Goal: Information Seeking & Learning: Learn about a topic

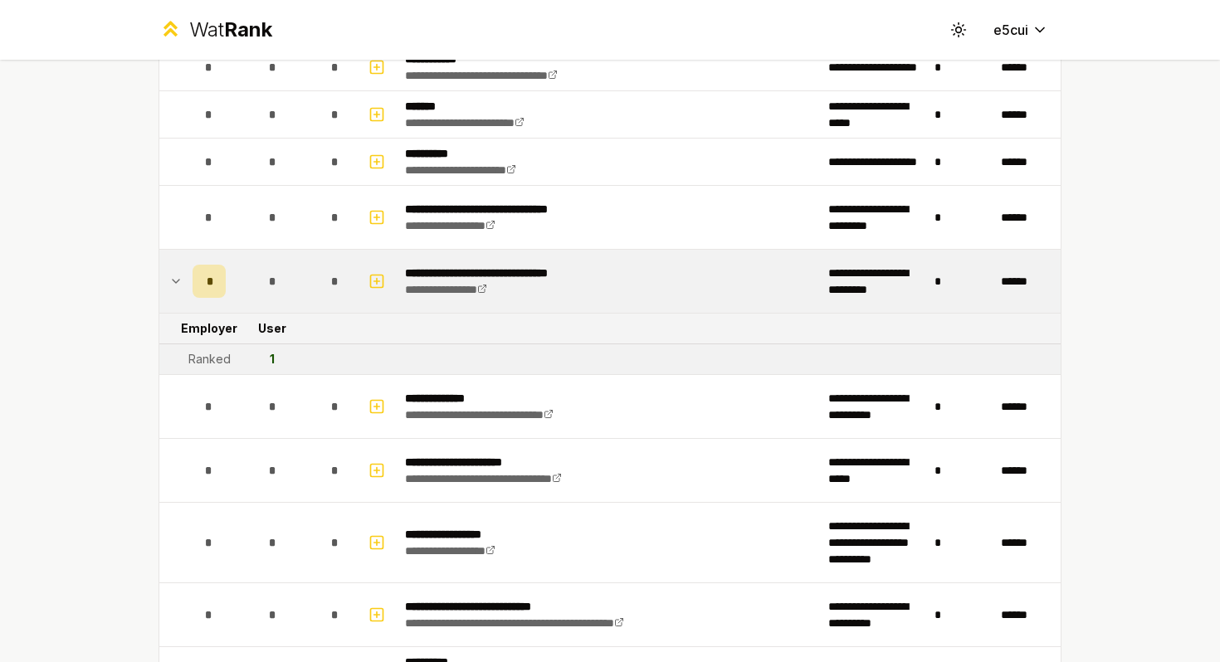
scroll to position [76, 0]
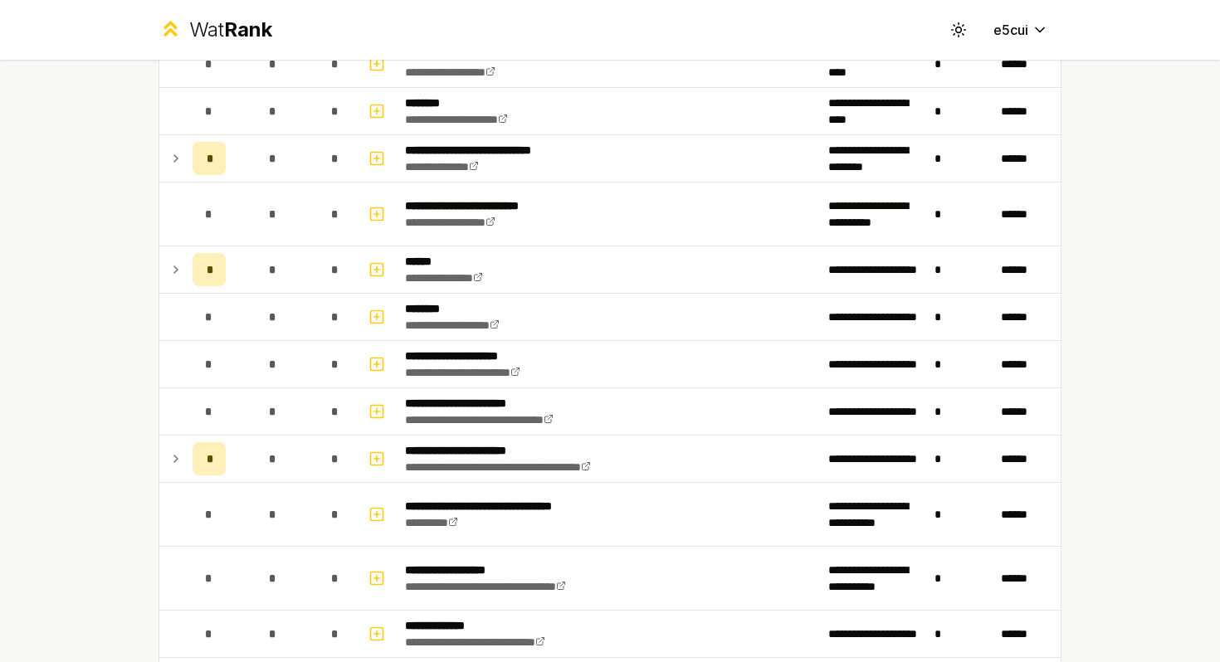
scroll to position [586, 0]
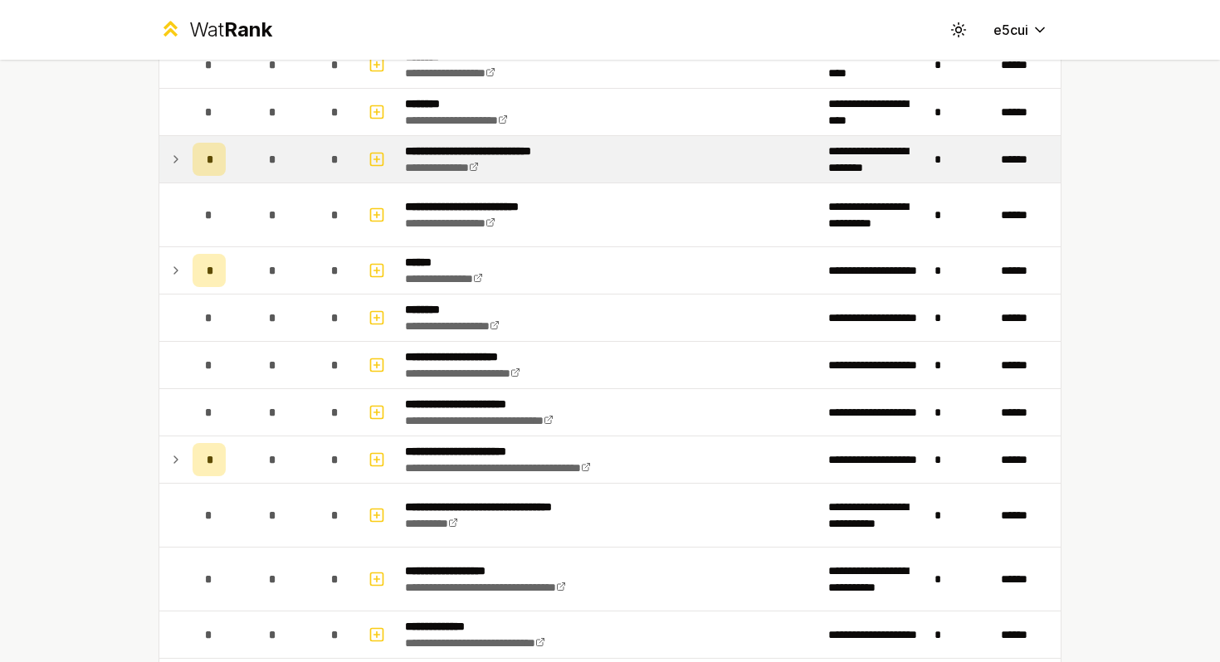
click at [174, 156] on icon at bounding box center [175, 159] width 3 height 7
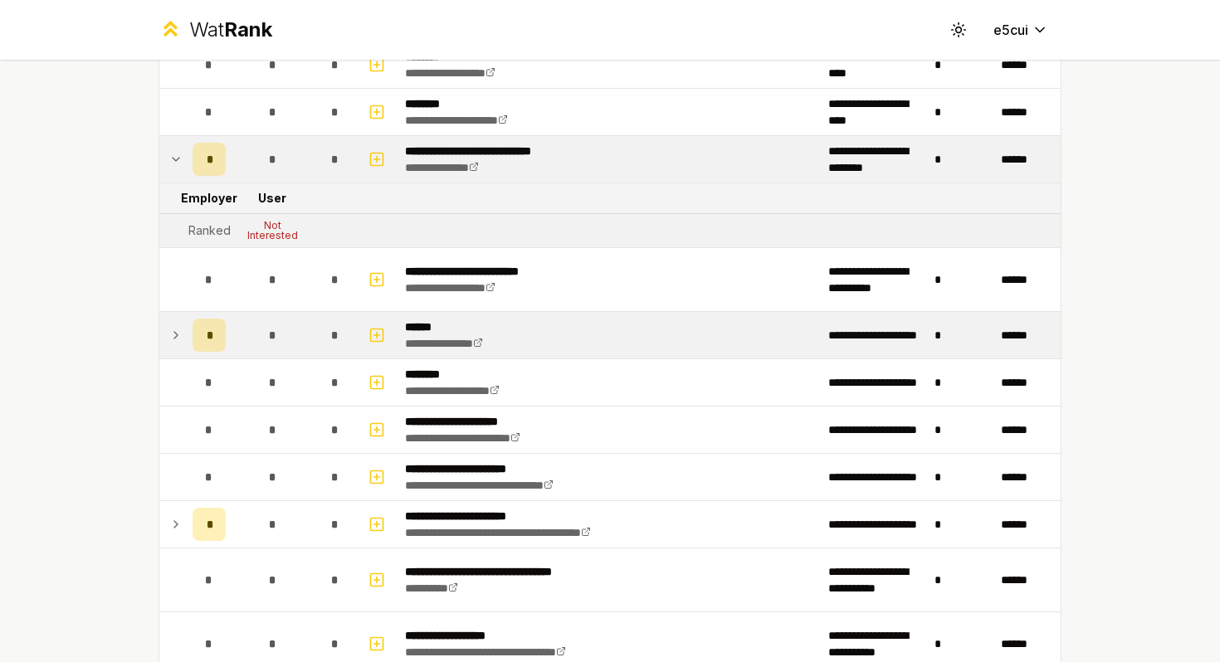
click at [177, 338] on icon at bounding box center [175, 335] width 13 height 20
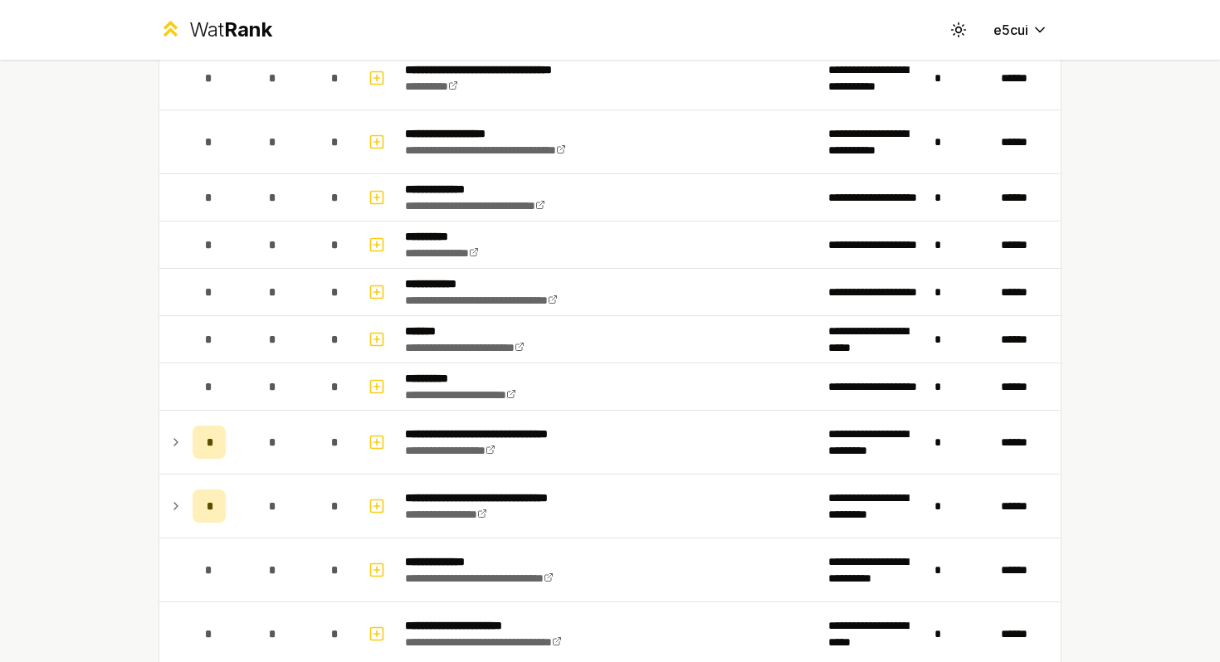
scroll to position [1292, 0]
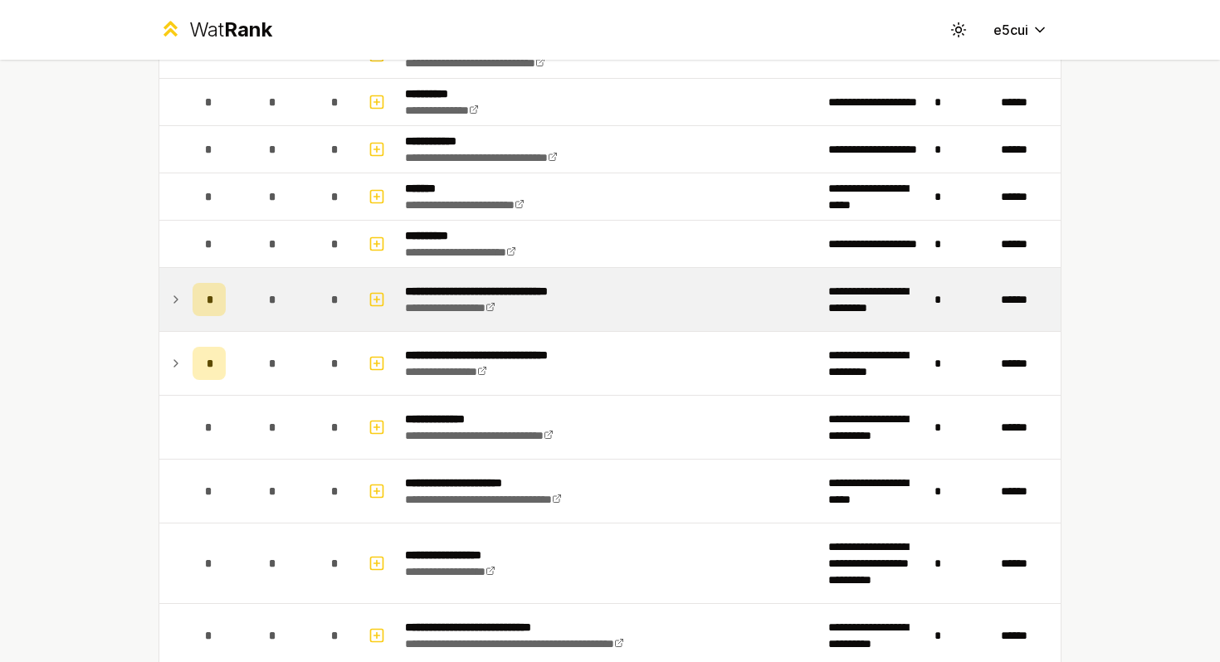
click at [173, 303] on icon at bounding box center [175, 300] width 13 height 20
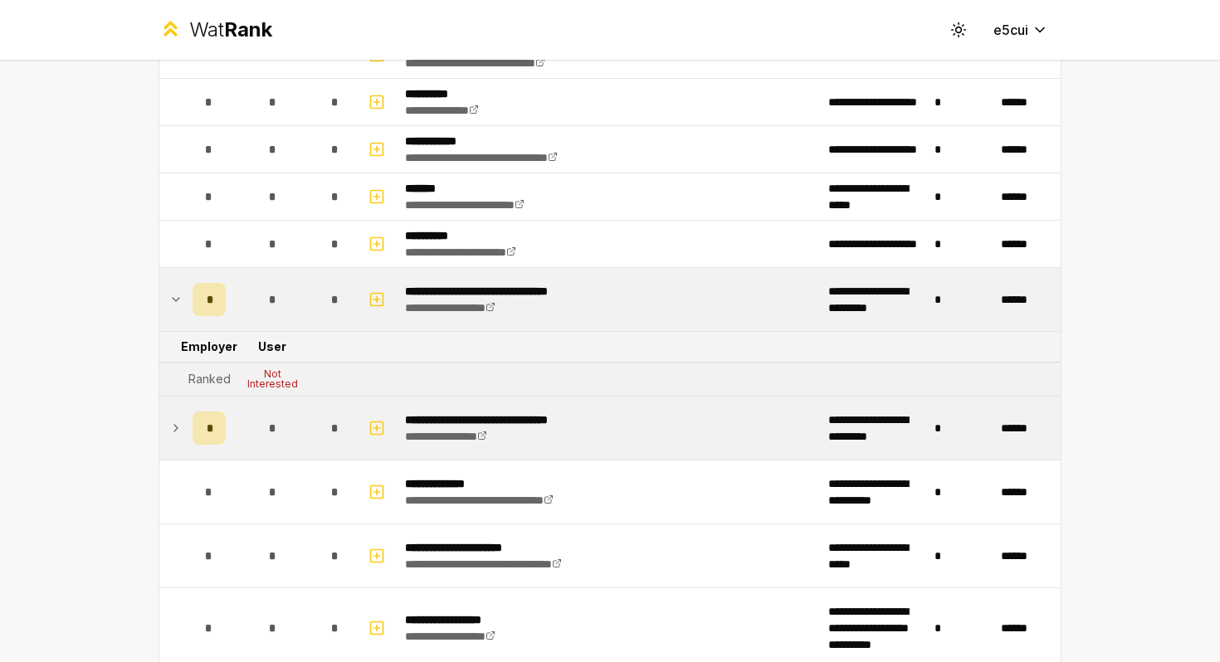
click at [184, 428] on td at bounding box center [172, 428] width 27 height 63
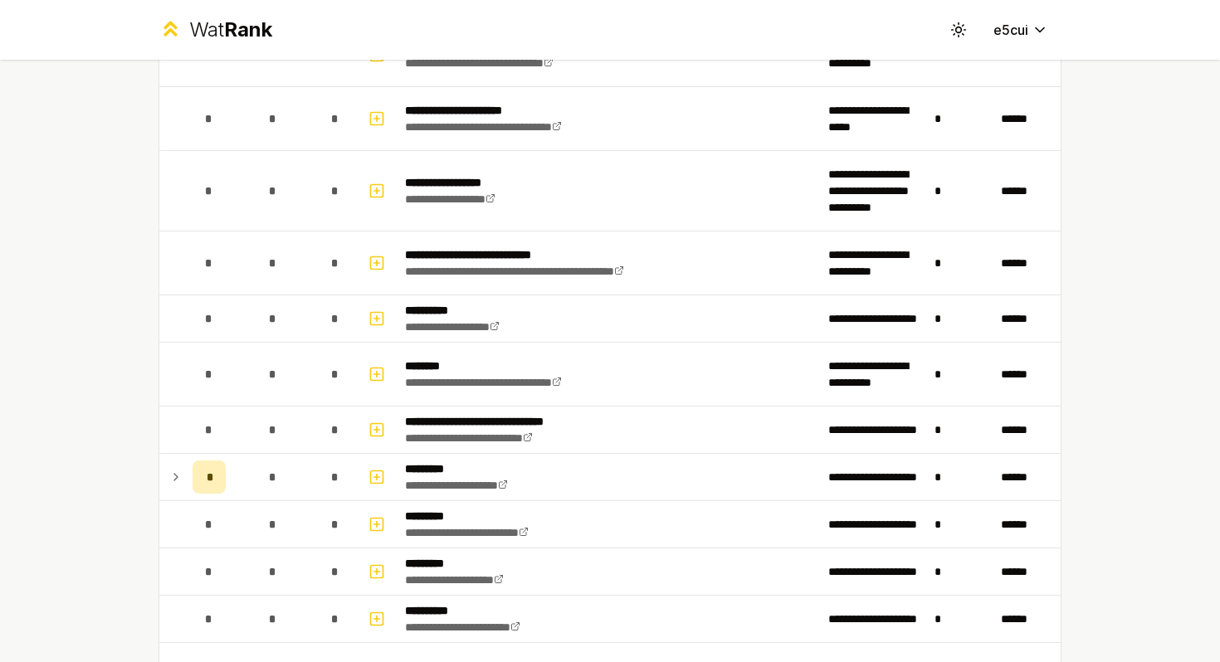
scroll to position [1793, 0]
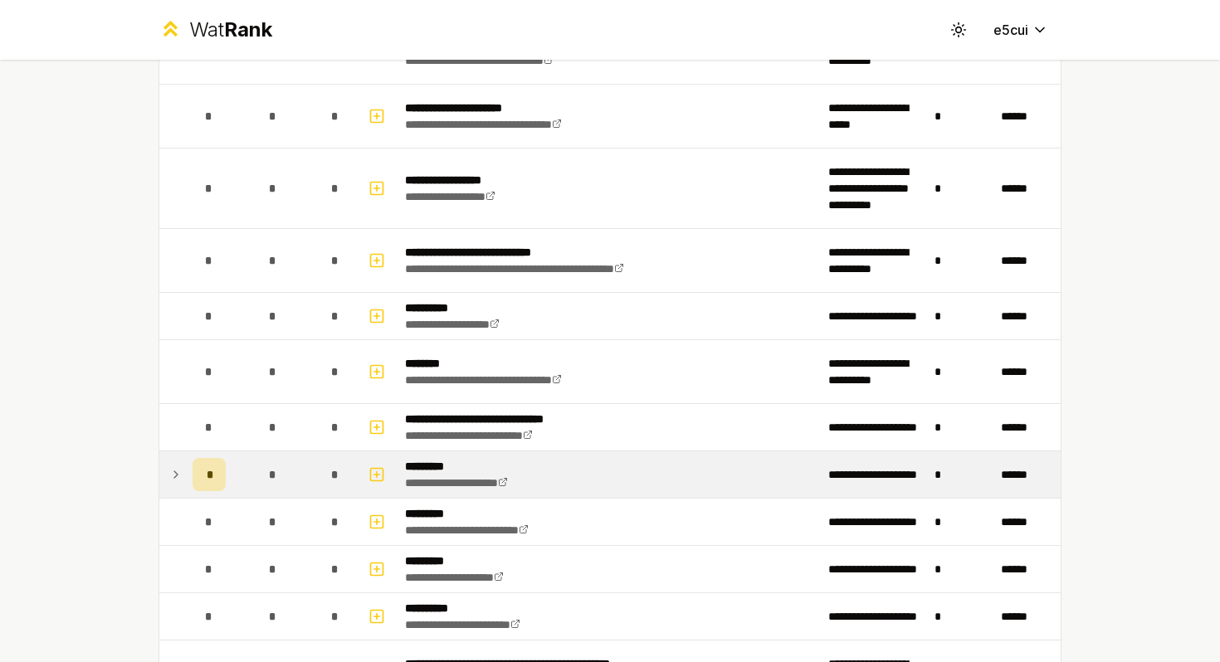
click at [181, 474] on icon at bounding box center [175, 475] width 13 height 20
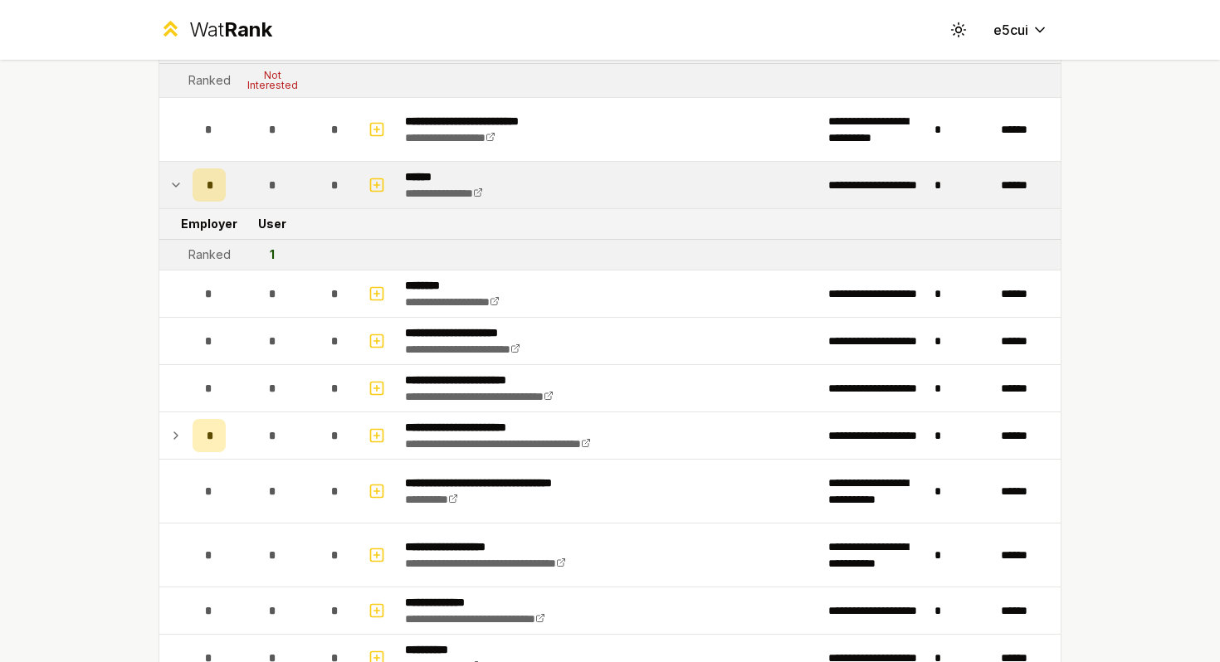
scroll to position [737, 0]
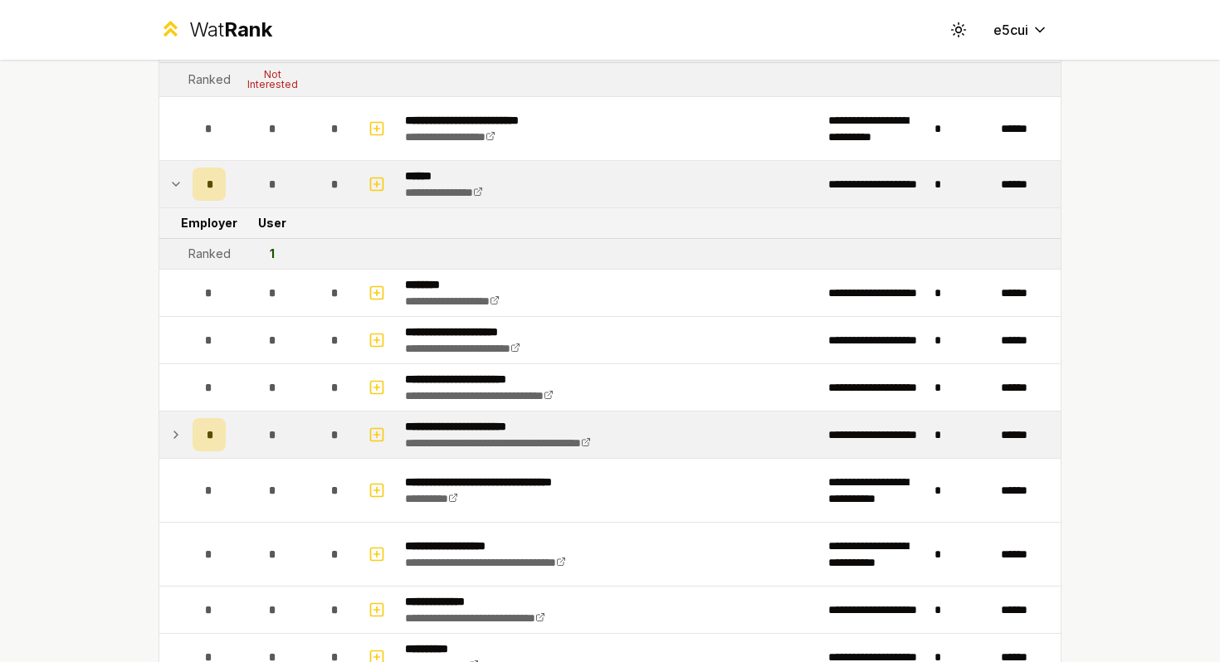
click at [182, 432] on icon at bounding box center [175, 435] width 13 height 20
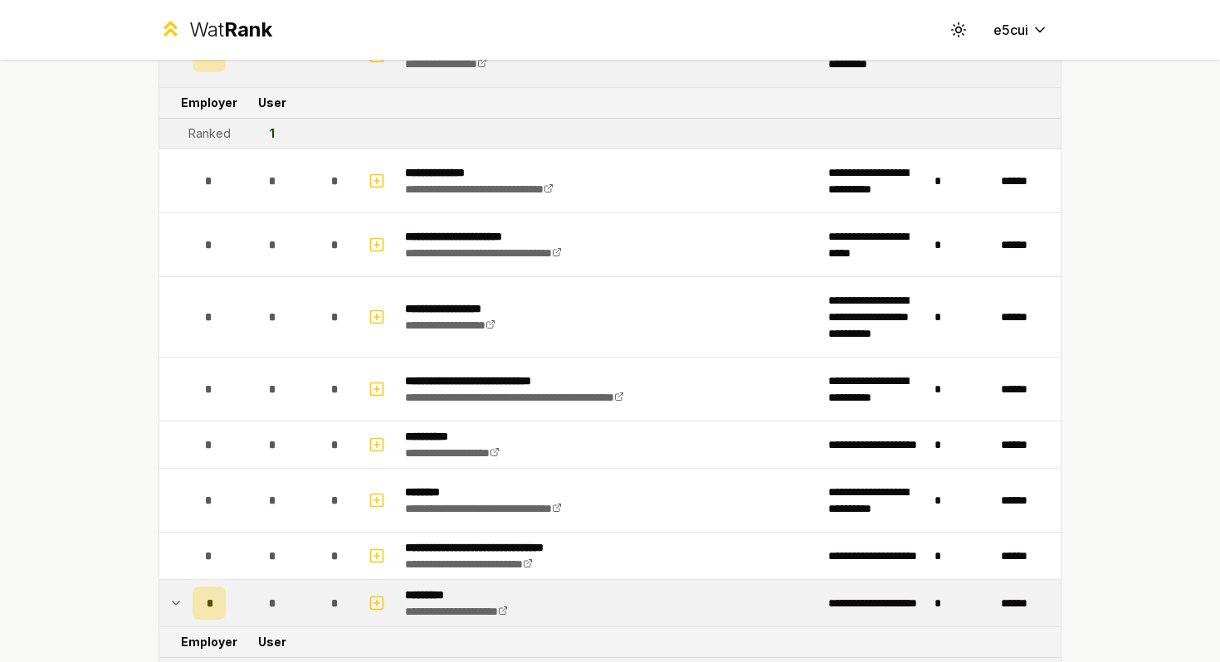
scroll to position [1741, 0]
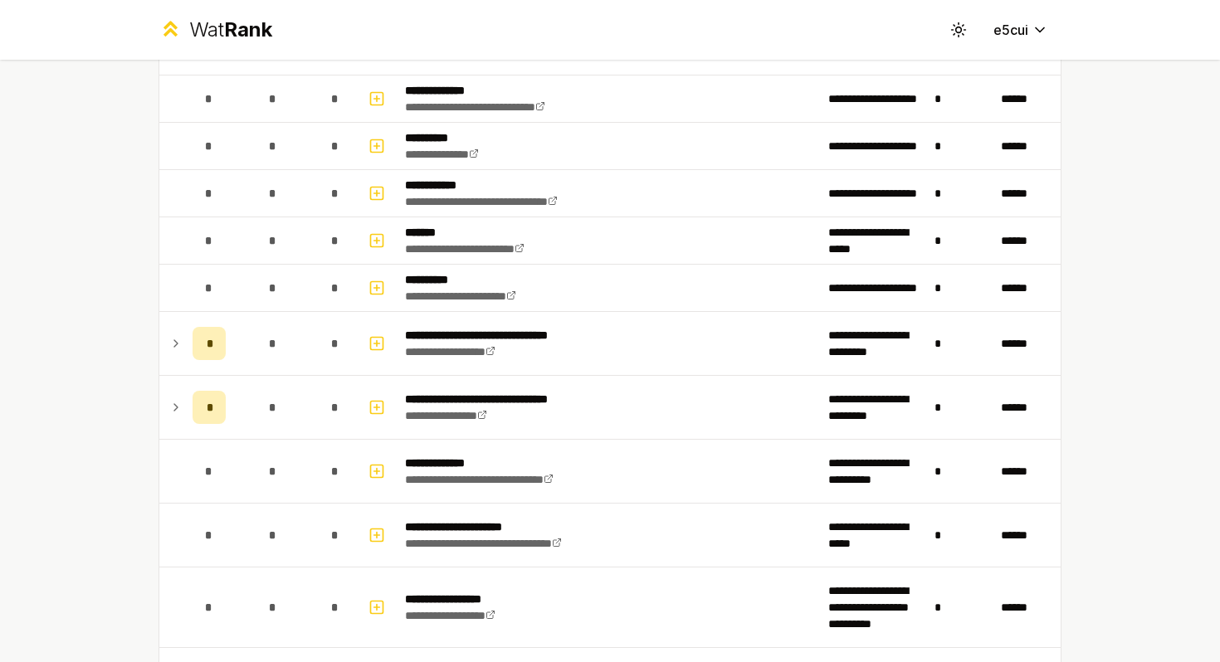
scroll to position [1123, 0]
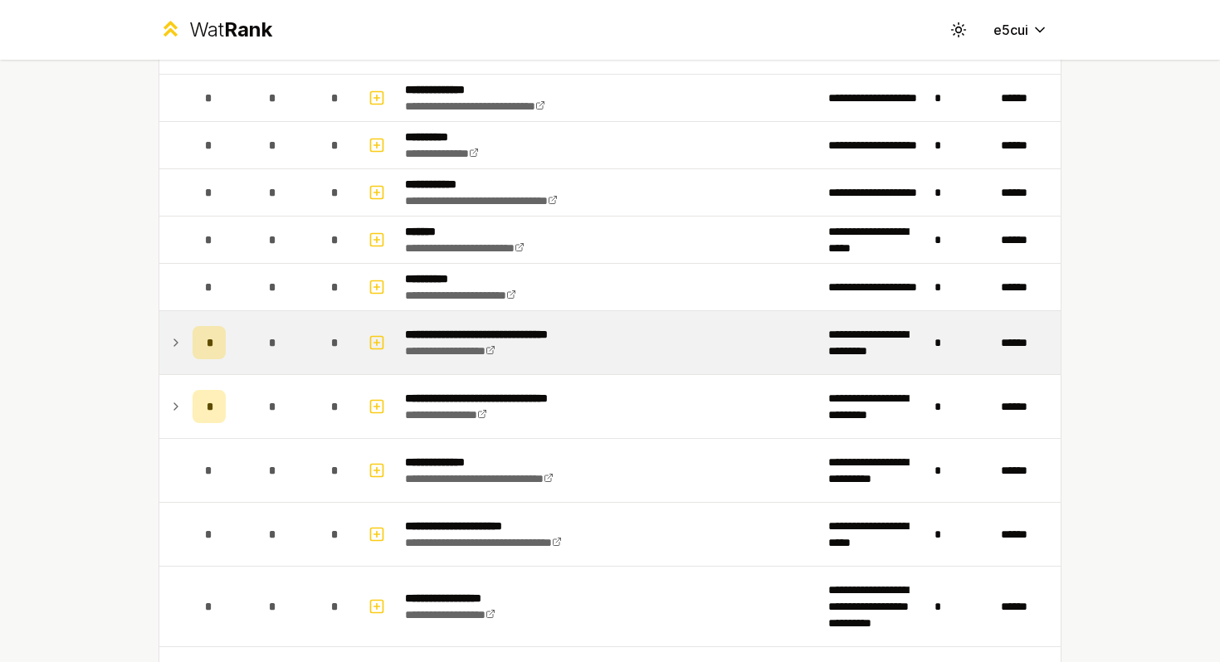
click at [179, 337] on icon at bounding box center [175, 343] width 13 height 20
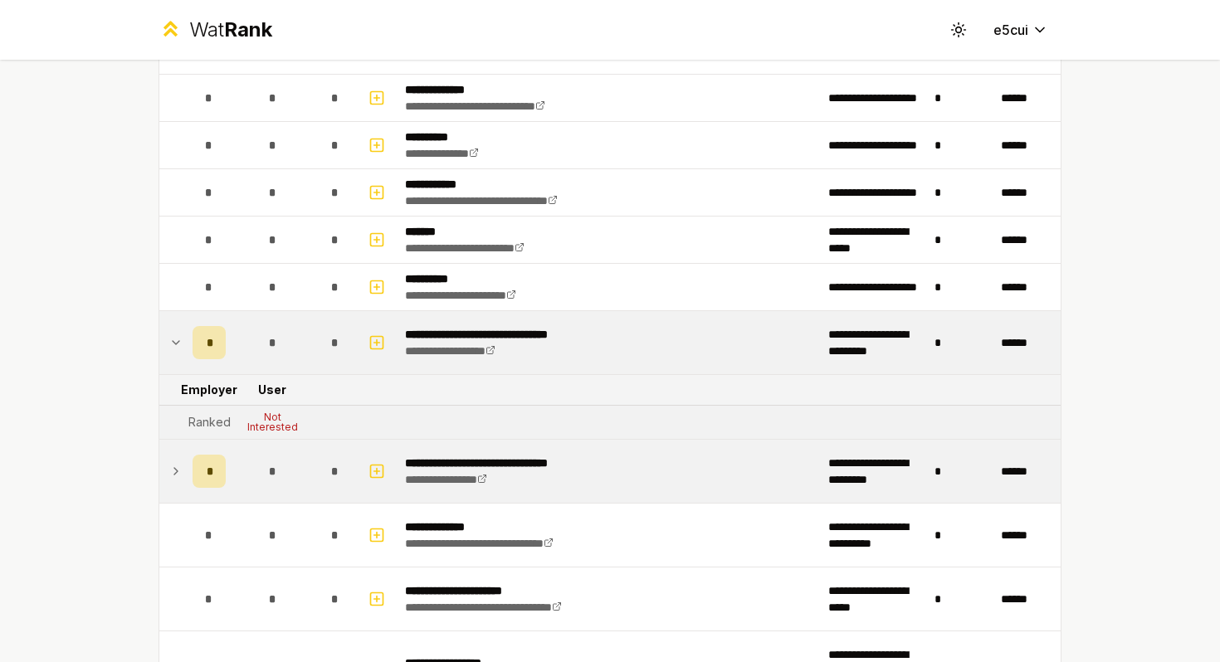
click at [182, 467] on icon at bounding box center [175, 471] width 13 height 20
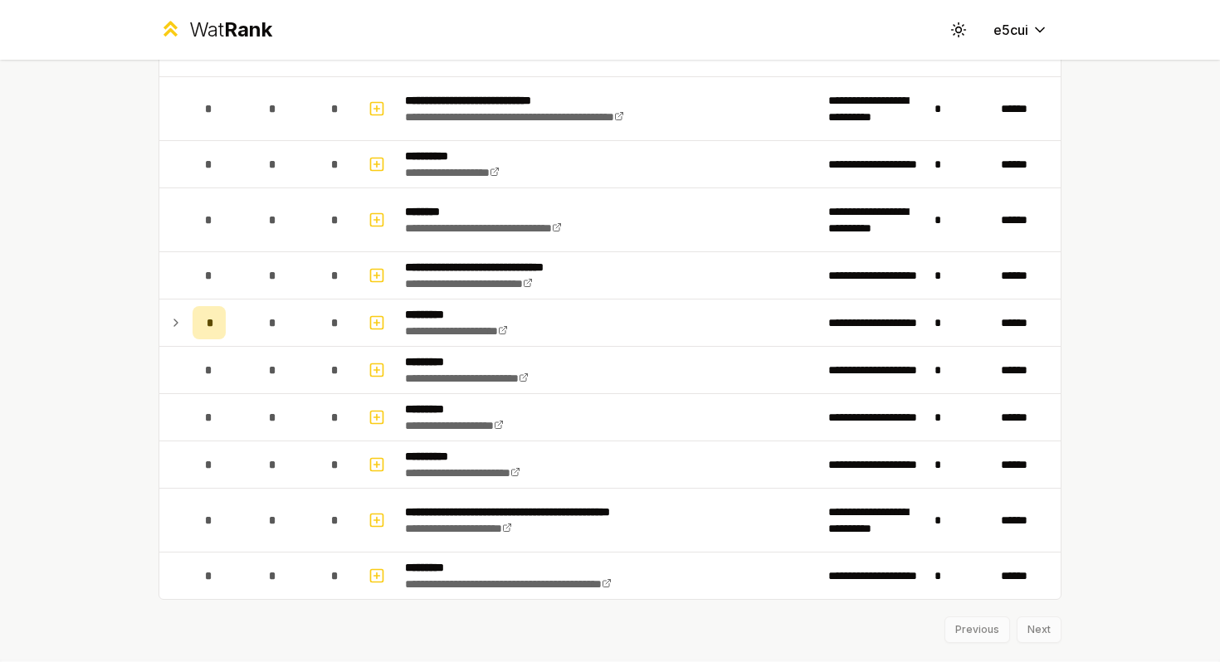
scroll to position [1860, 0]
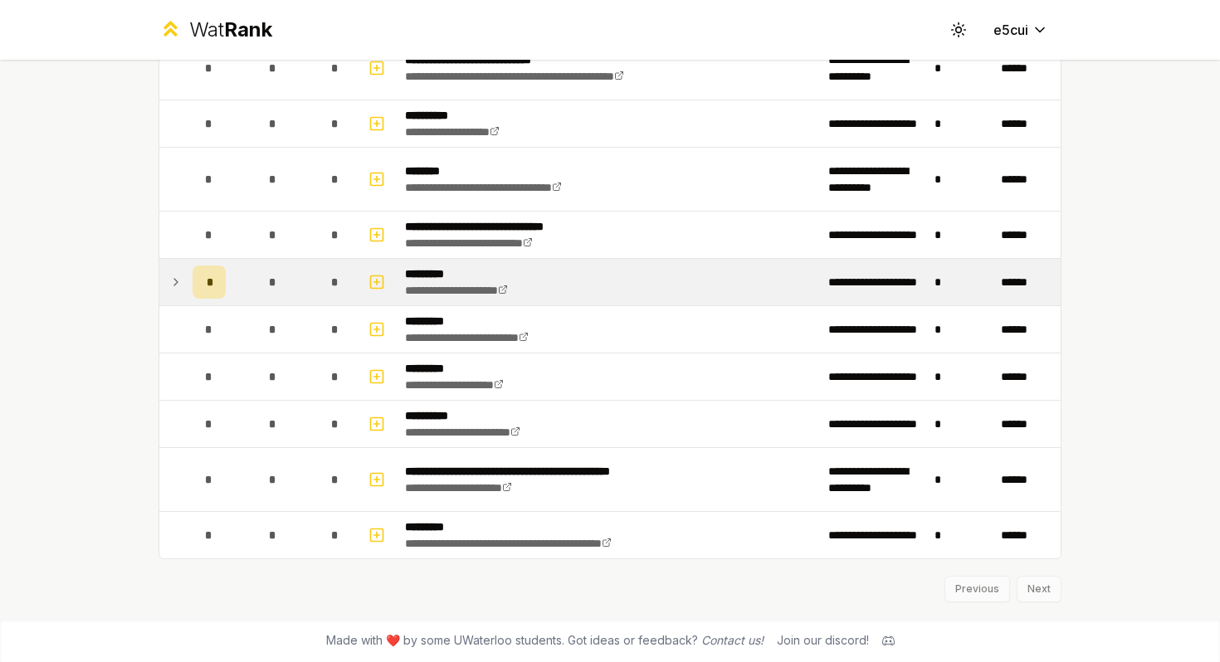
click at [169, 285] on icon at bounding box center [175, 282] width 13 height 20
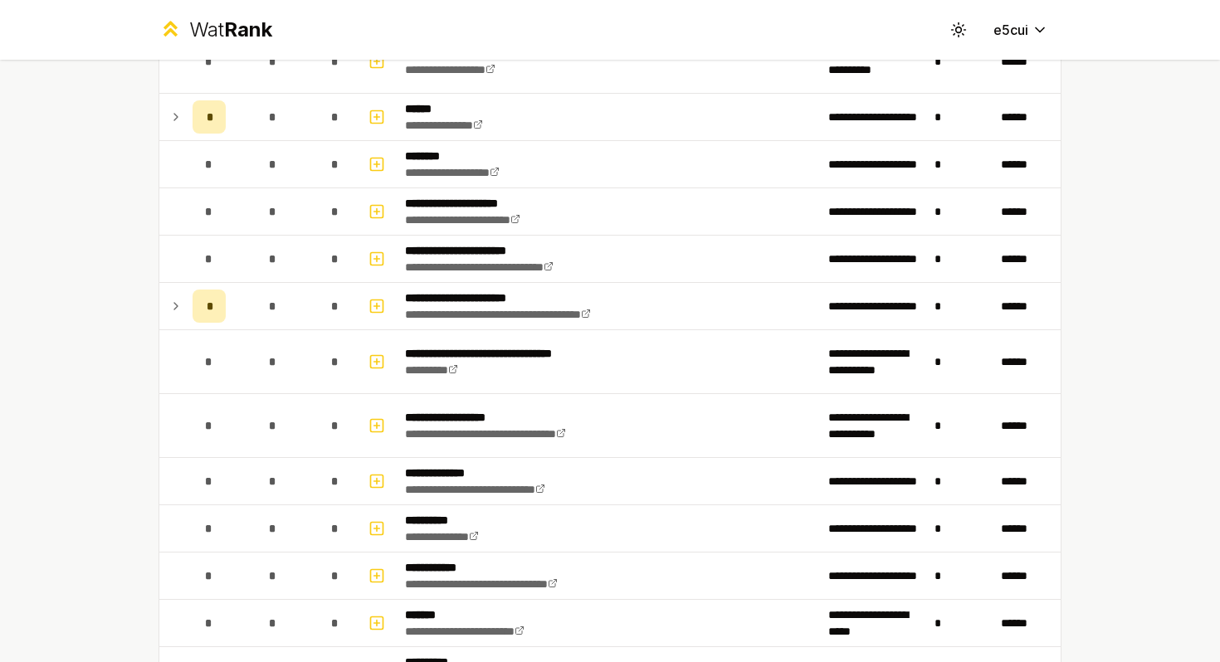
scroll to position [732, 0]
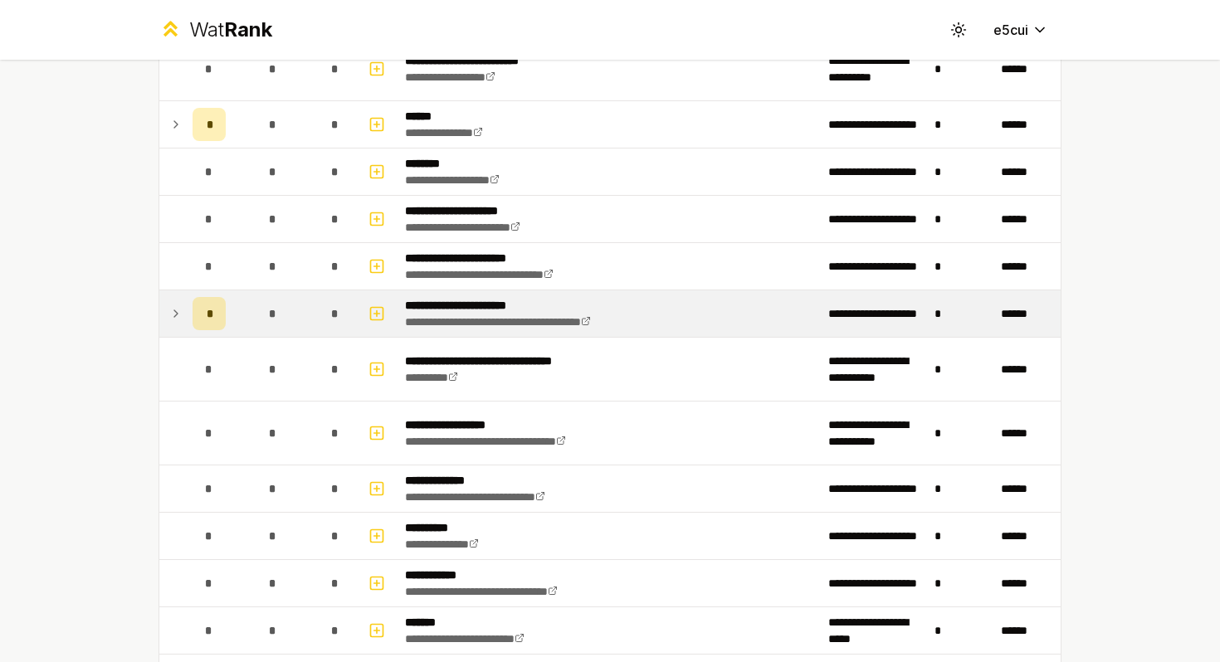
click at [181, 307] on icon at bounding box center [175, 314] width 13 height 20
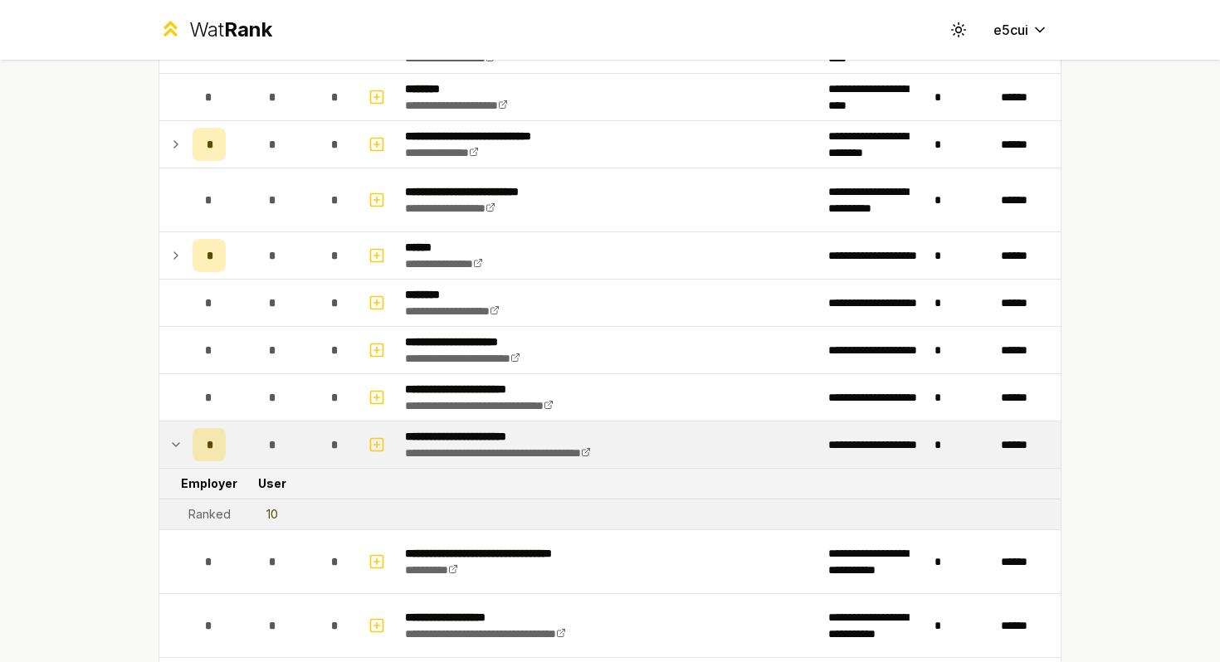
scroll to position [598, 0]
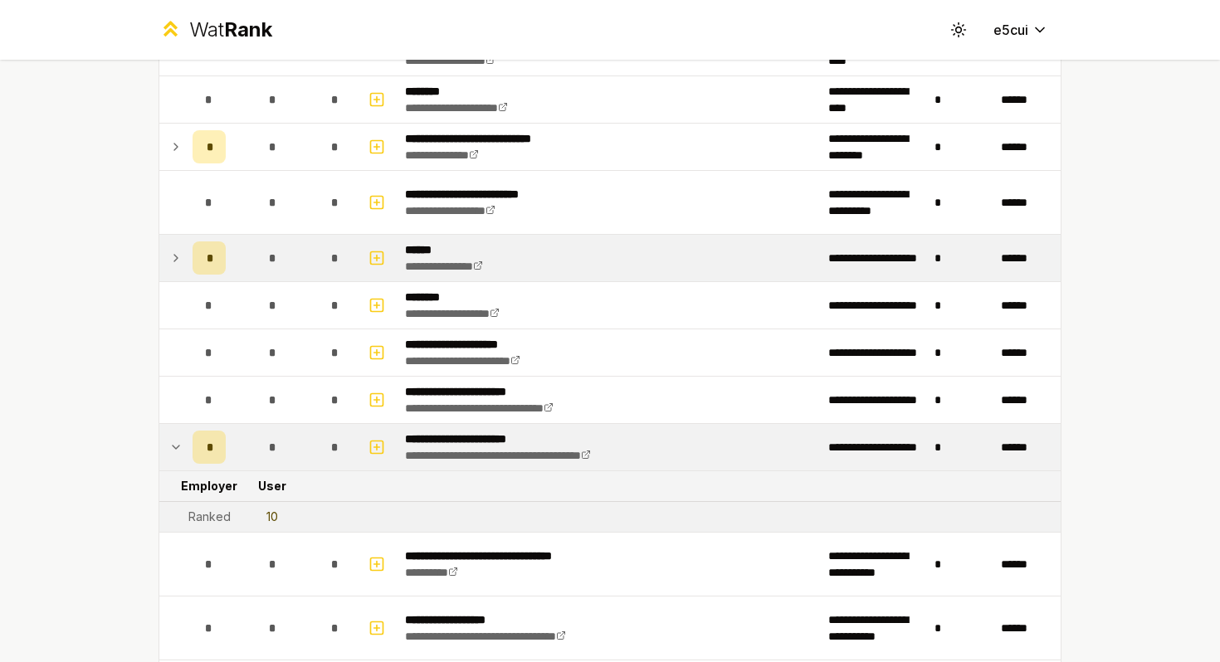
click at [176, 260] on icon at bounding box center [175, 258] width 13 height 20
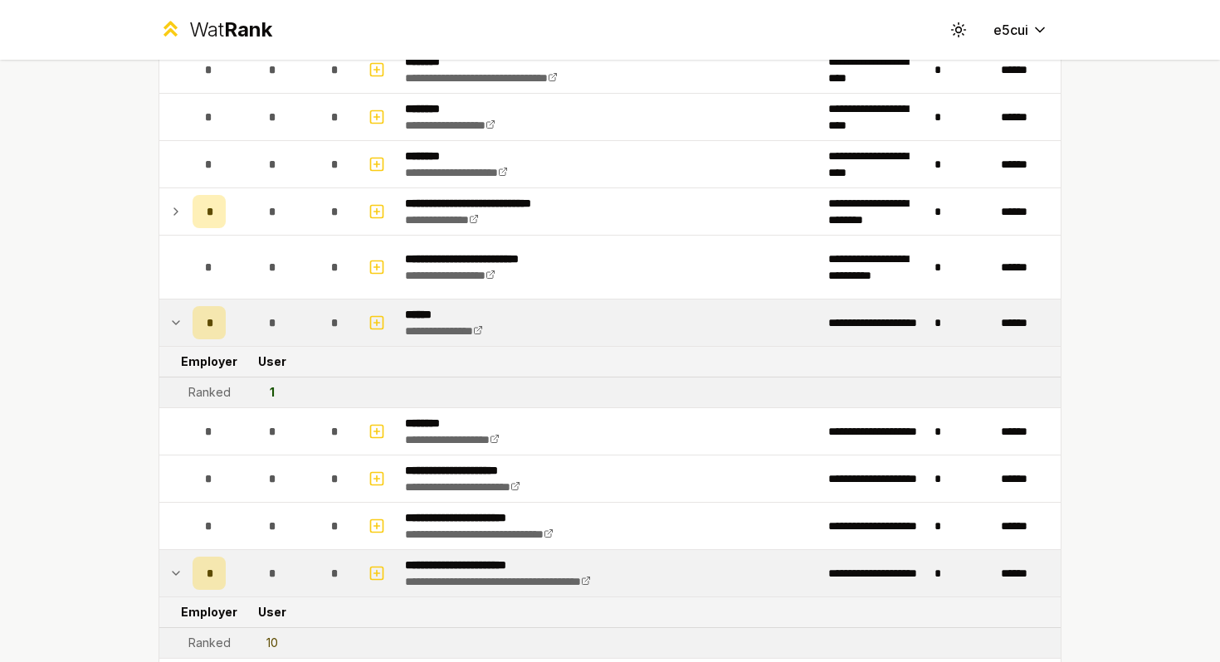
scroll to position [513, 0]
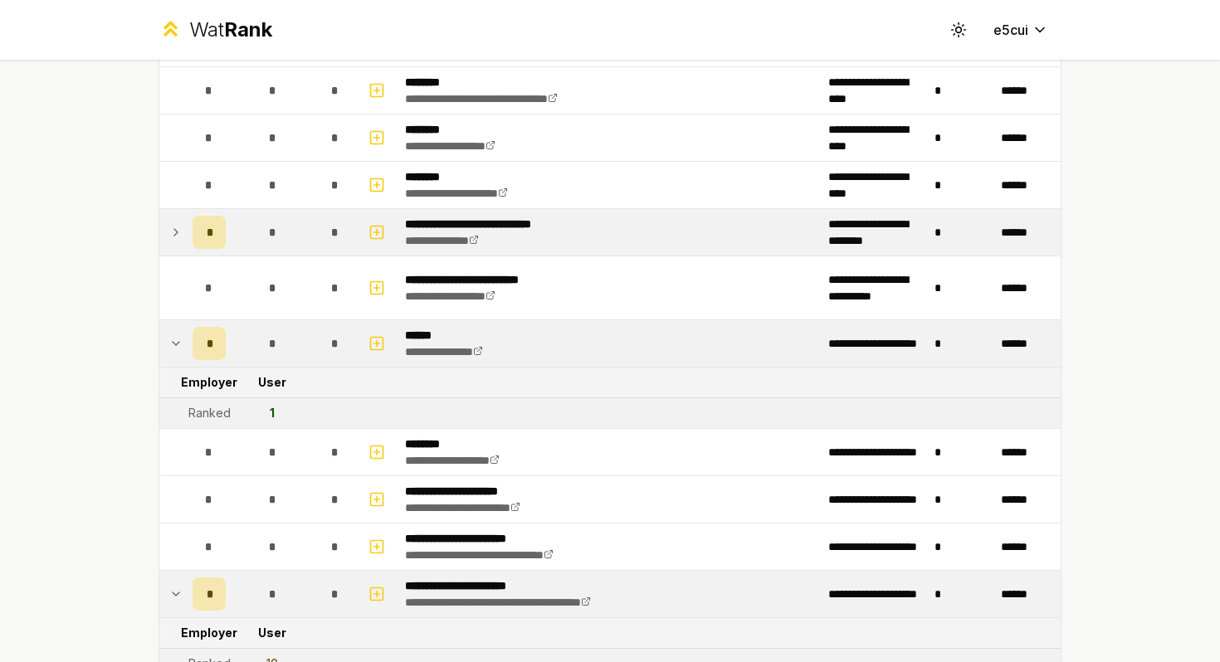
click at [177, 241] on icon at bounding box center [175, 232] width 13 height 20
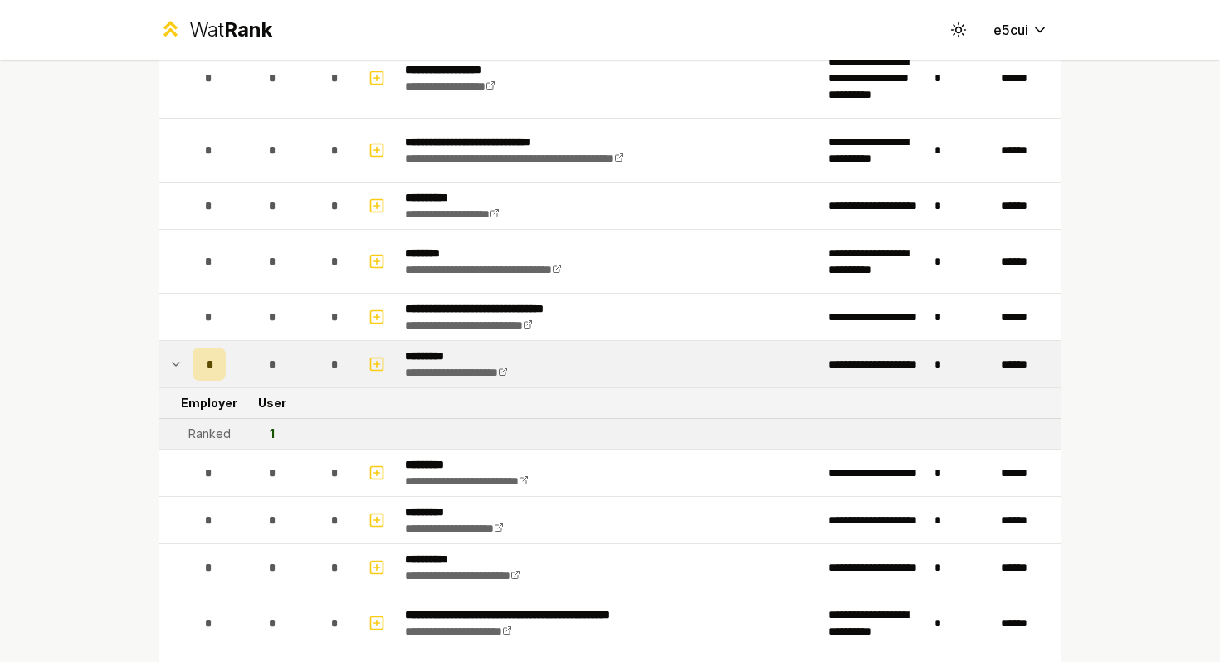
scroll to position [2109, 0]
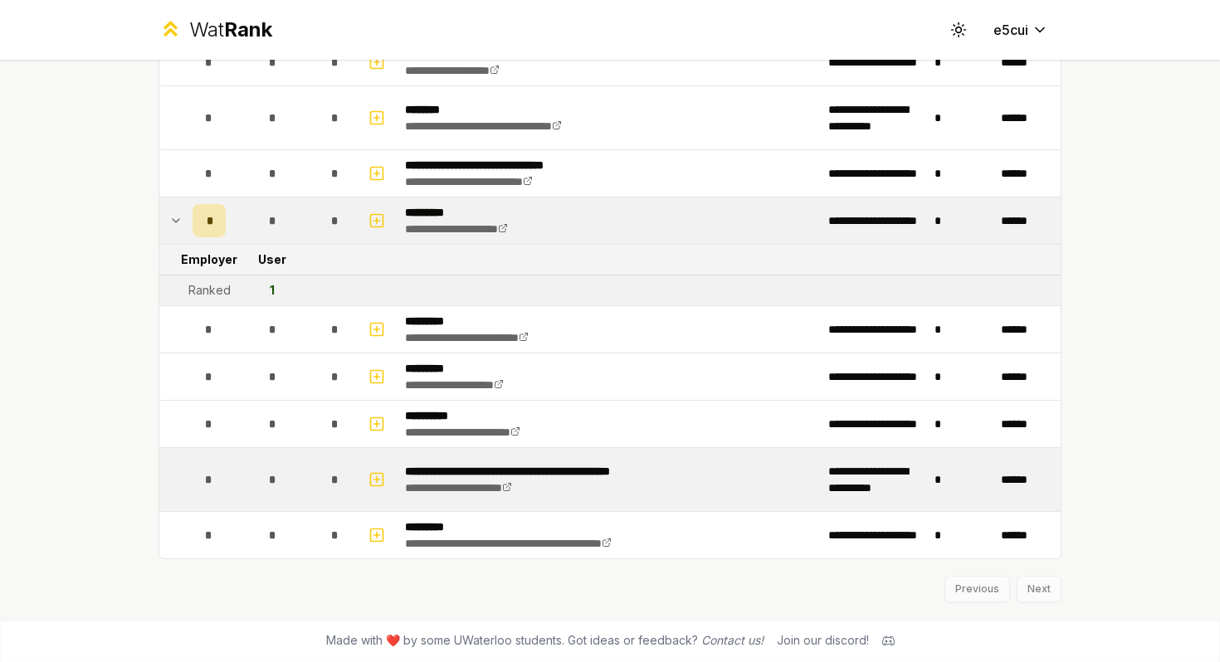
click at [501, 452] on td "**********" at bounding box center [609, 479] width 423 height 63
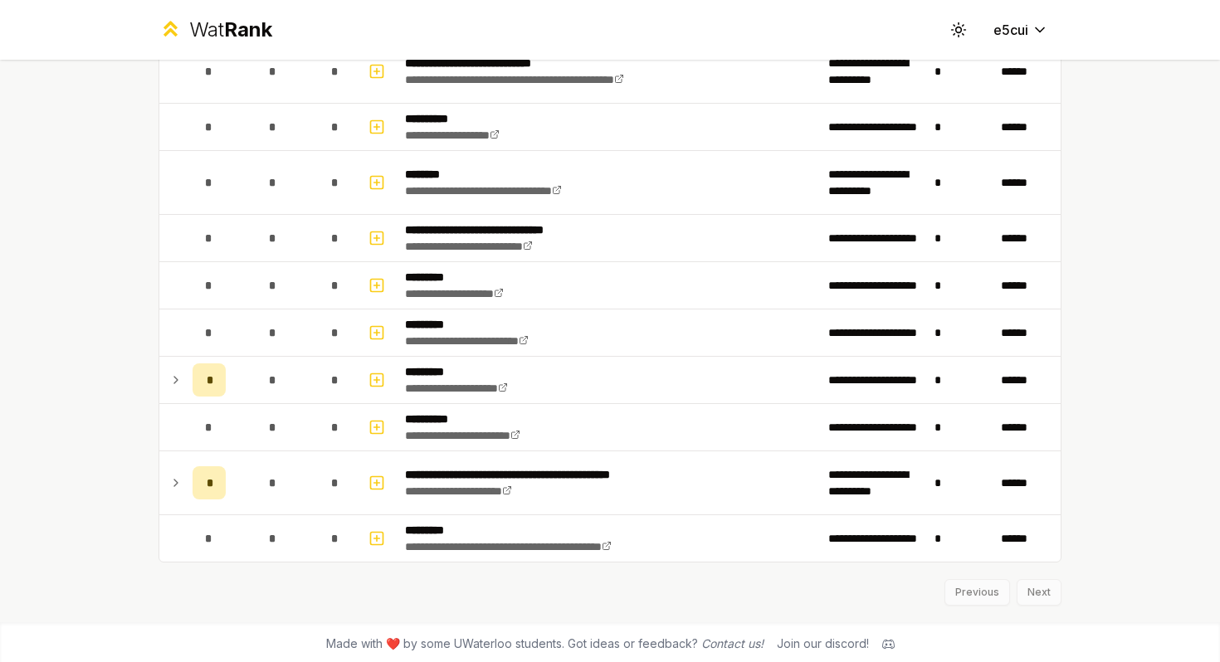
scroll to position [1734, 0]
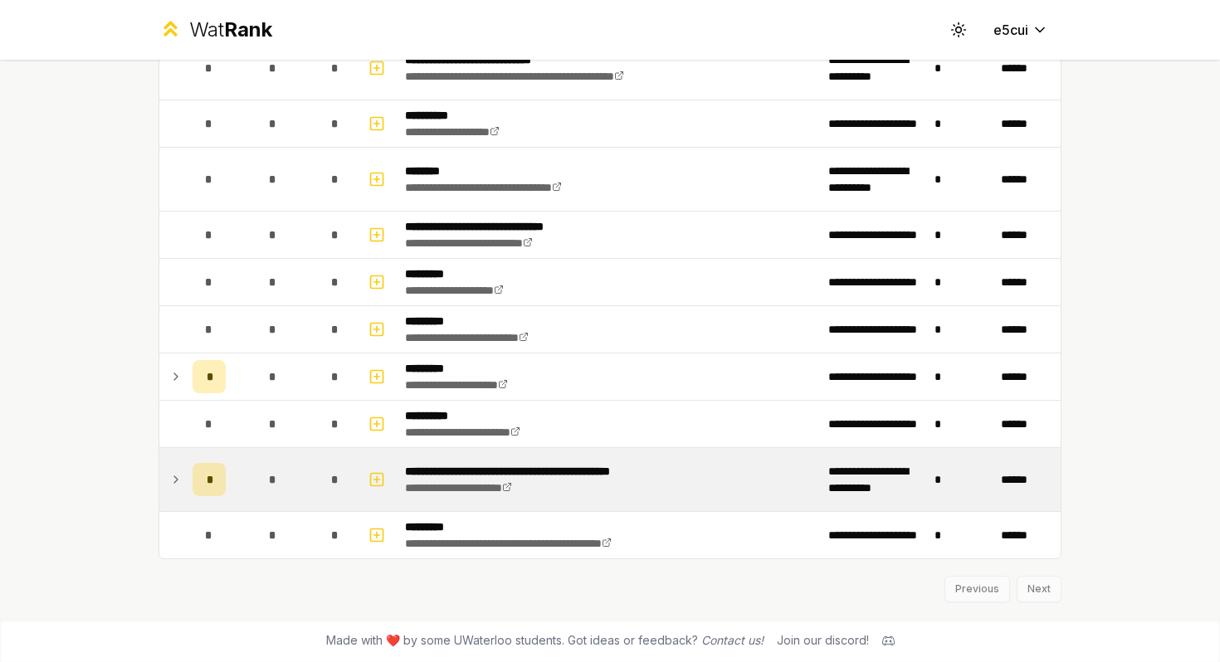
click at [180, 467] on td at bounding box center [172, 479] width 27 height 63
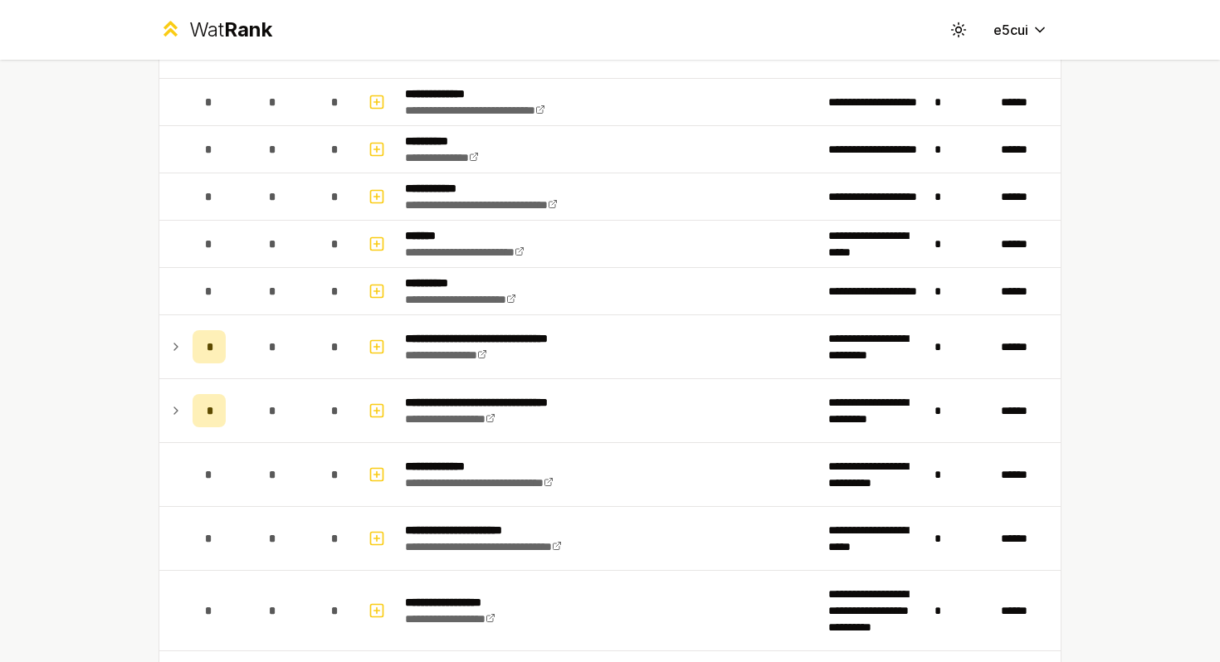
scroll to position [1091, 0]
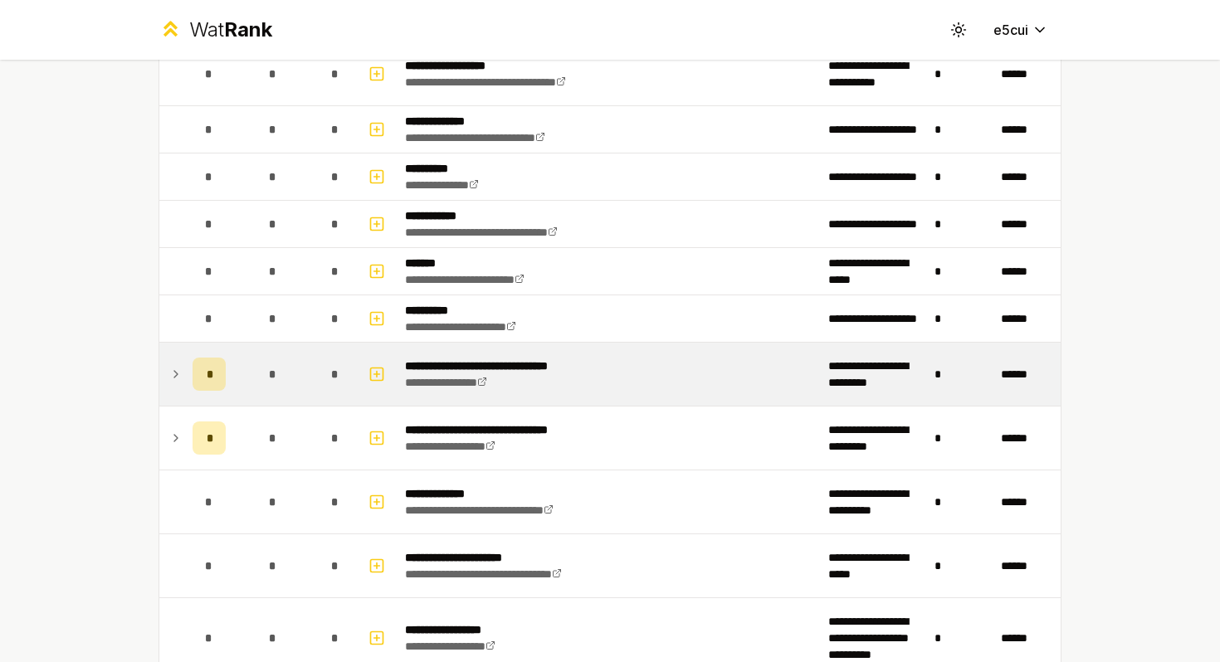
click at [179, 373] on icon at bounding box center [175, 374] width 13 height 20
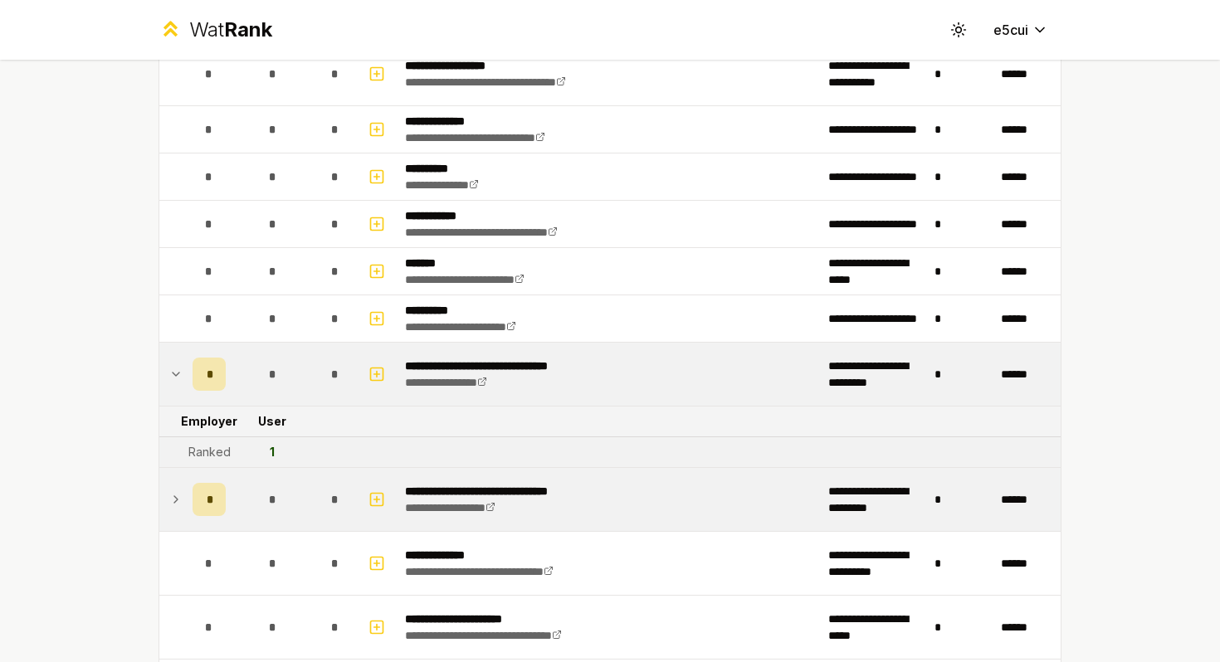
click at [178, 494] on icon at bounding box center [175, 500] width 13 height 20
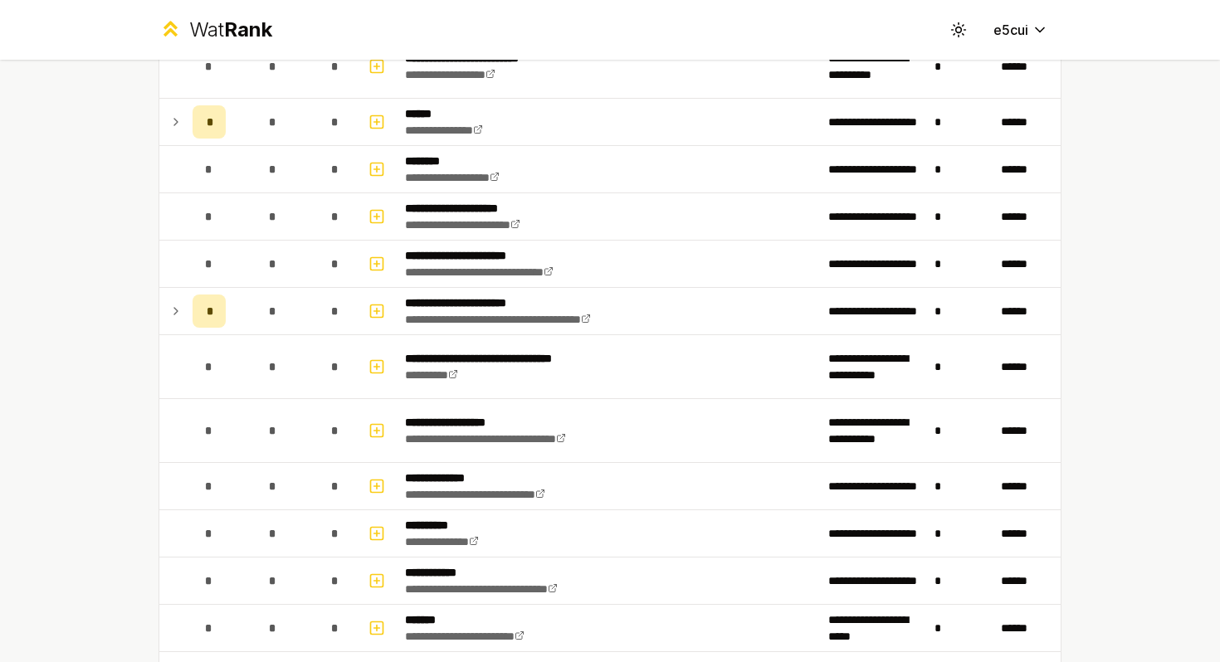
scroll to position [732, 0]
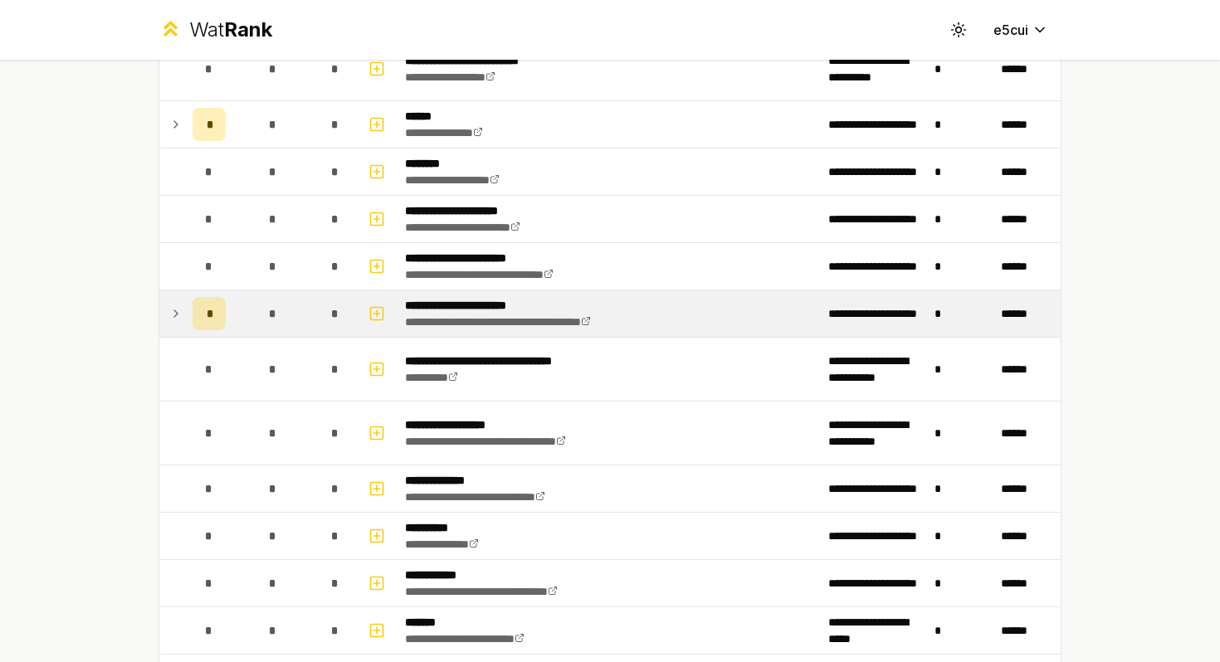
click at [174, 319] on icon at bounding box center [175, 314] width 13 height 20
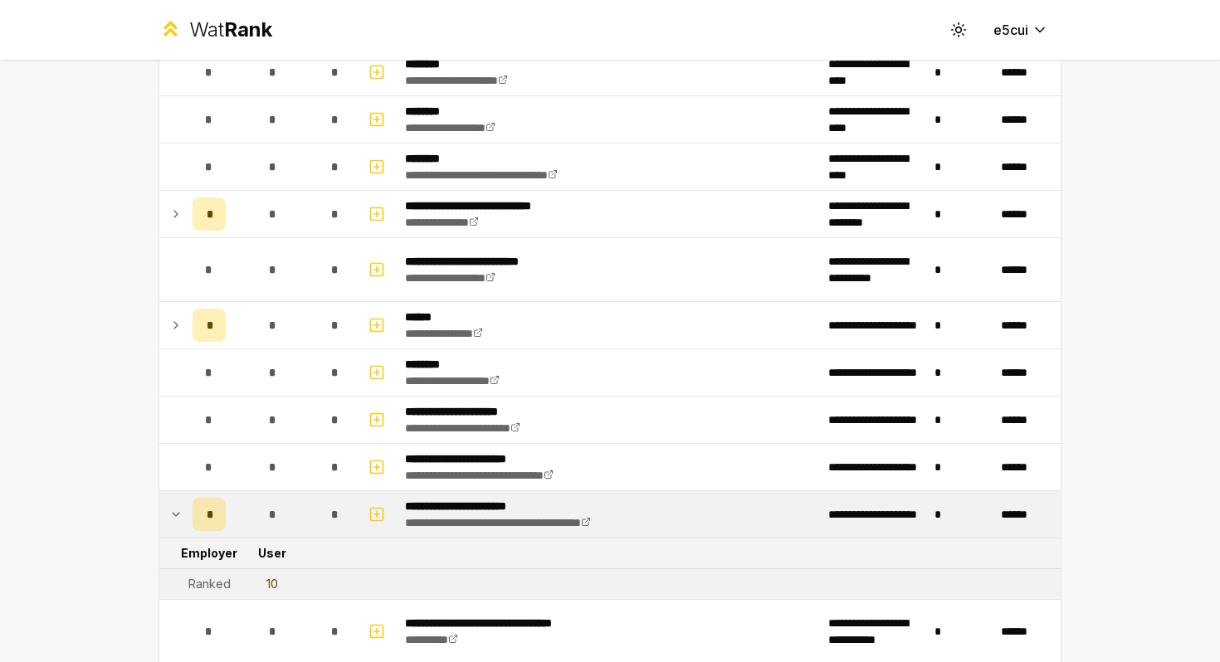
scroll to position [526, 0]
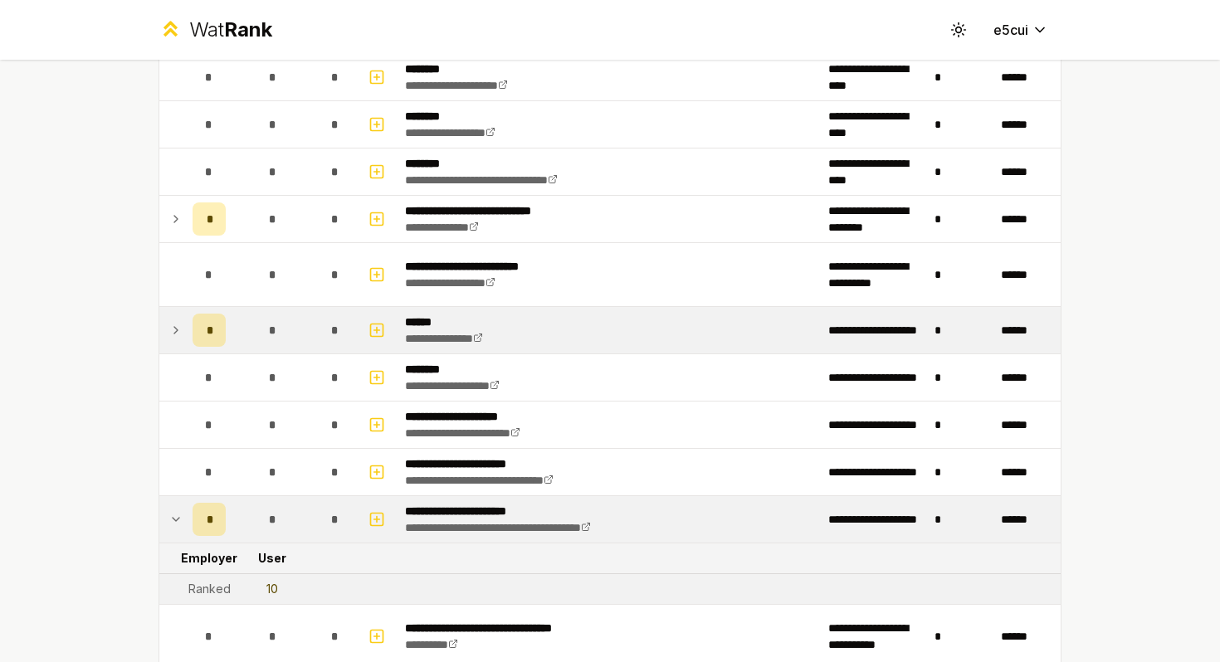
click at [178, 324] on icon at bounding box center [175, 330] width 13 height 20
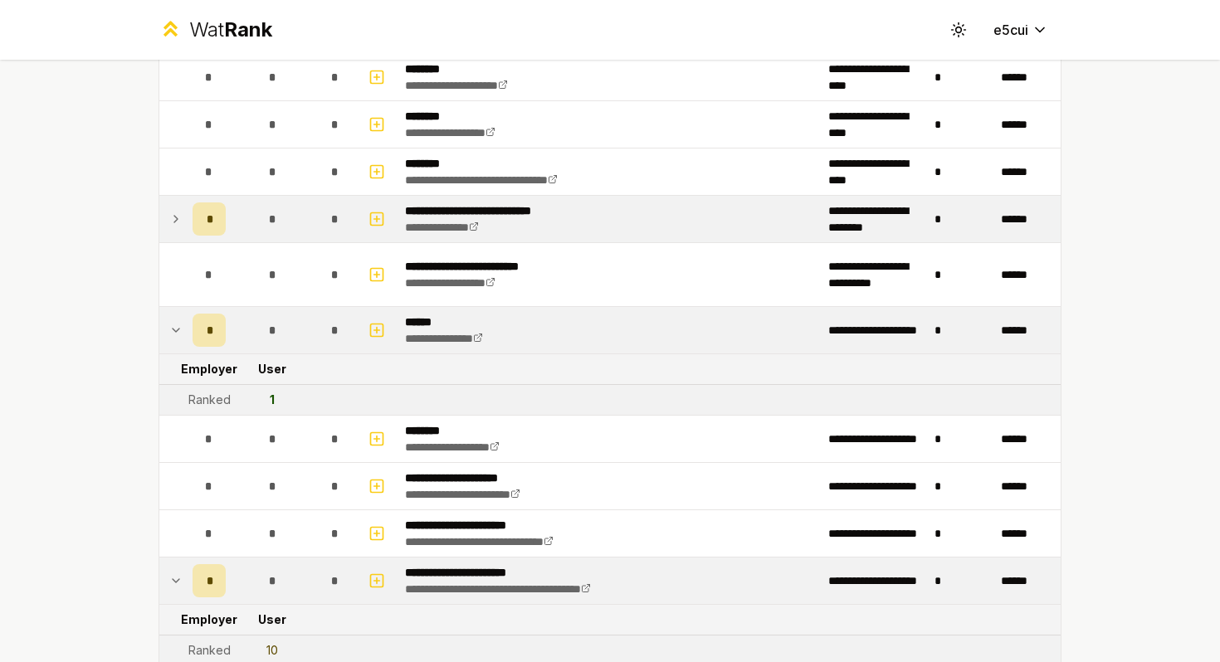
click at [173, 223] on icon at bounding box center [175, 219] width 13 height 20
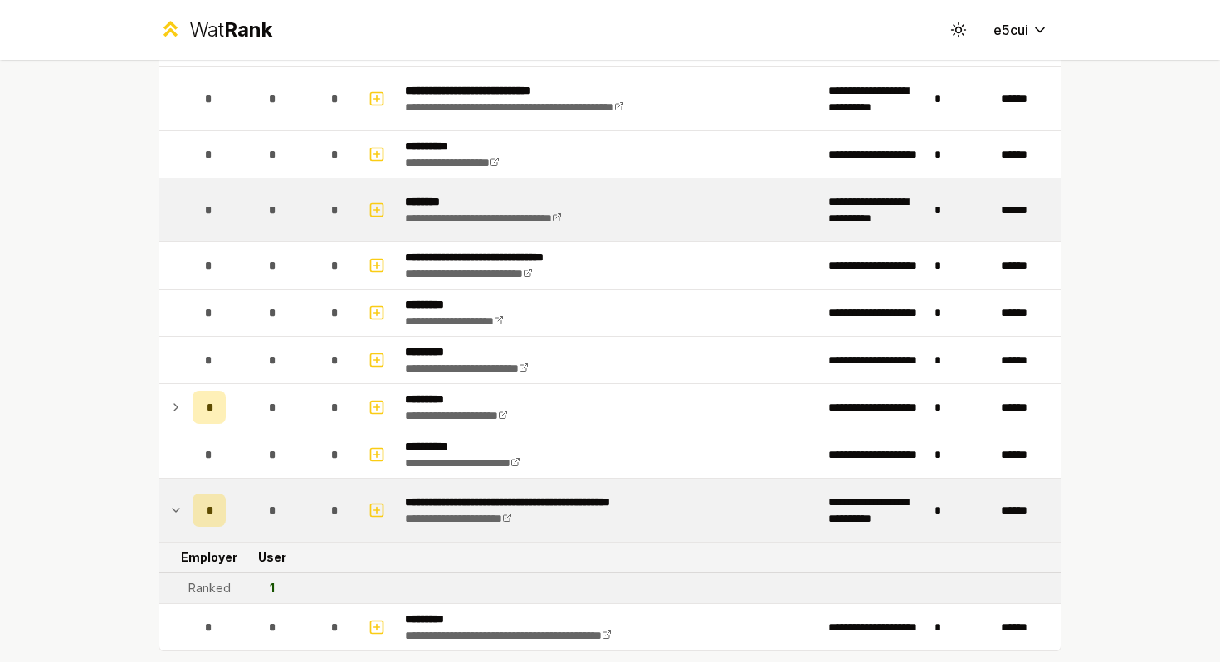
scroll to position [2109, 0]
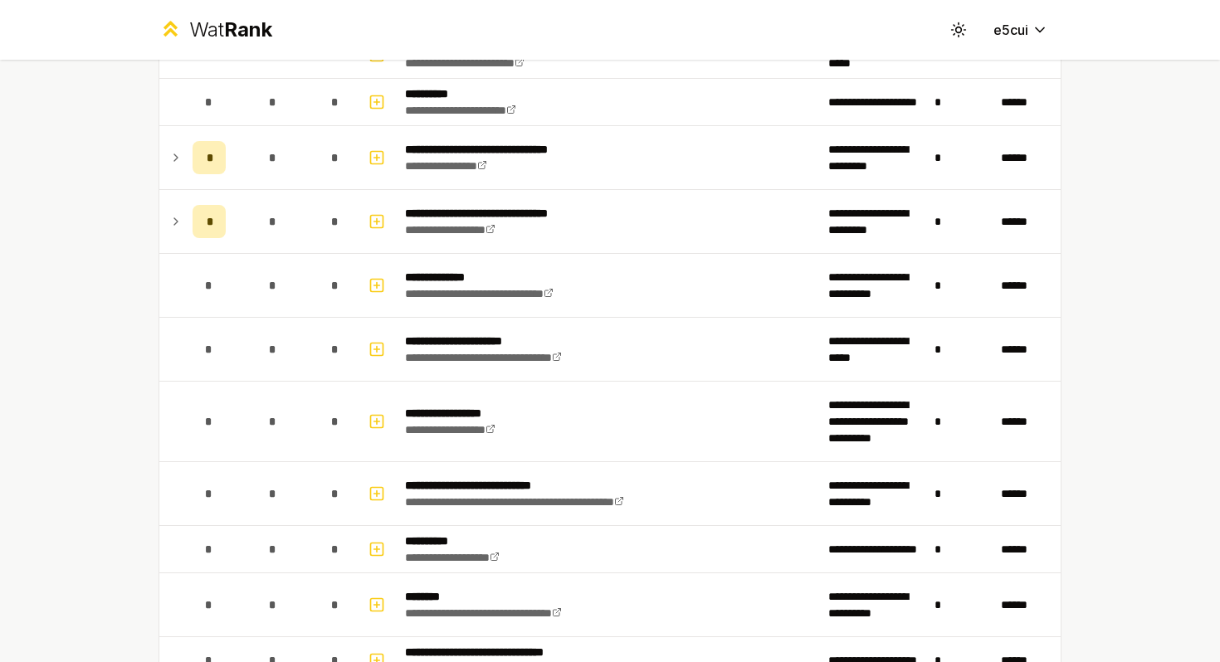
scroll to position [1331, 0]
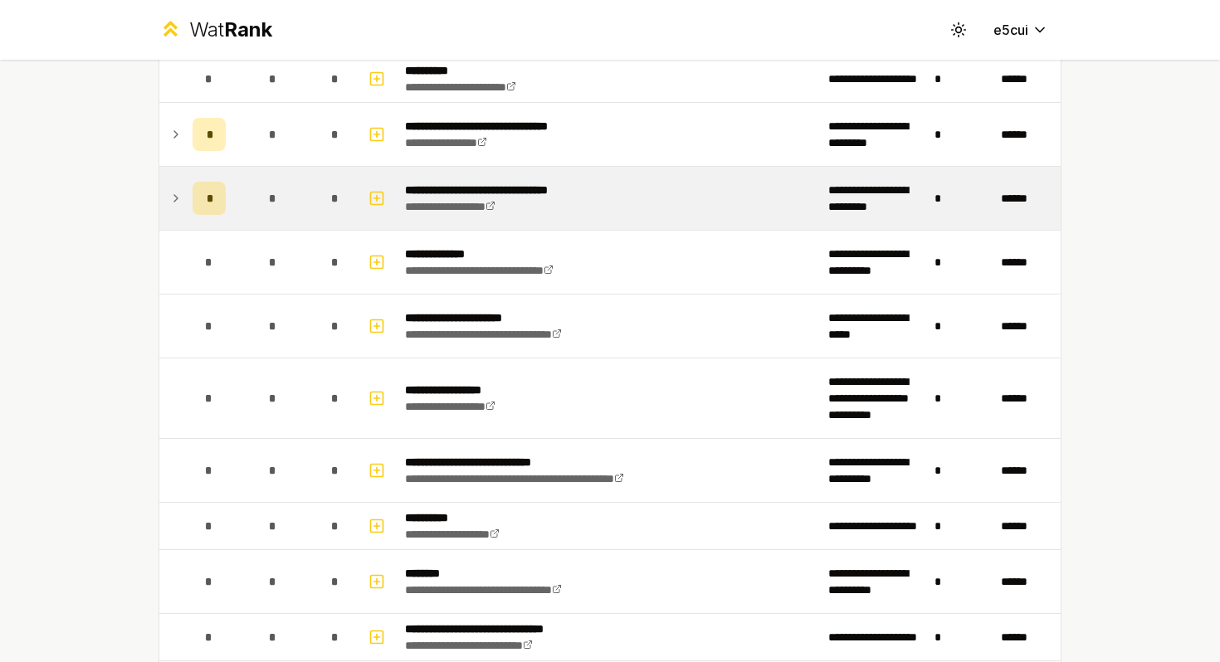
click at [167, 196] on td at bounding box center [172, 198] width 27 height 63
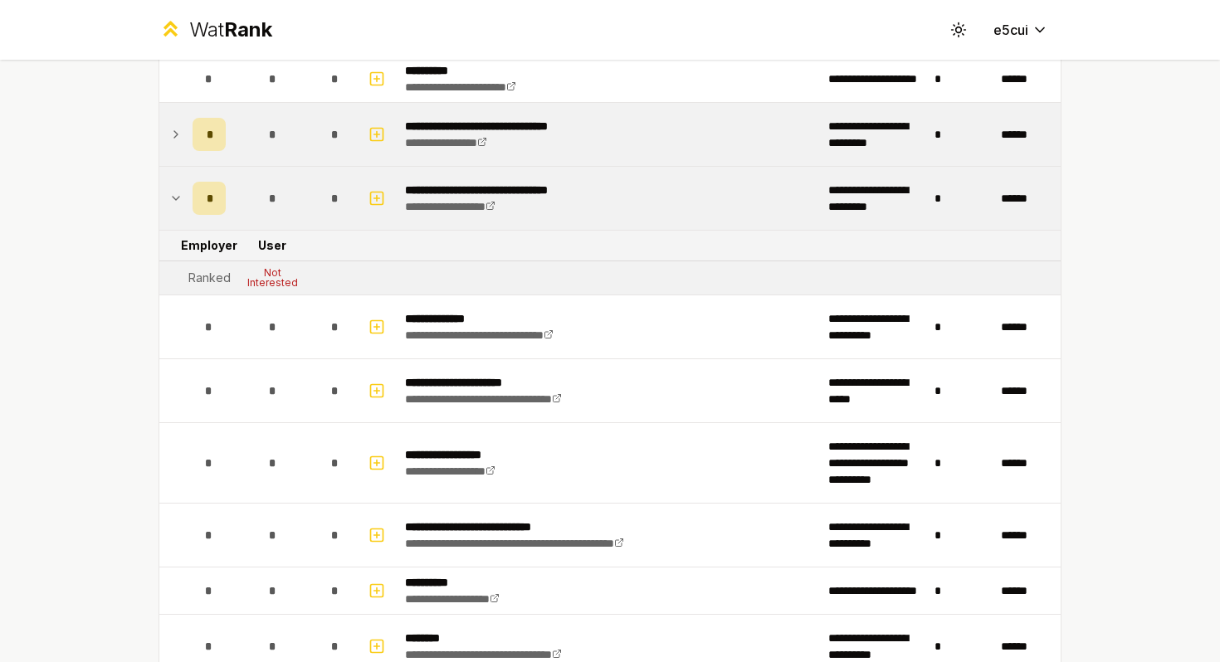
click at [164, 134] on td at bounding box center [172, 134] width 27 height 63
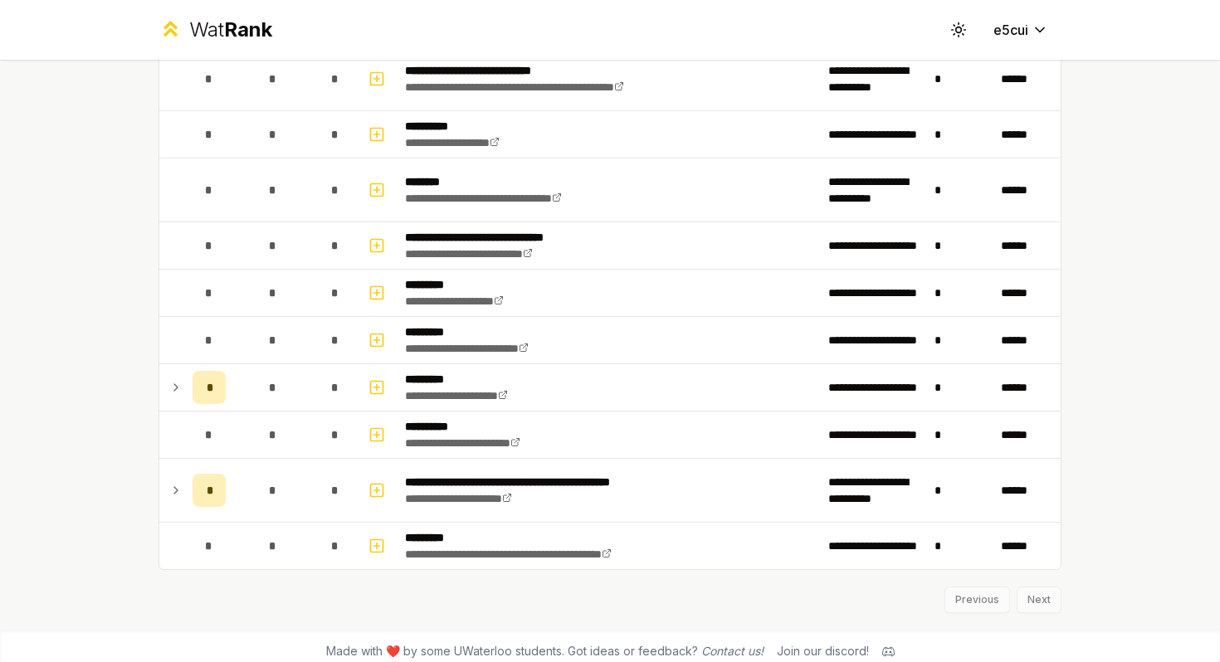
scroll to position [1860, 0]
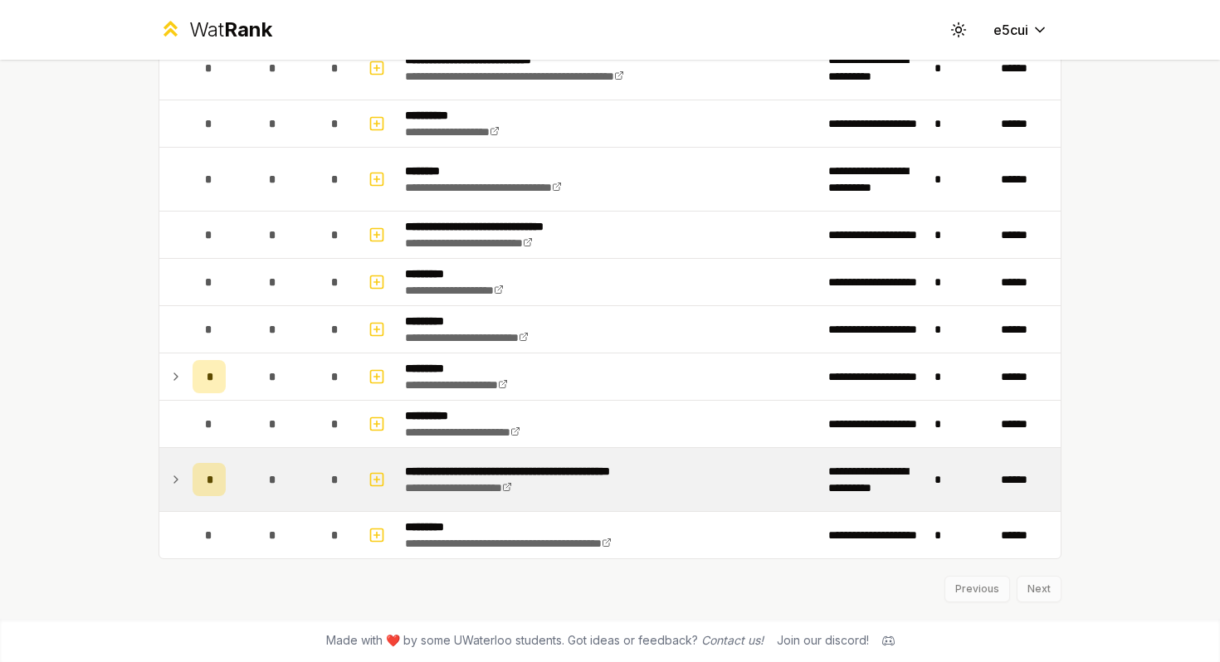
click at [183, 497] on td at bounding box center [172, 479] width 27 height 63
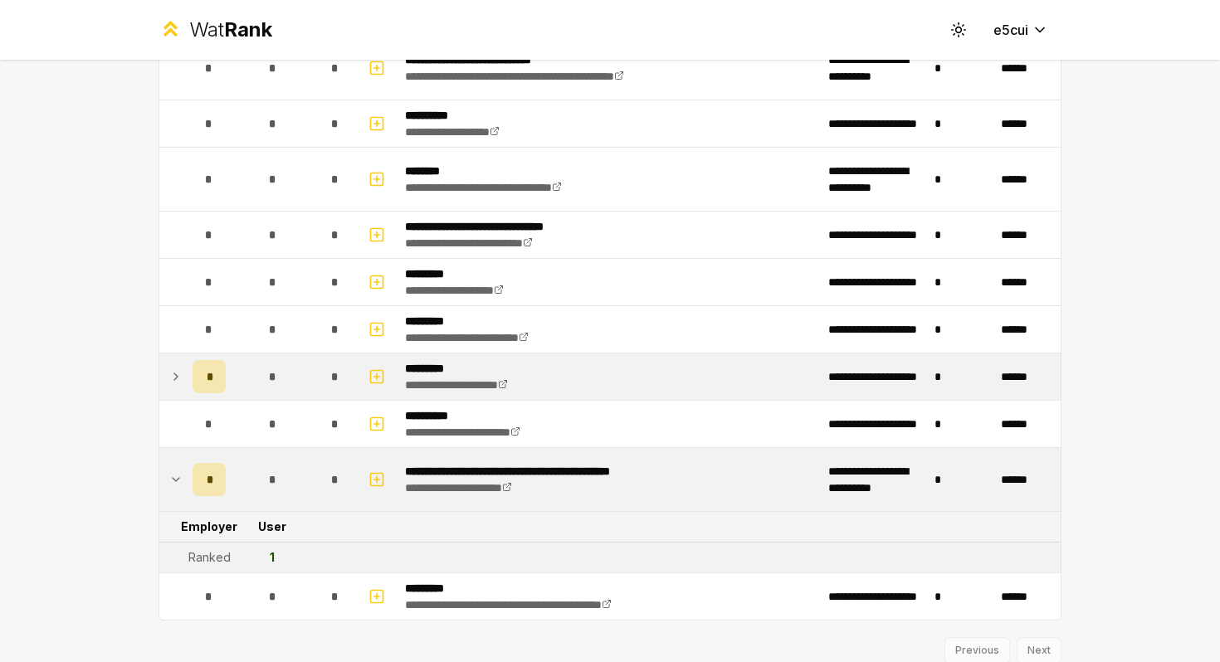
click at [182, 383] on icon at bounding box center [175, 377] width 13 height 20
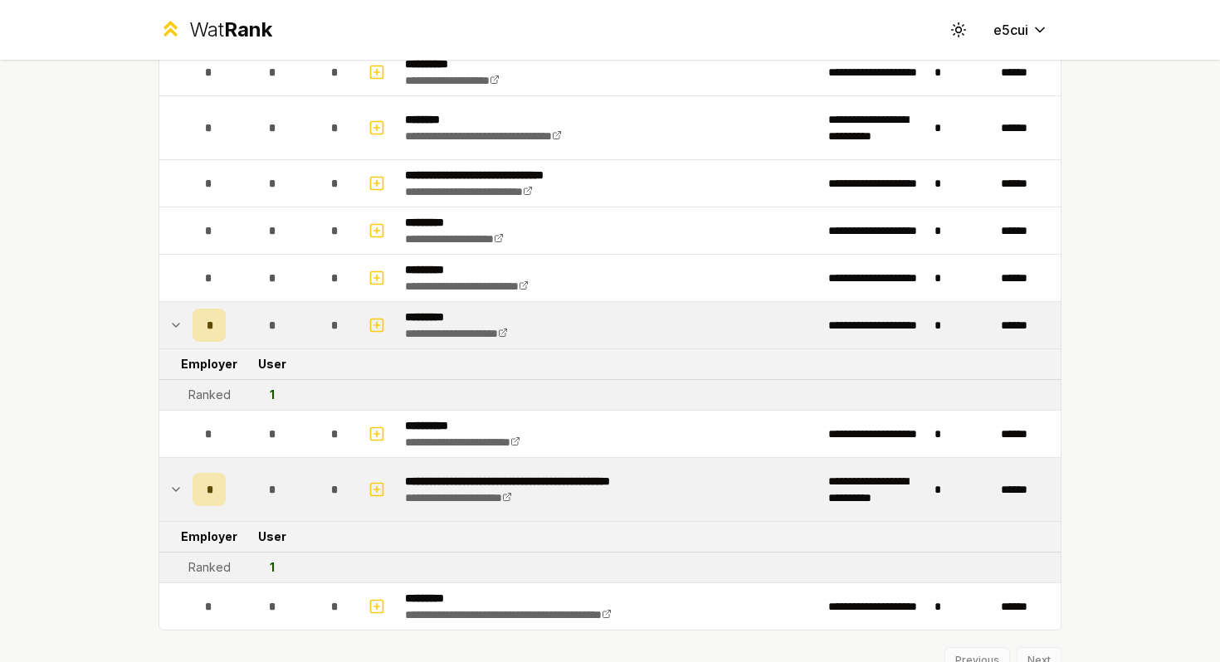
scroll to position [1983, 0]
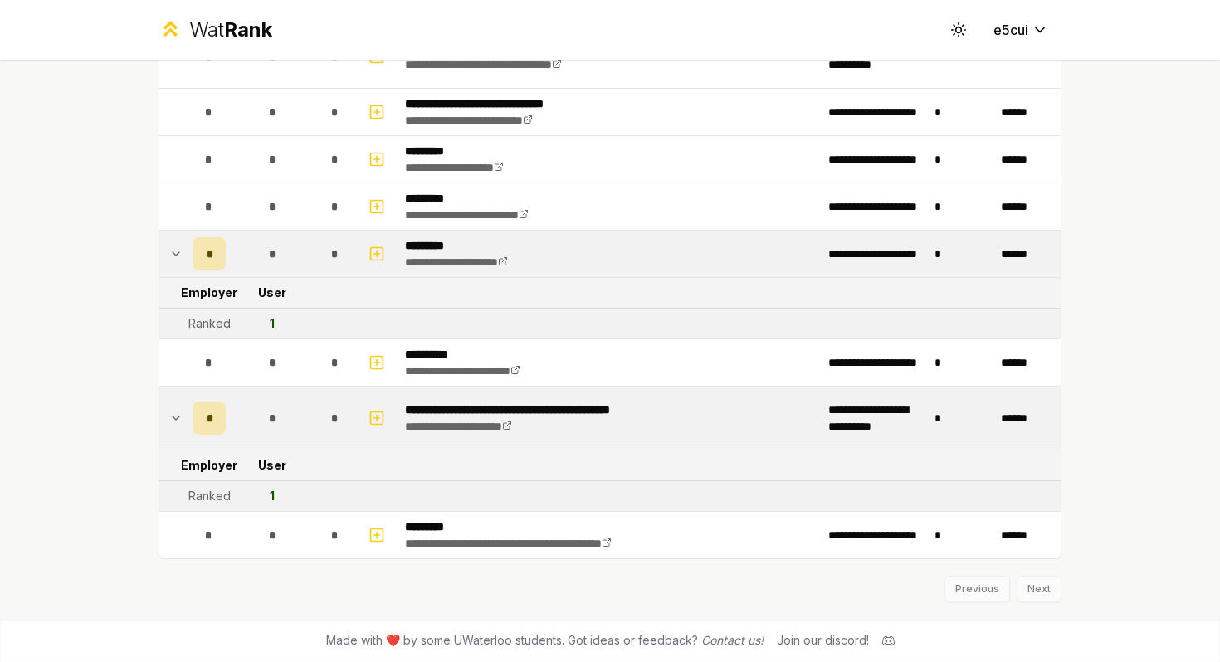
click at [173, 423] on icon at bounding box center [175, 418] width 13 height 20
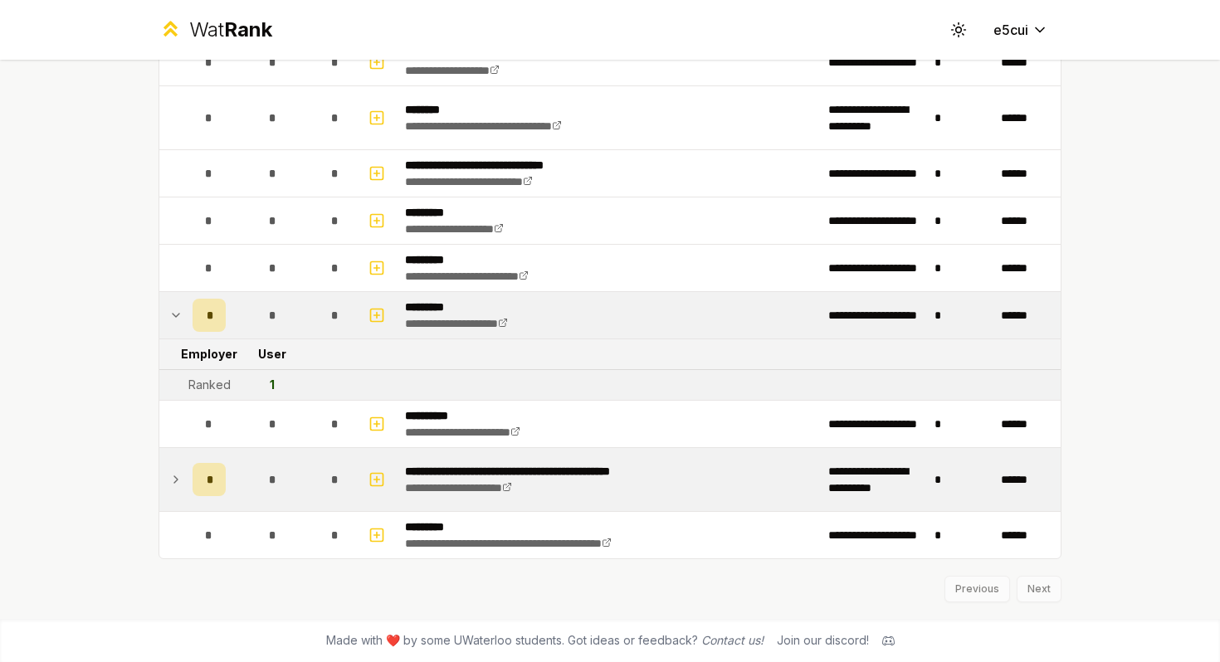
scroll to position [1921, 0]
click at [174, 467] on td at bounding box center [172, 479] width 27 height 63
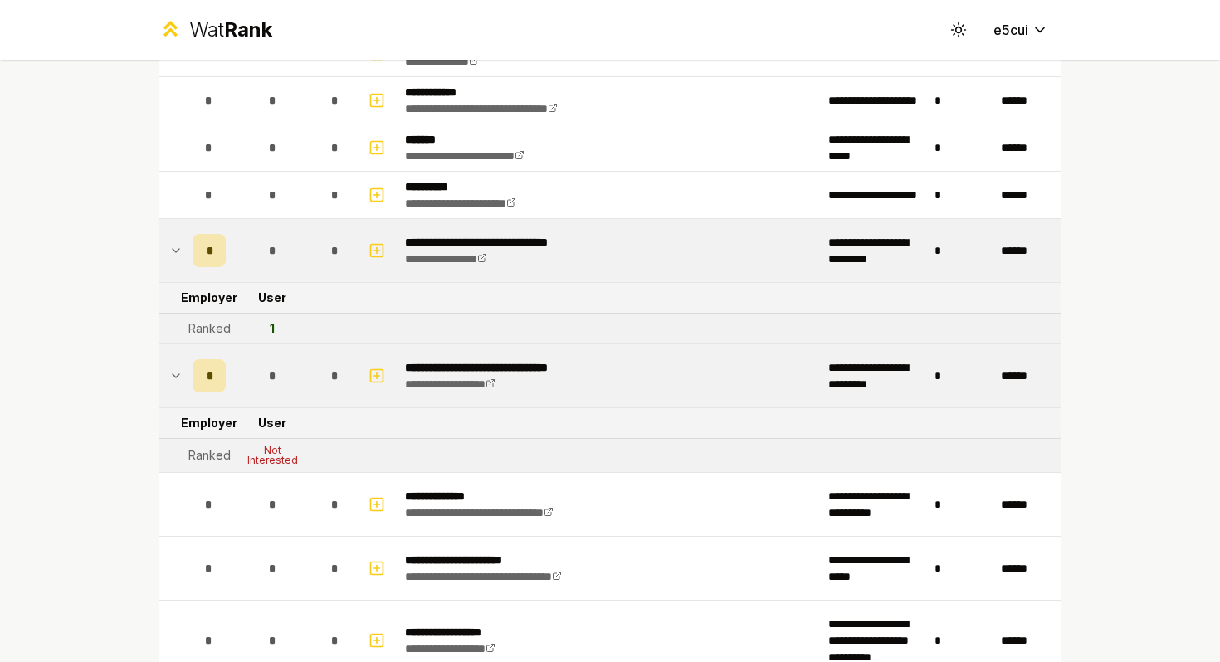
scroll to position [1212, 0]
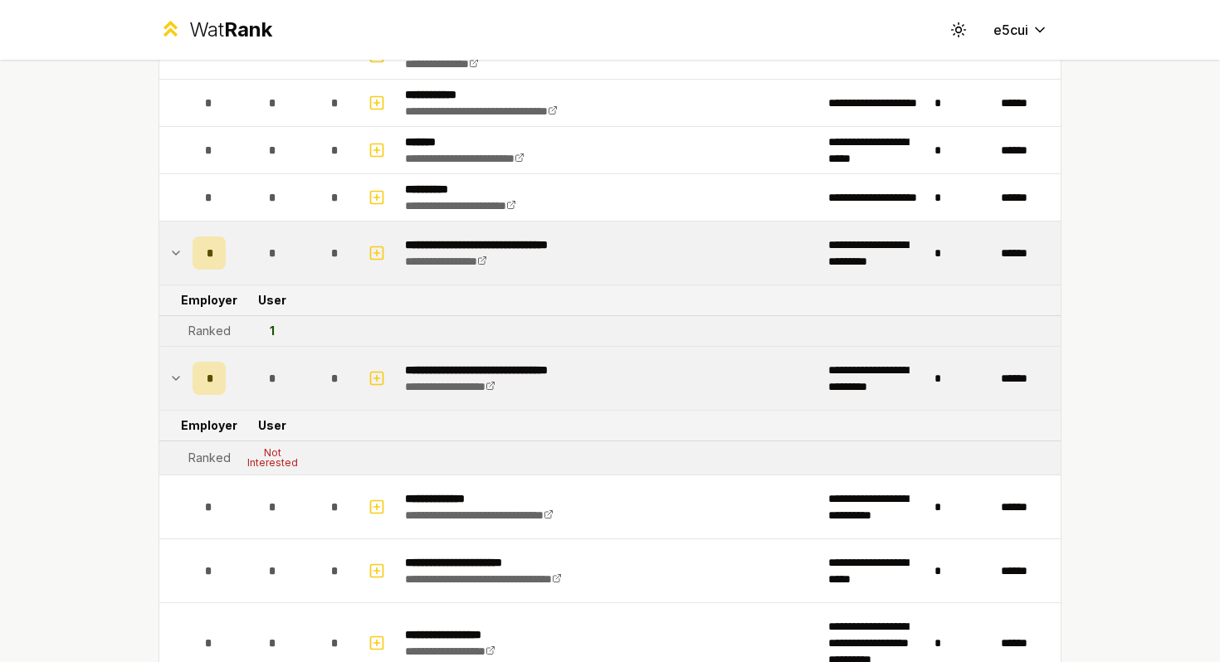
click at [182, 373] on icon at bounding box center [175, 378] width 13 height 20
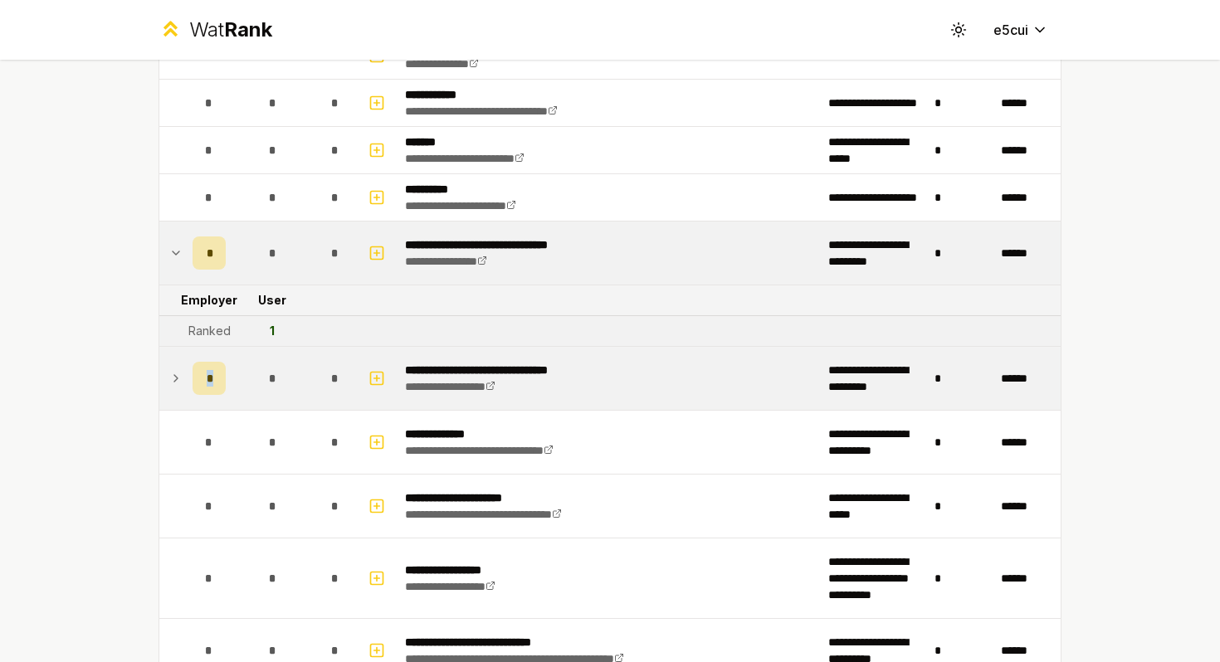
click at [181, 373] on icon at bounding box center [175, 378] width 13 height 20
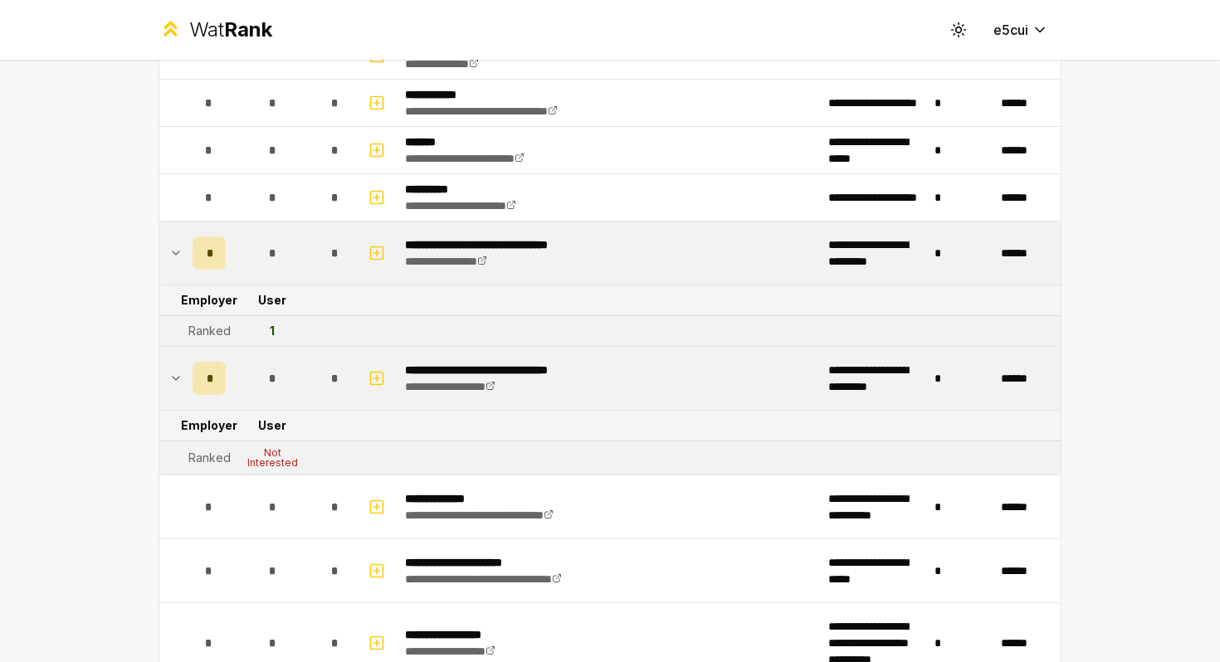
click at [175, 264] on td at bounding box center [172, 253] width 27 height 63
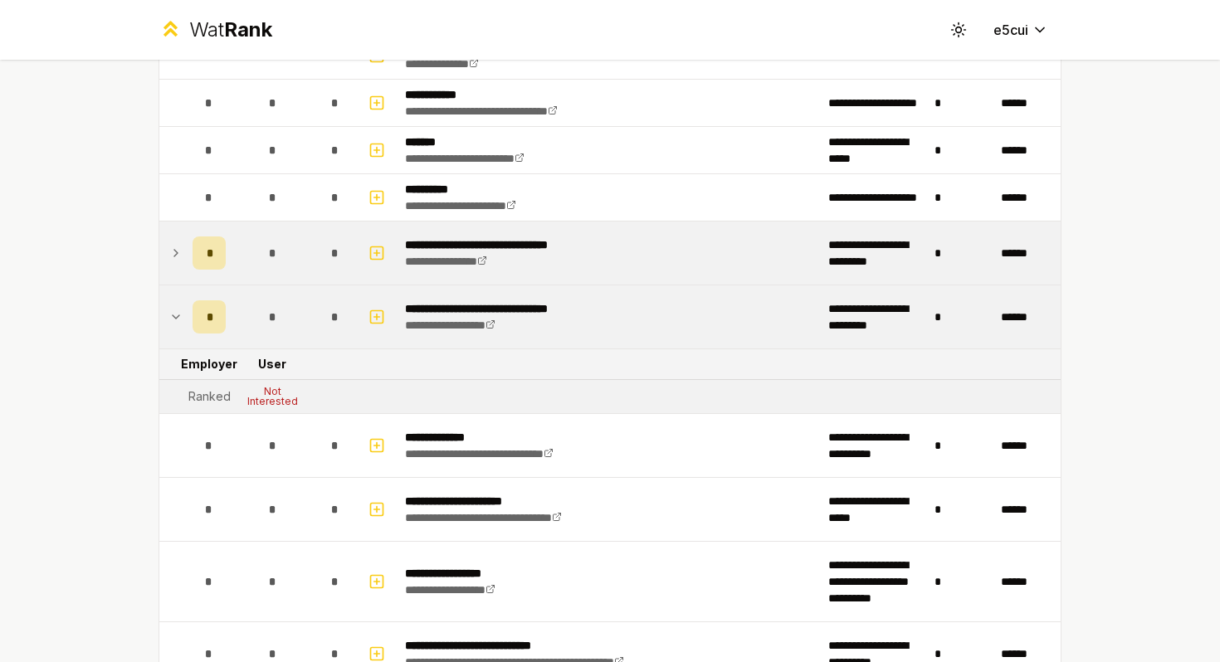
click at [174, 261] on icon at bounding box center [175, 253] width 13 height 20
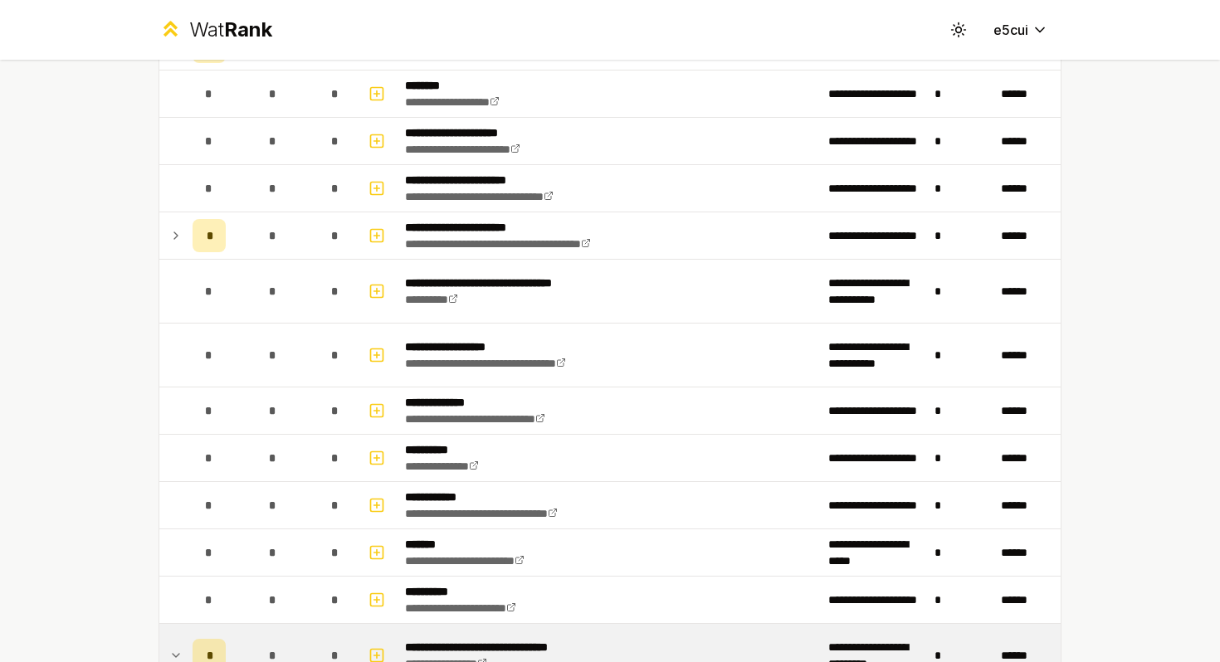
scroll to position [802, 0]
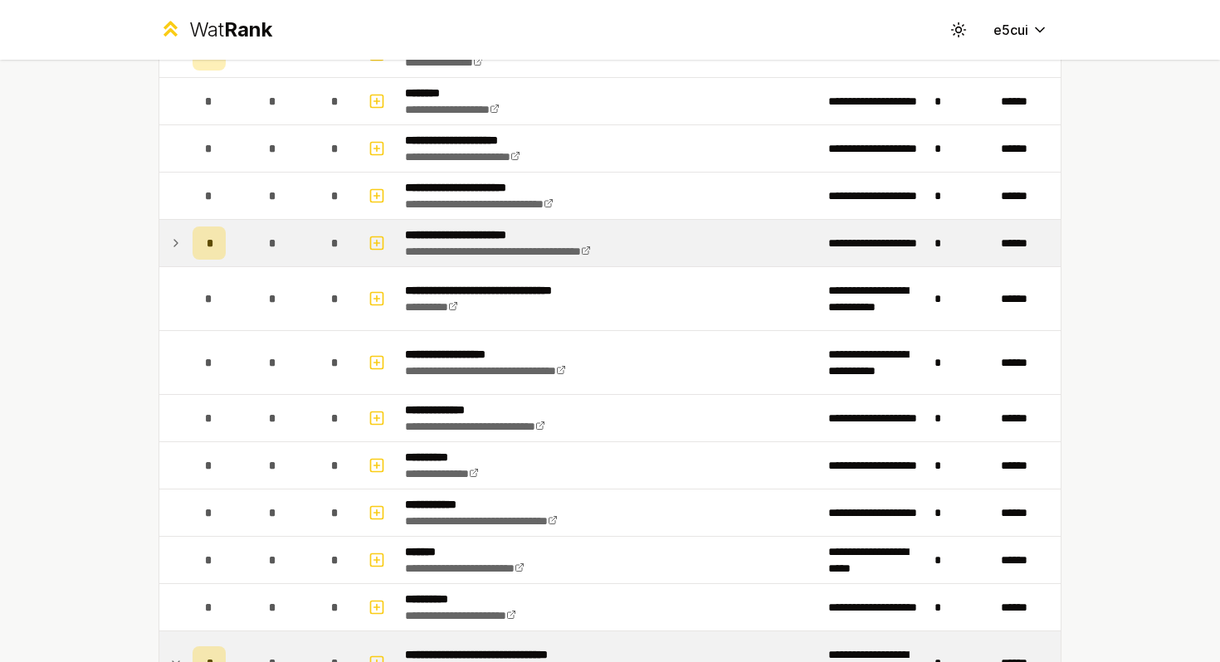
click at [176, 241] on icon at bounding box center [175, 243] width 3 height 7
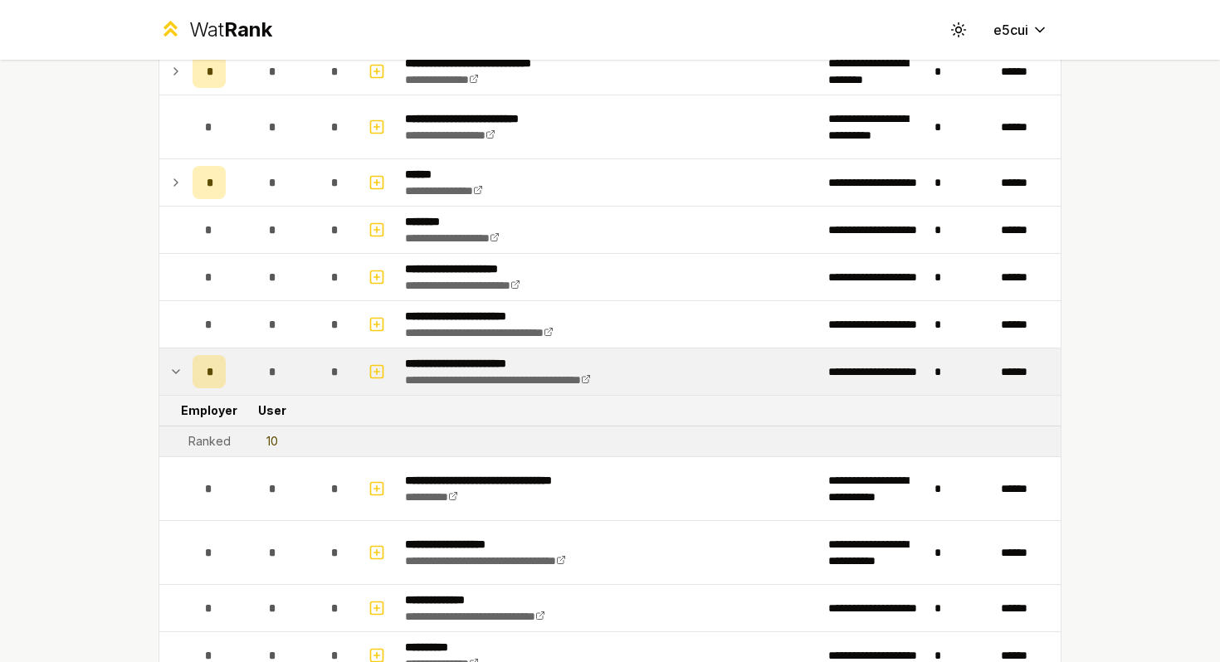
scroll to position [646, 0]
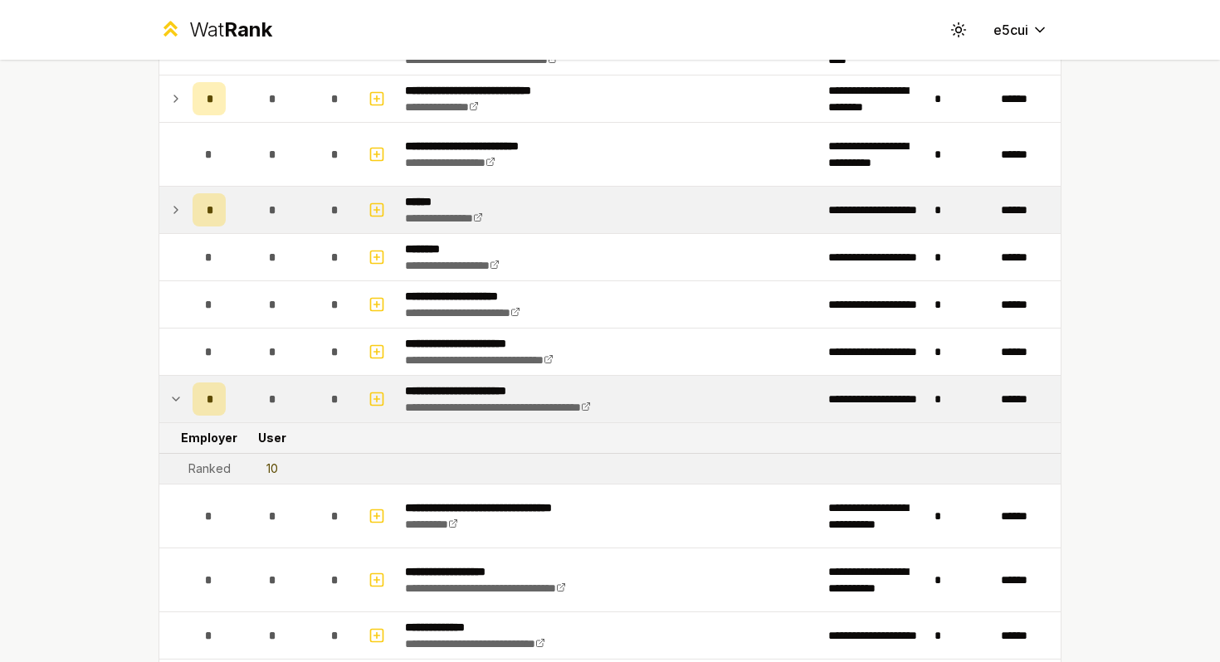
click at [175, 214] on icon at bounding box center [175, 210] width 13 height 20
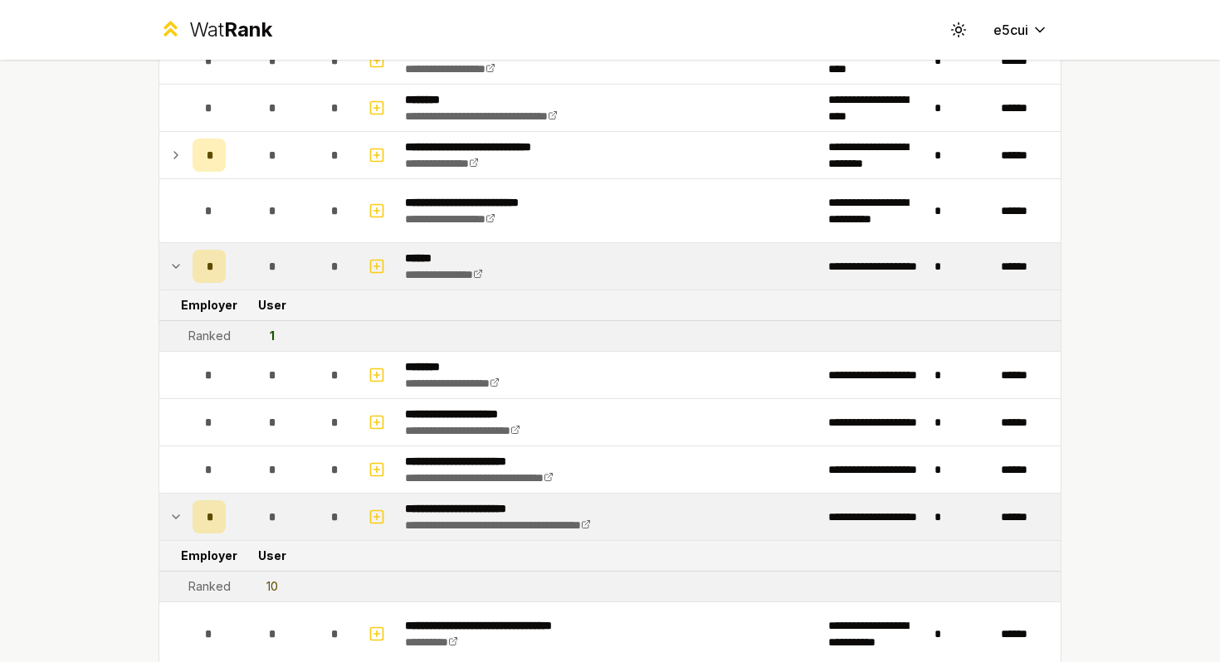
scroll to position [565, 0]
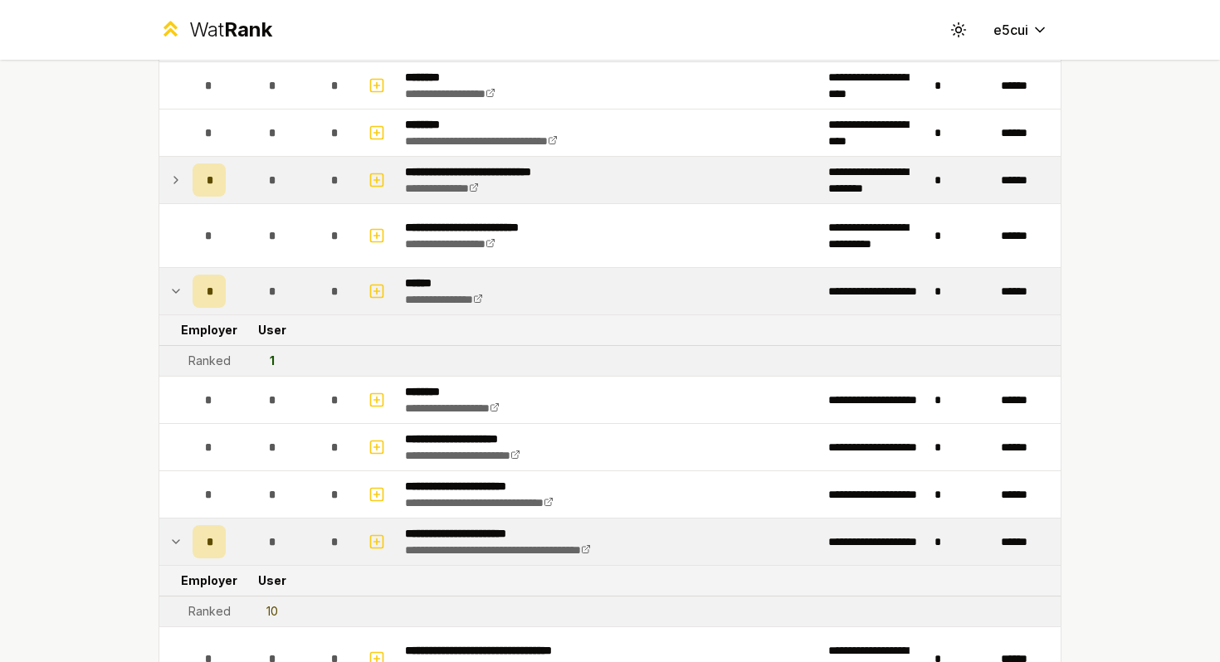
click at [175, 181] on icon at bounding box center [175, 180] width 13 height 20
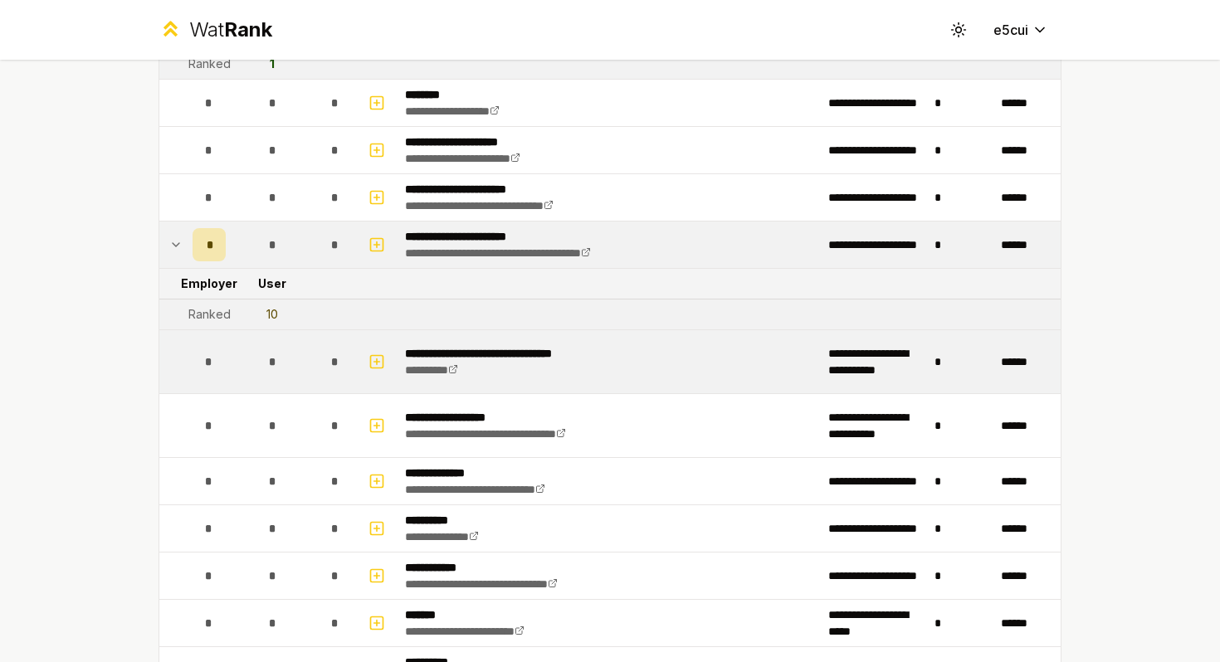
scroll to position [958, 0]
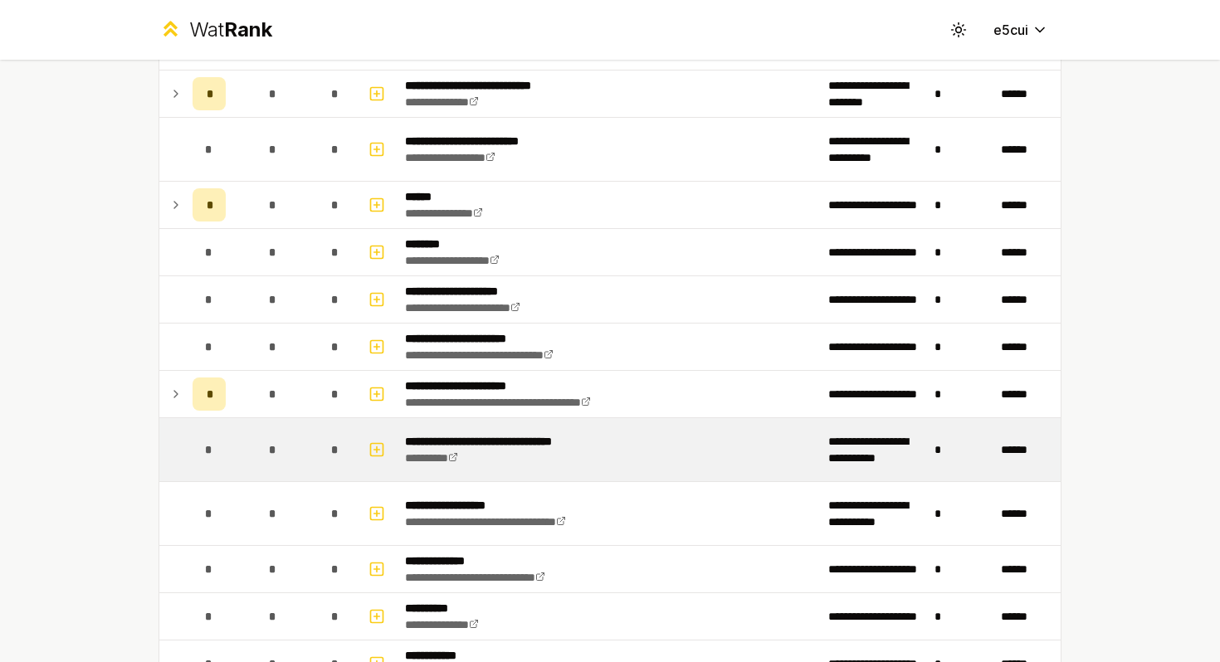
scroll to position [676, 0]
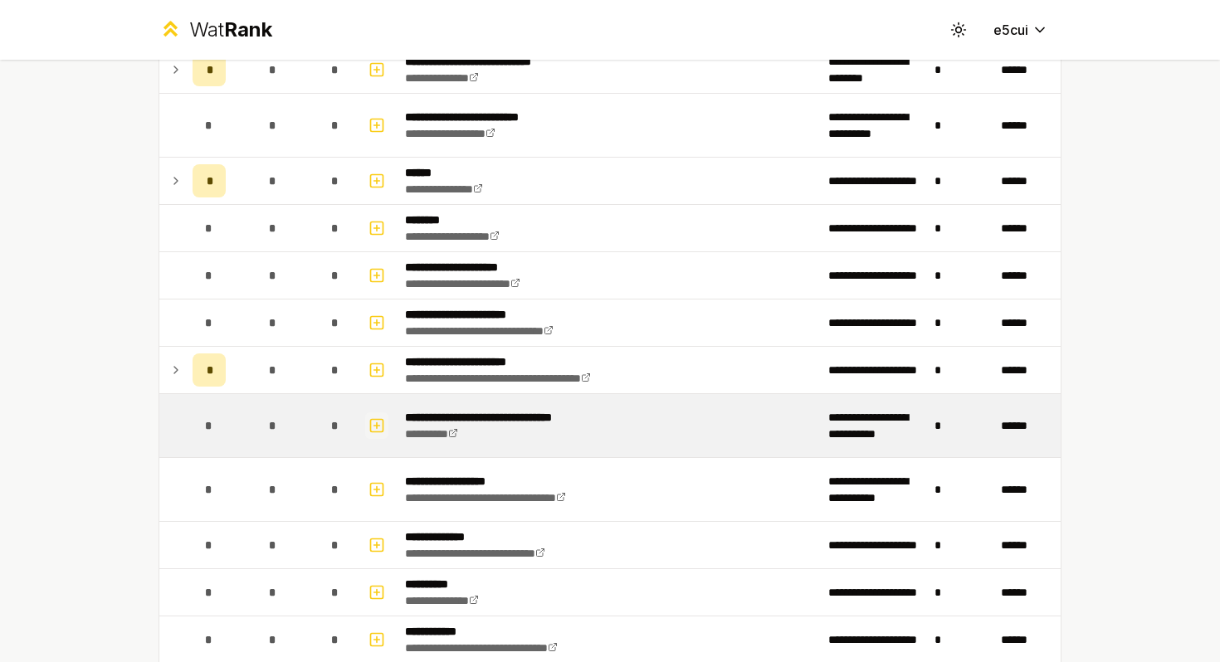
click at [379, 416] on icon "button" at bounding box center [376, 426] width 17 height 20
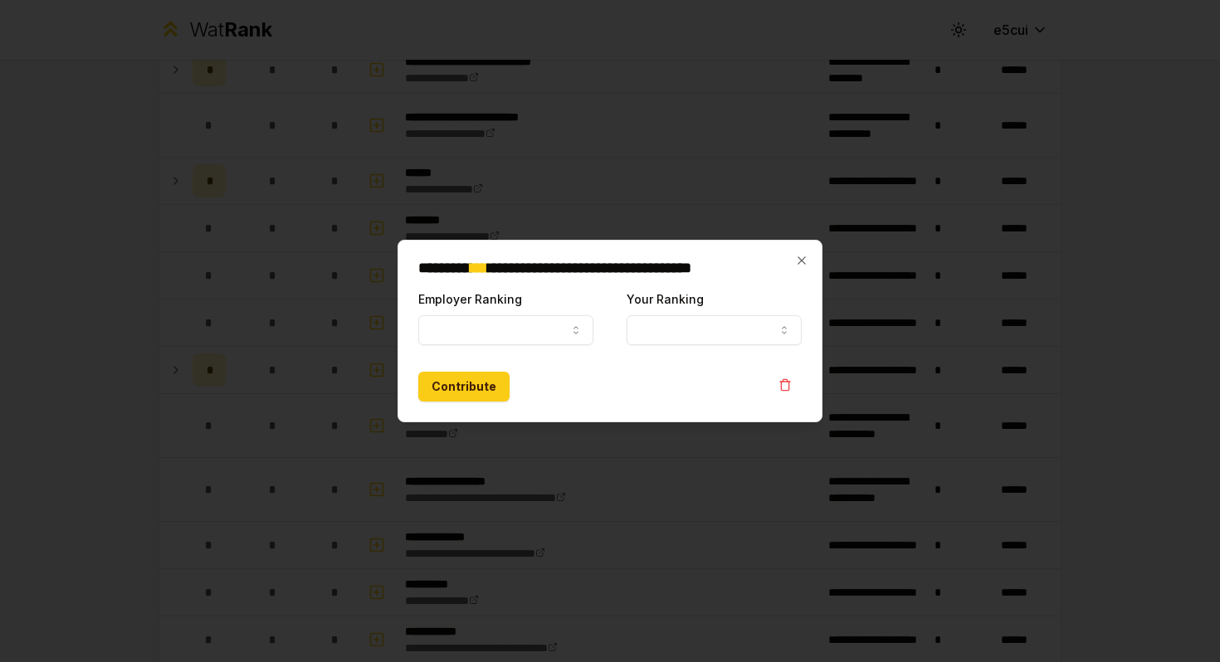
select select
click at [804, 260] on icon "button" at bounding box center [801, 260] width 13 height 13
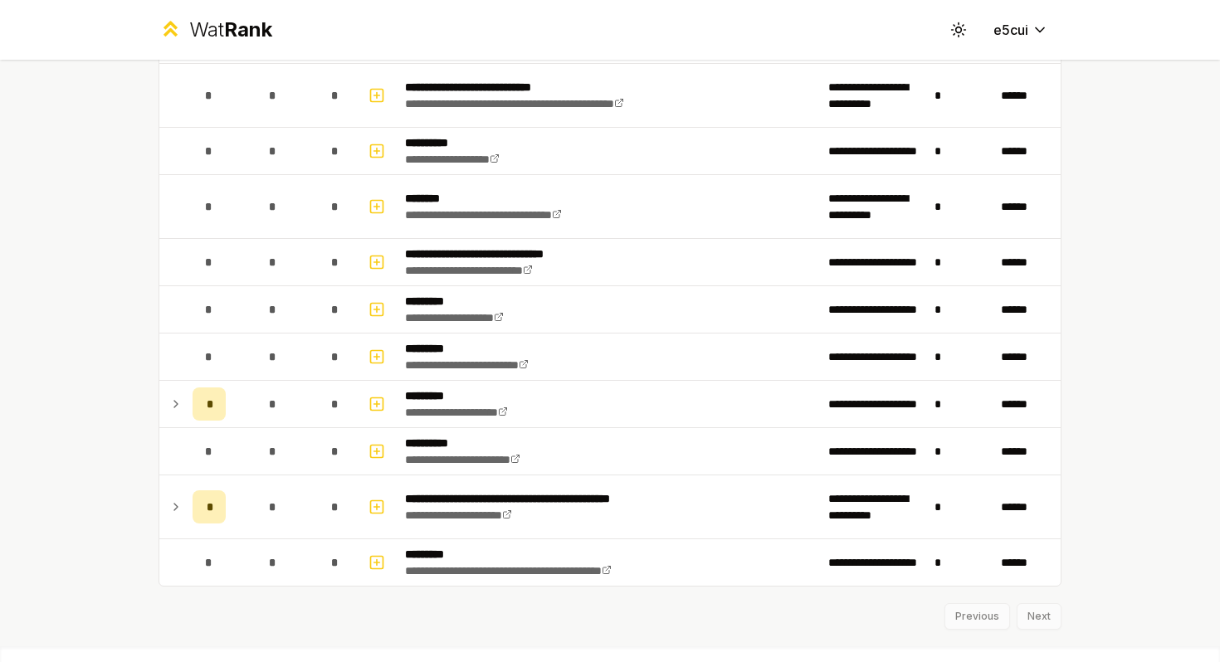
scroll to position [1734, 0]
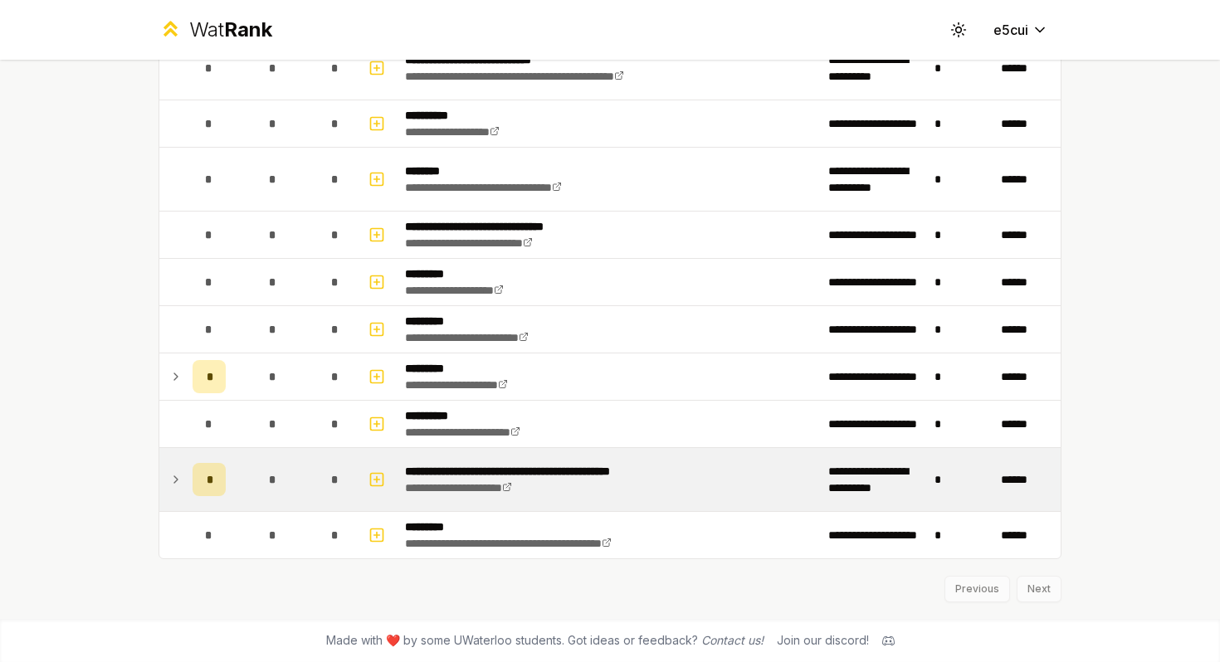
click at [168, 477] on td at bounding box center [172, 479] width 27 height 63
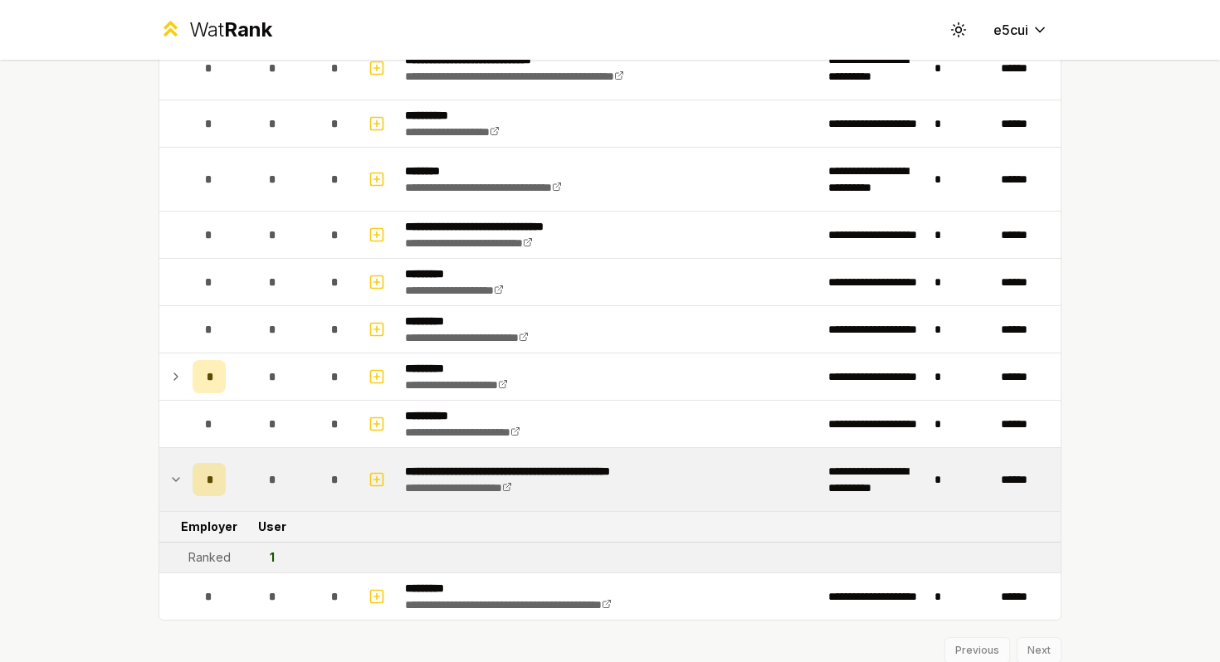
click at [171, 478] on icon at bounding box center [175, 480] width 13 height 20
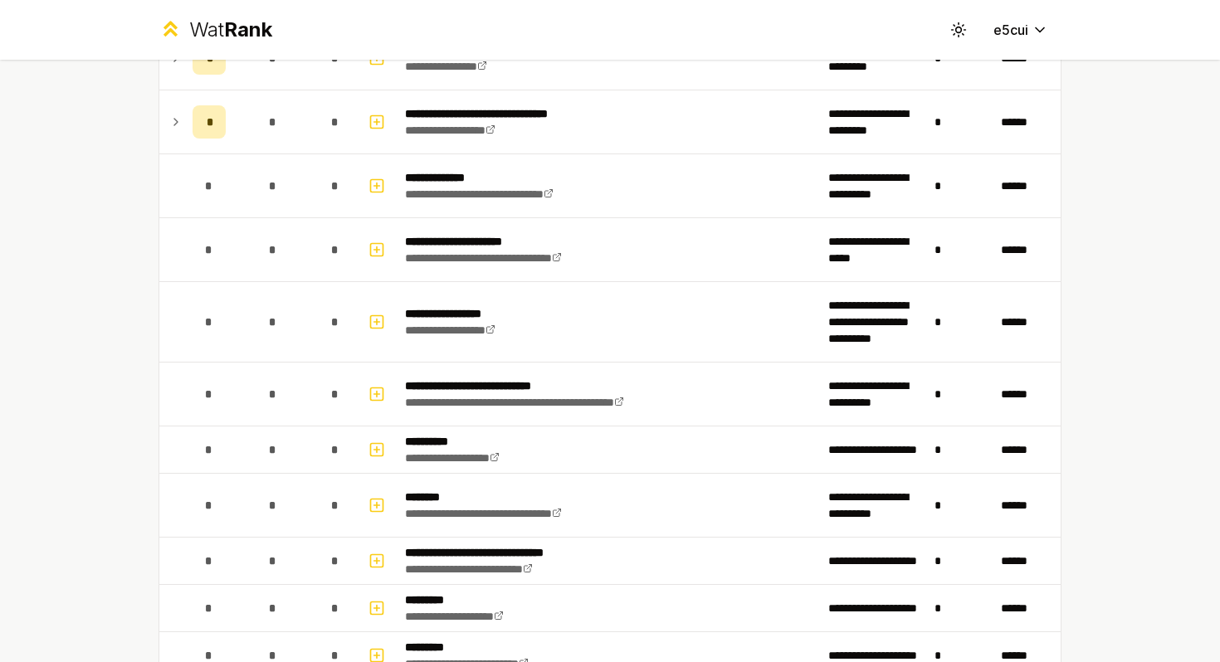
scroll to position [1734, 0]
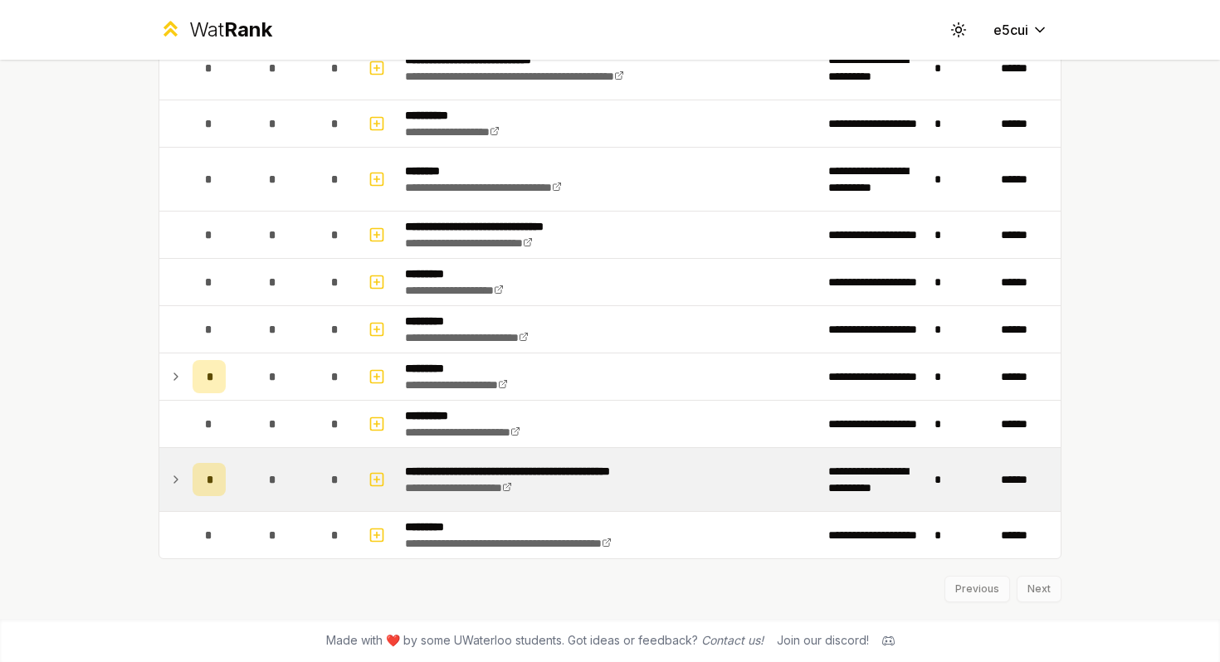
click at [173, 487] on icon at bounding box center [175, 480] width 13 height 20
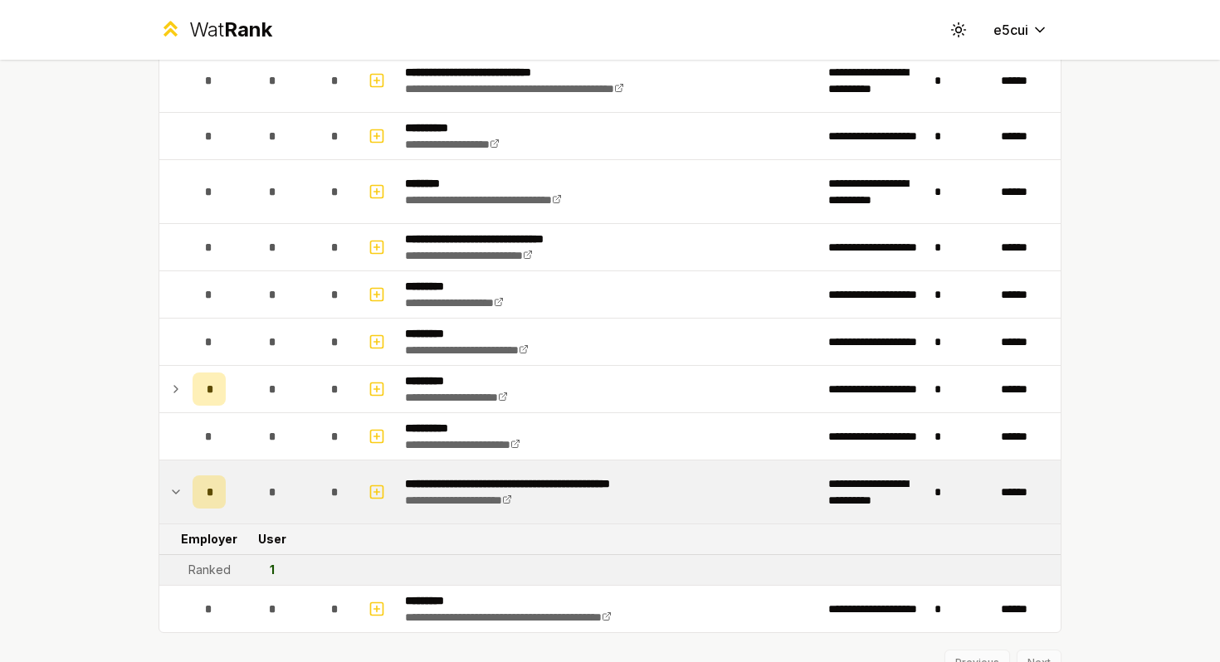
scroll to position [1719, 0]
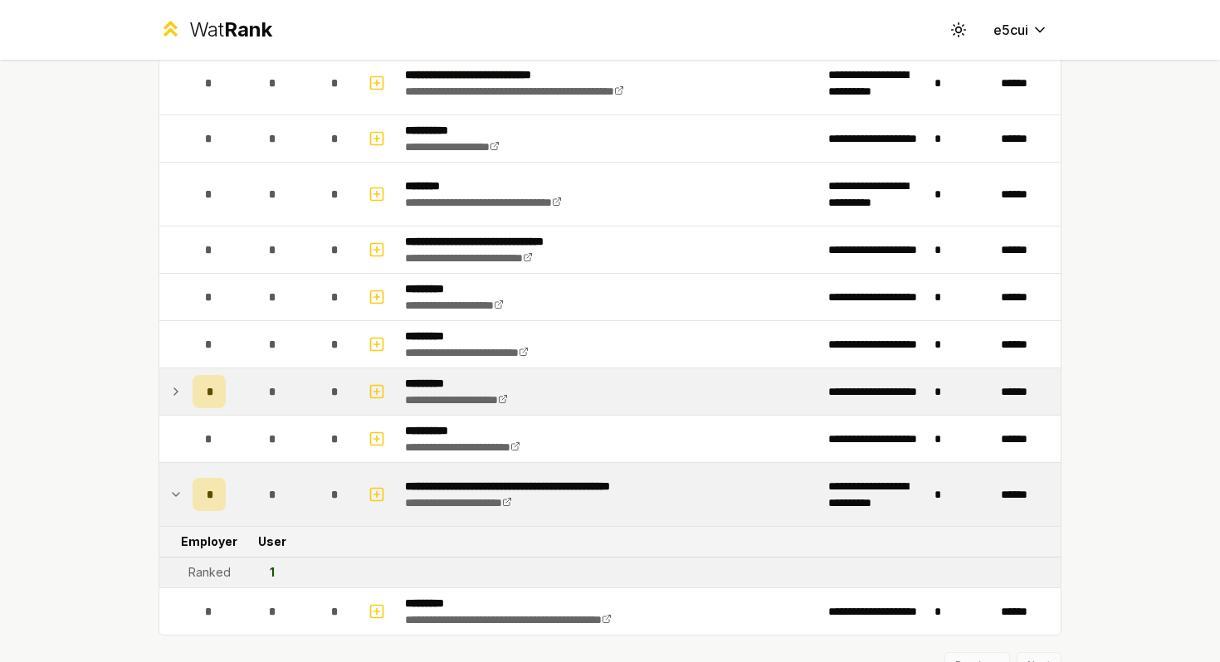
click at [165, 390] on td at bounding box center [172, 391] width 27 height 46
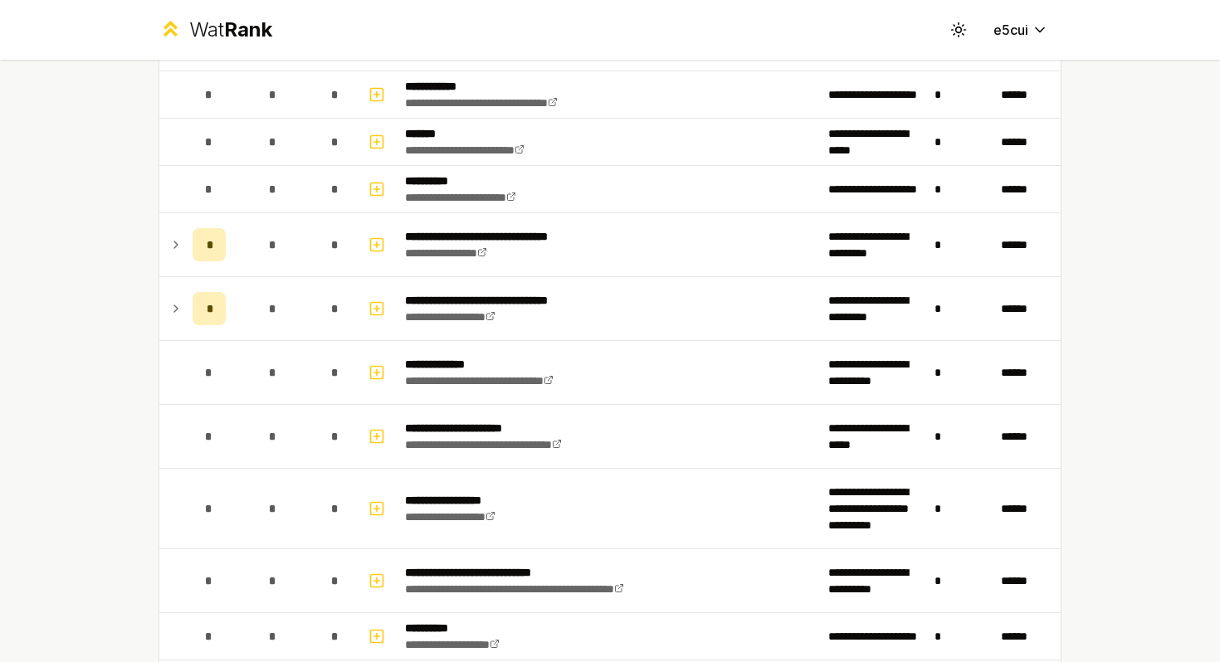
scroll to position [1100, 0]
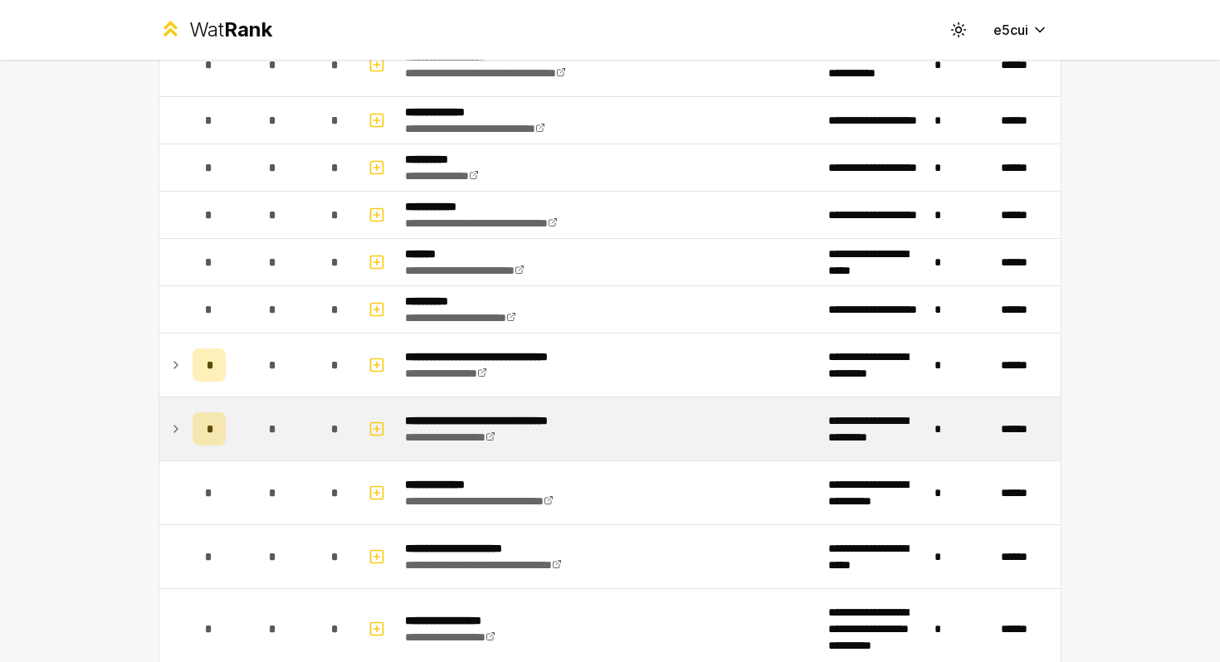
click at [174, 439] on td at bounding box center [172, 429] width 27 height 63
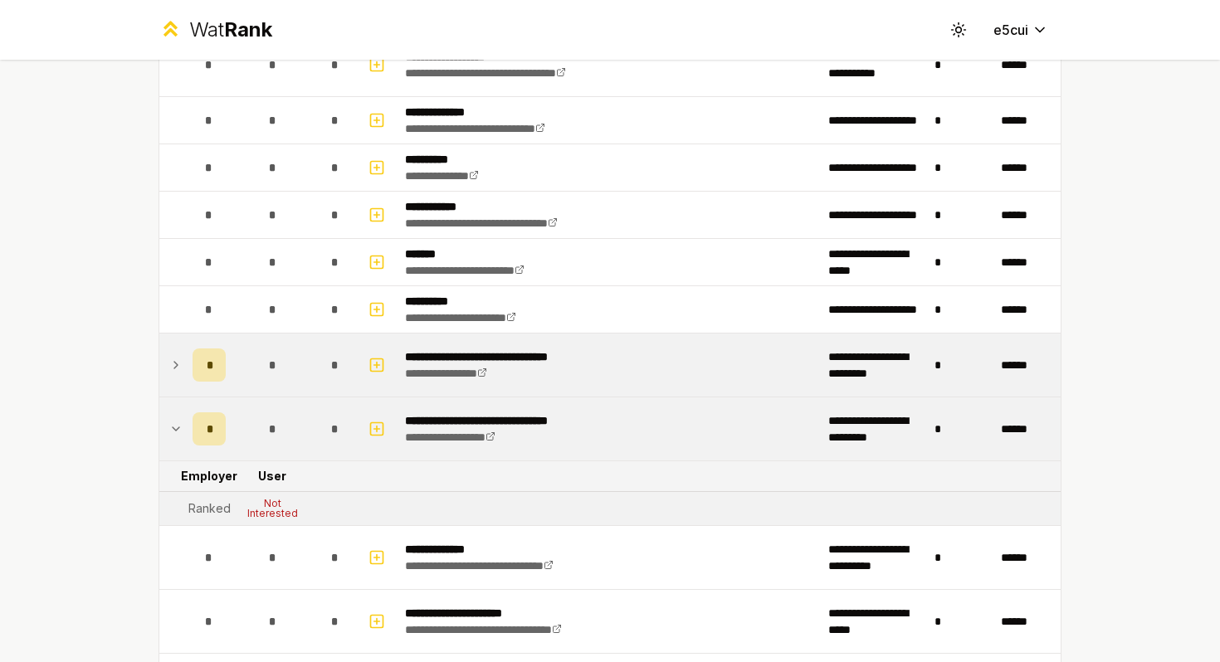
click at [173, 378] on td at bounding box center [172, 365] width 27 height 63
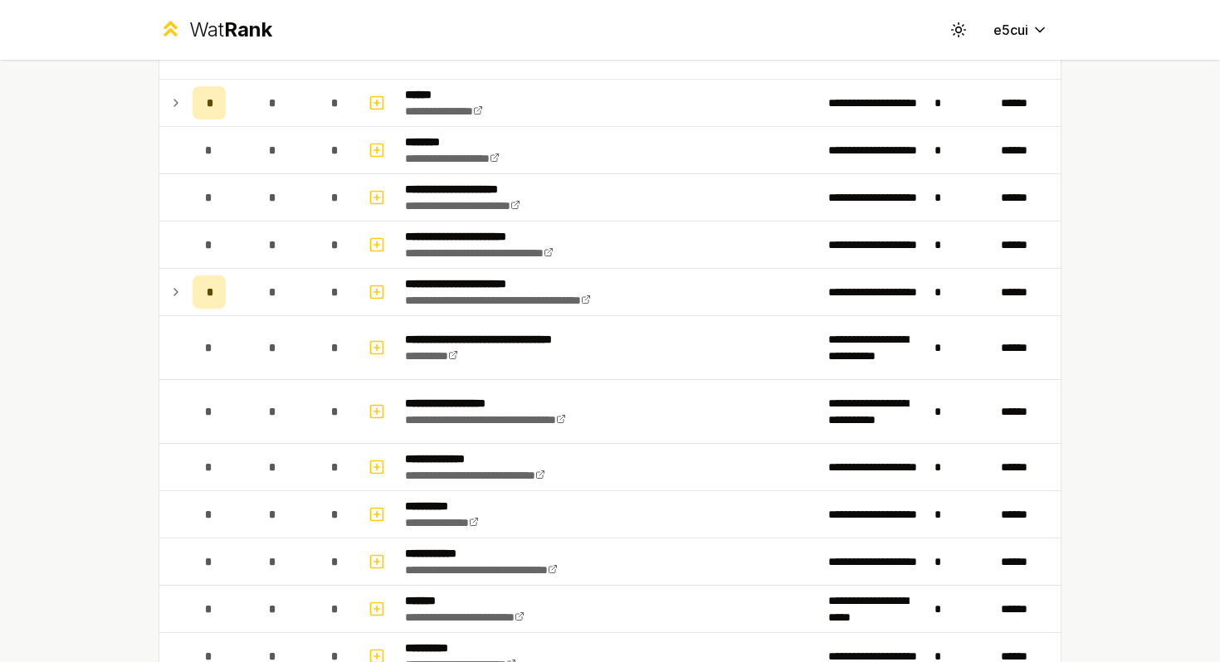
scroll to position [747, 0]
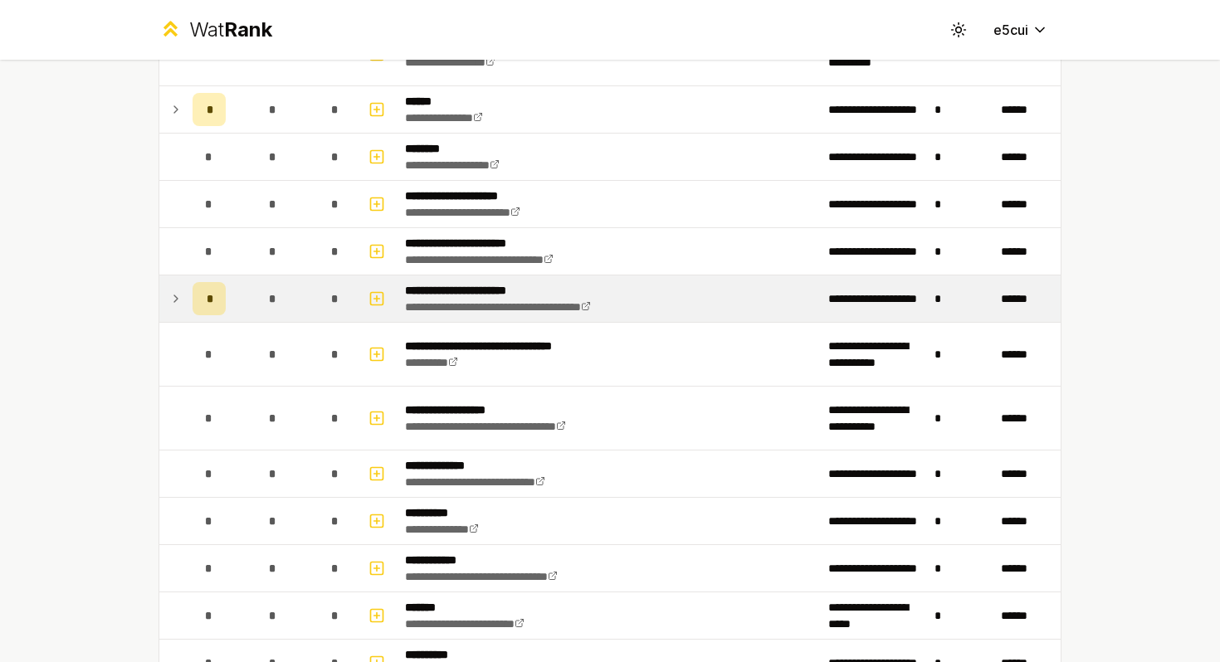
click at [175, 305] on icon at bounding box center [175, 299] width 13 height 20
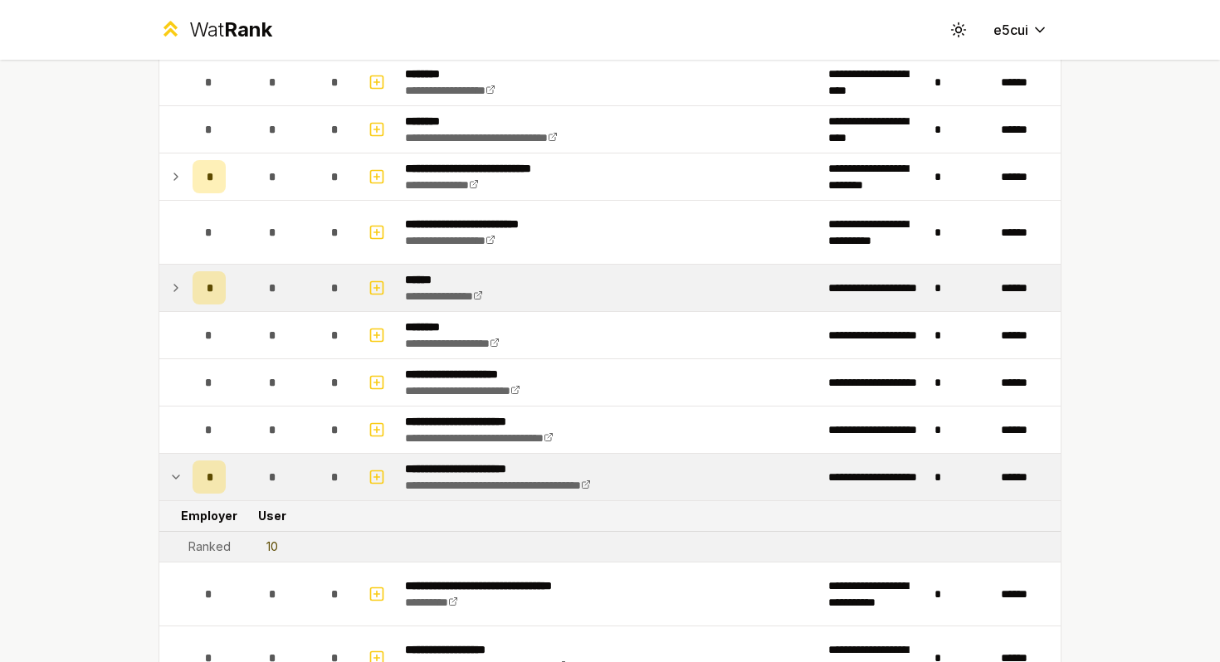
click at [175, 281] on icon at bounding box center [175, 288] width 13 height 20
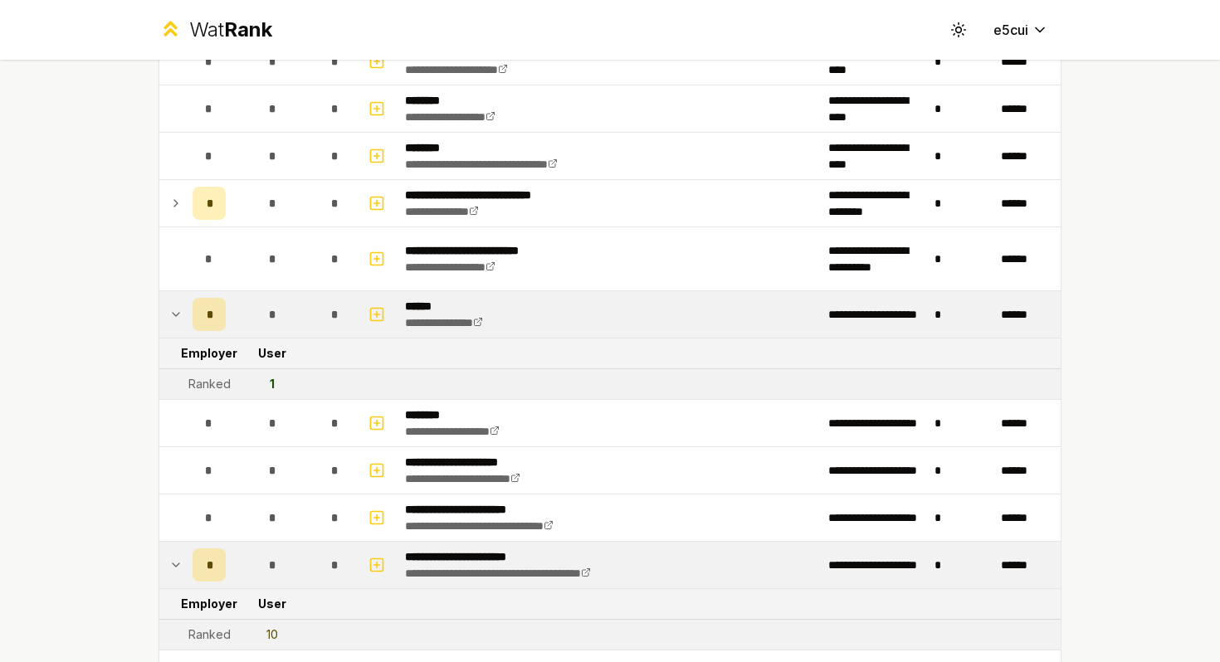
scroll to position [529, 0]
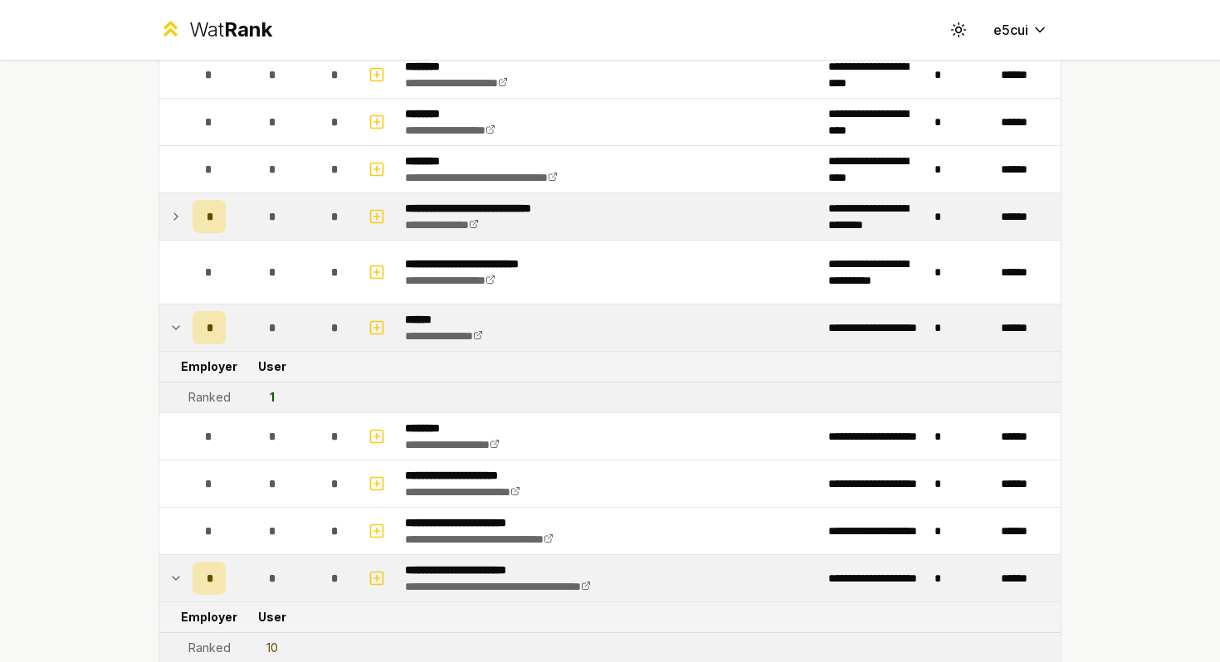
click at [168, 213] on td at bounding box center [172, 216] width 27 height 46
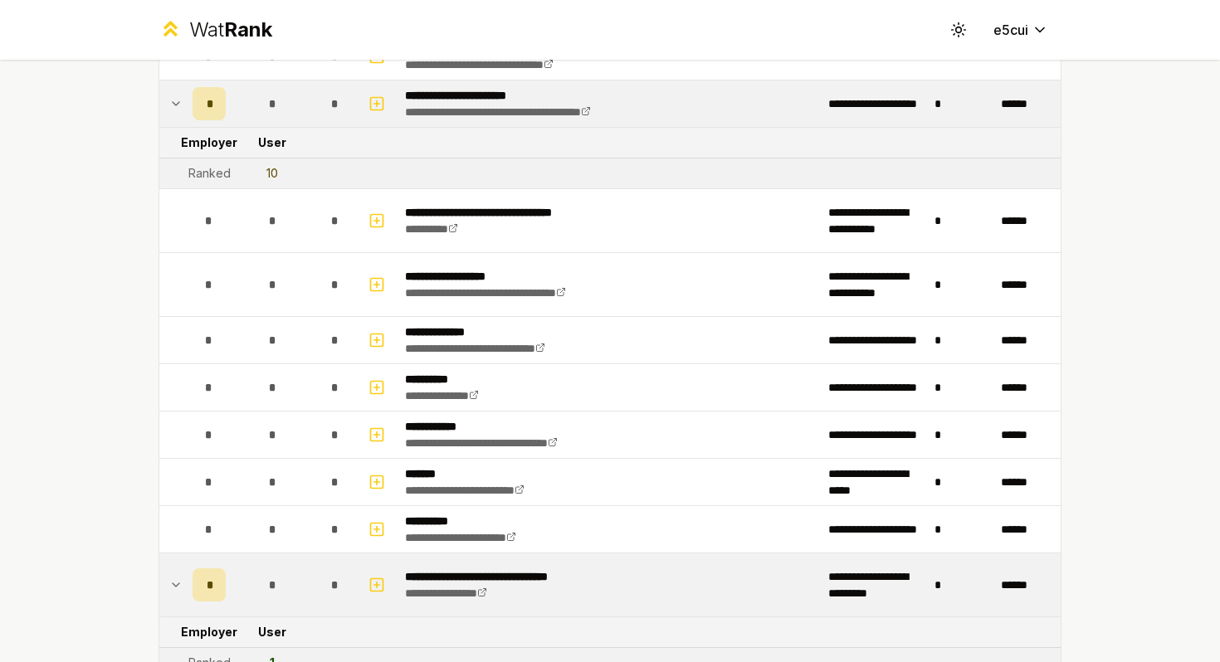
scroll to position [1129, 0]
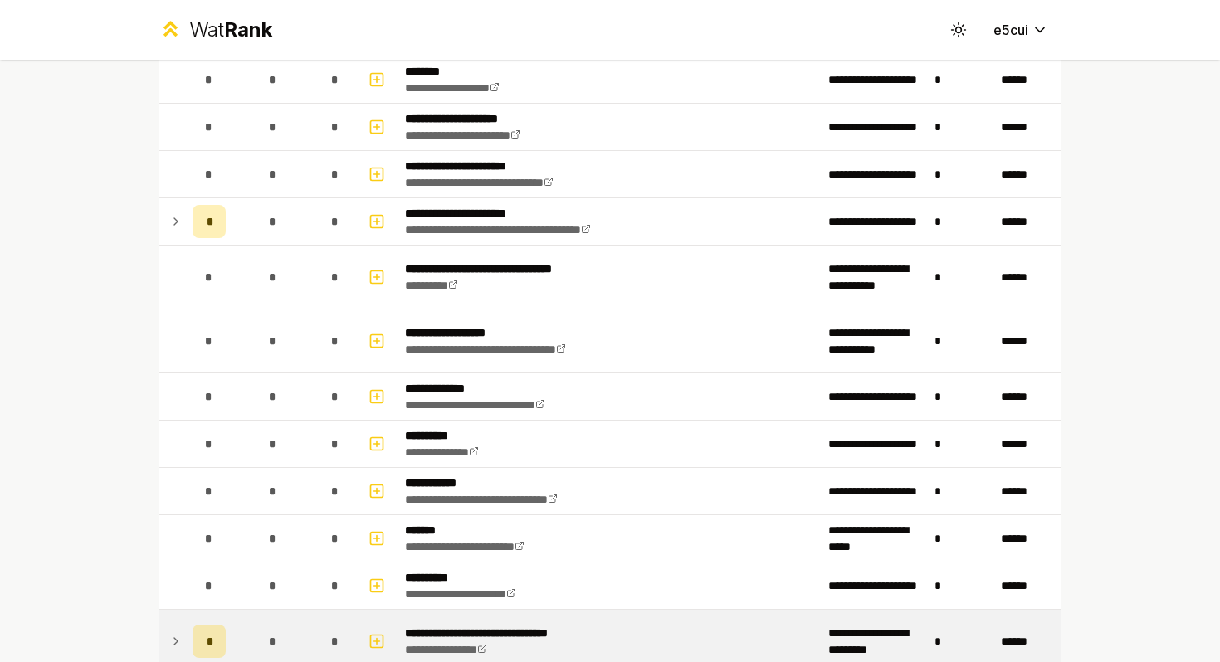
scroll to position [812, 0]
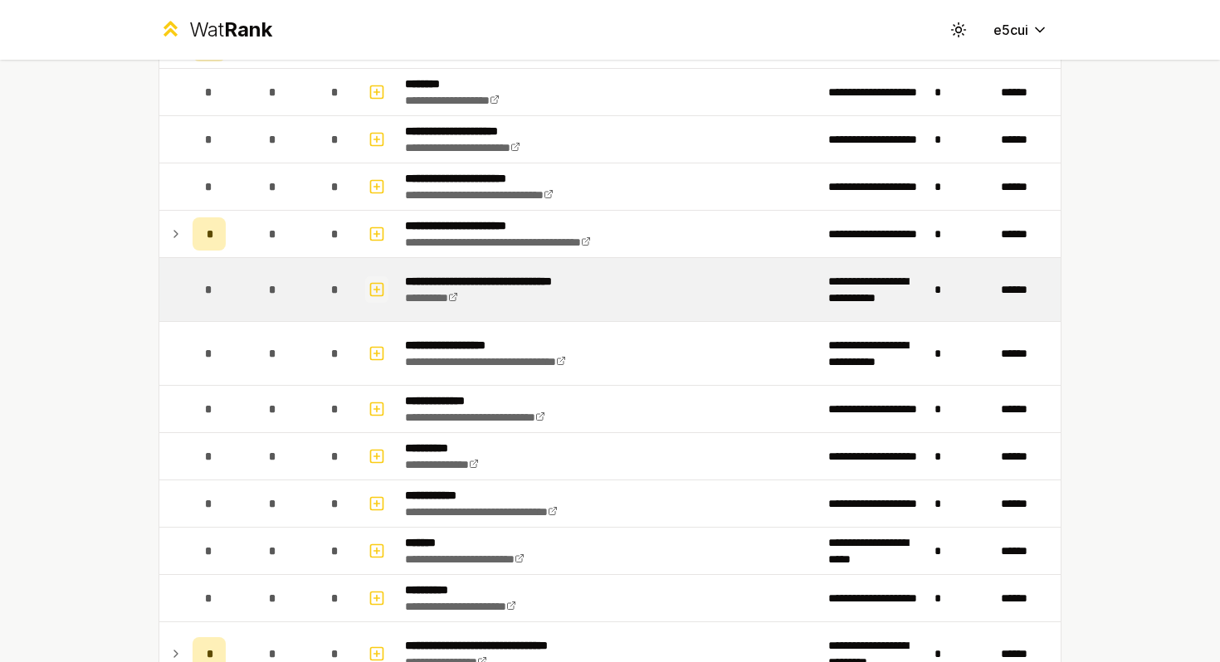
click at [375, 288] on icon "button" at bounding box center [376, 290] width 17 height 20
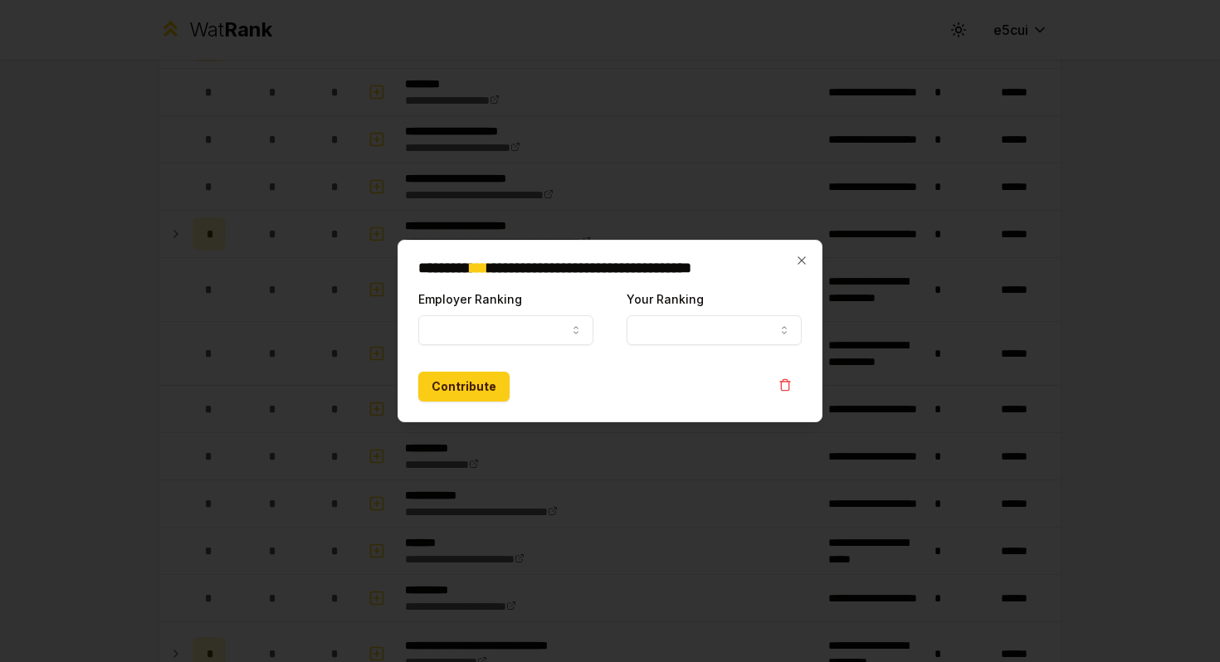
select select
click at [578, 334] on icon "button" at bounding box center [575, 330] width 13 height 13
click at [549, 329] on button "Employer Ranking" at bounding box center [505, 330] width 175 height 30
click at [800, 260] on icon "button" at bounding box center [801, 259] width 7 height 7
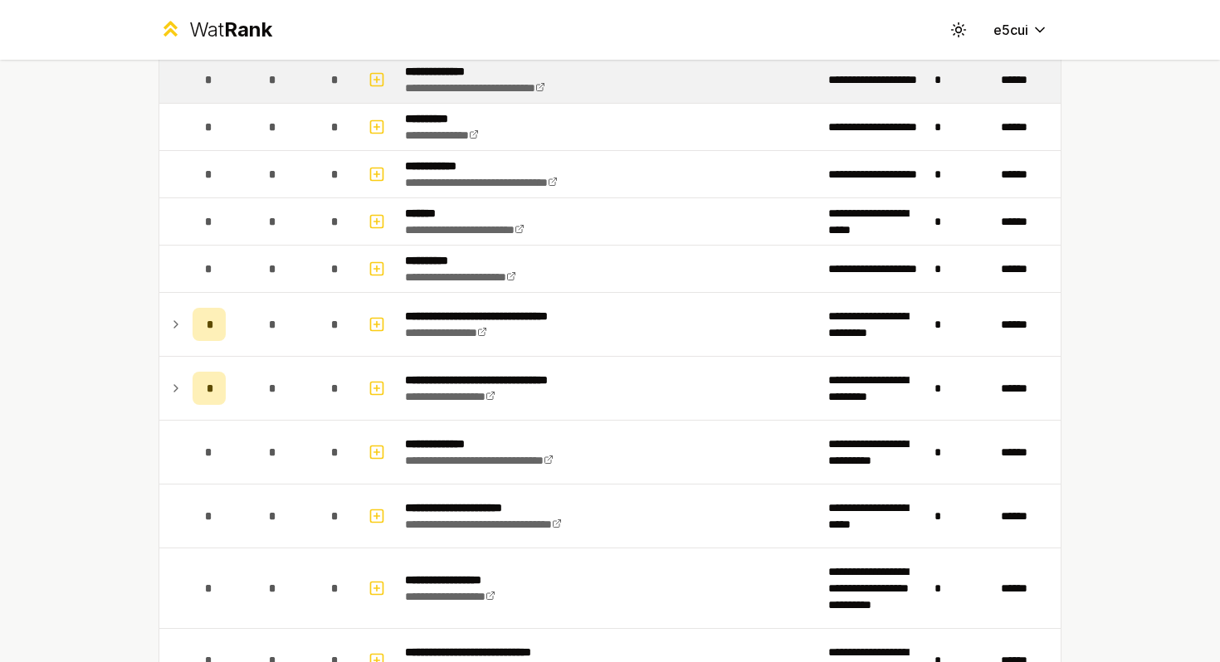
scroll to position [1319, 0]
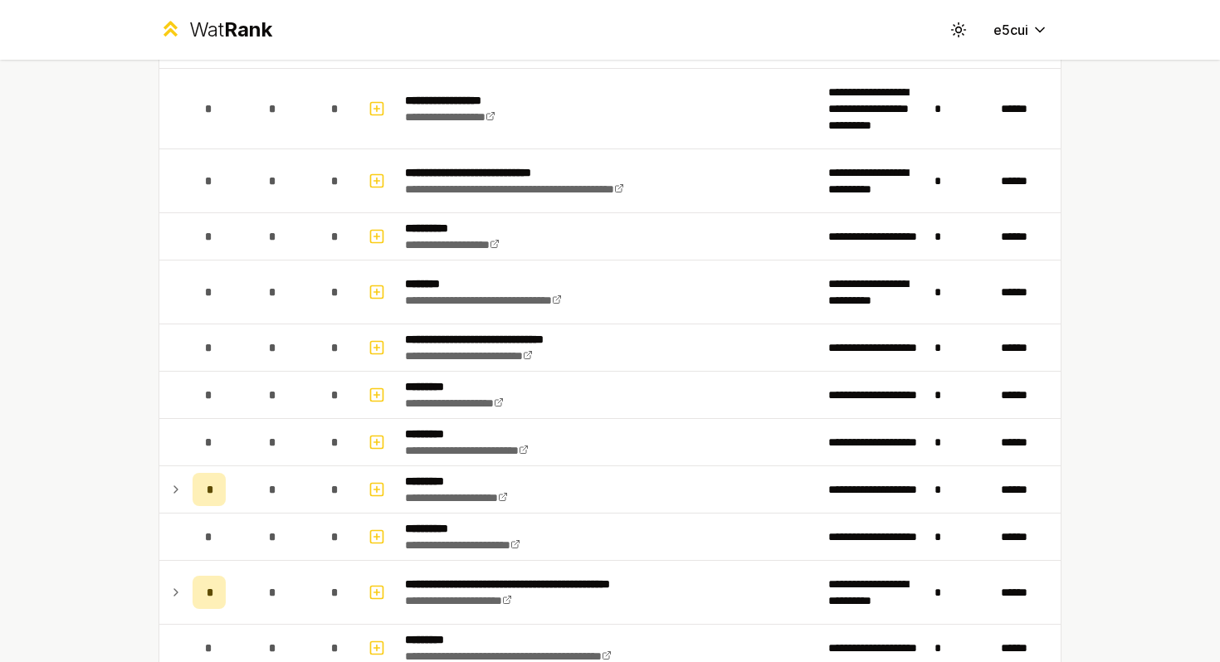
scroll to position [1734, 0]
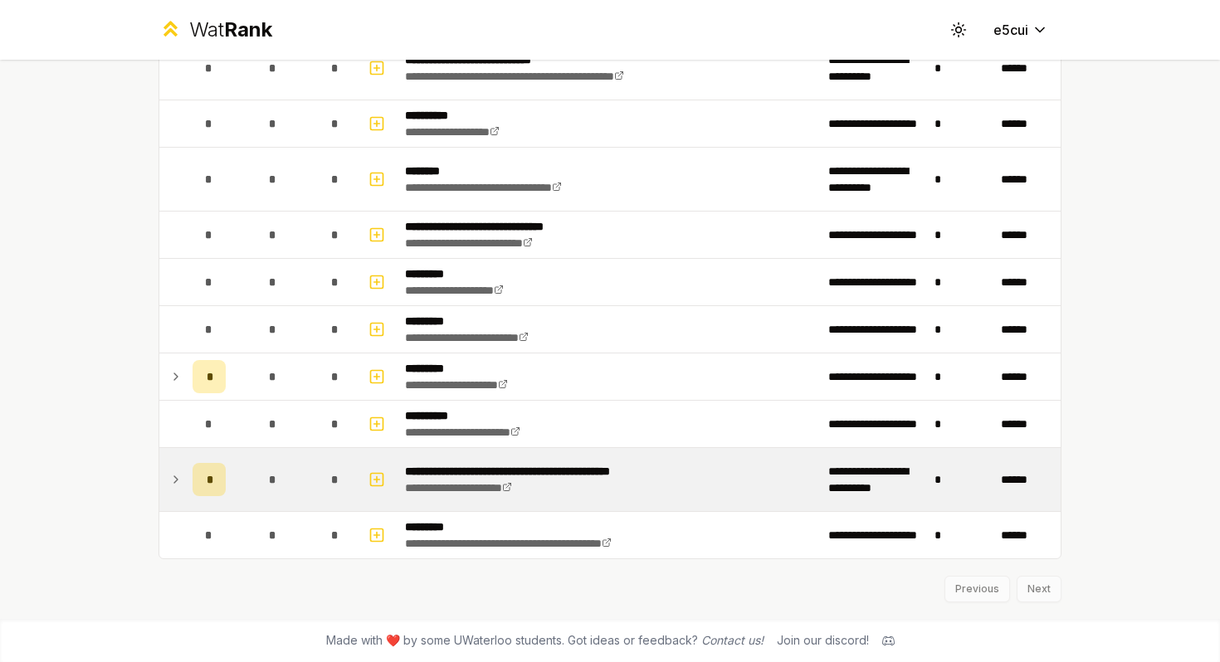
click at [173, 480] on icon at bounding box center [175, 480] width 13 height 20
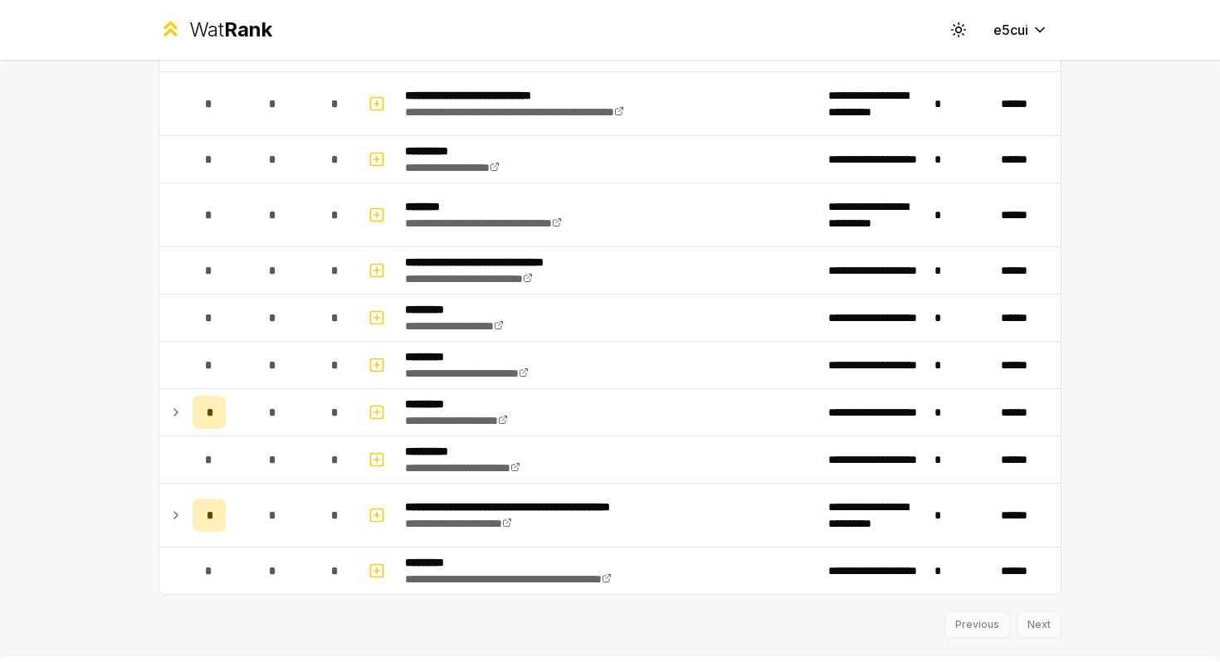
scroll to position [1734, 0]
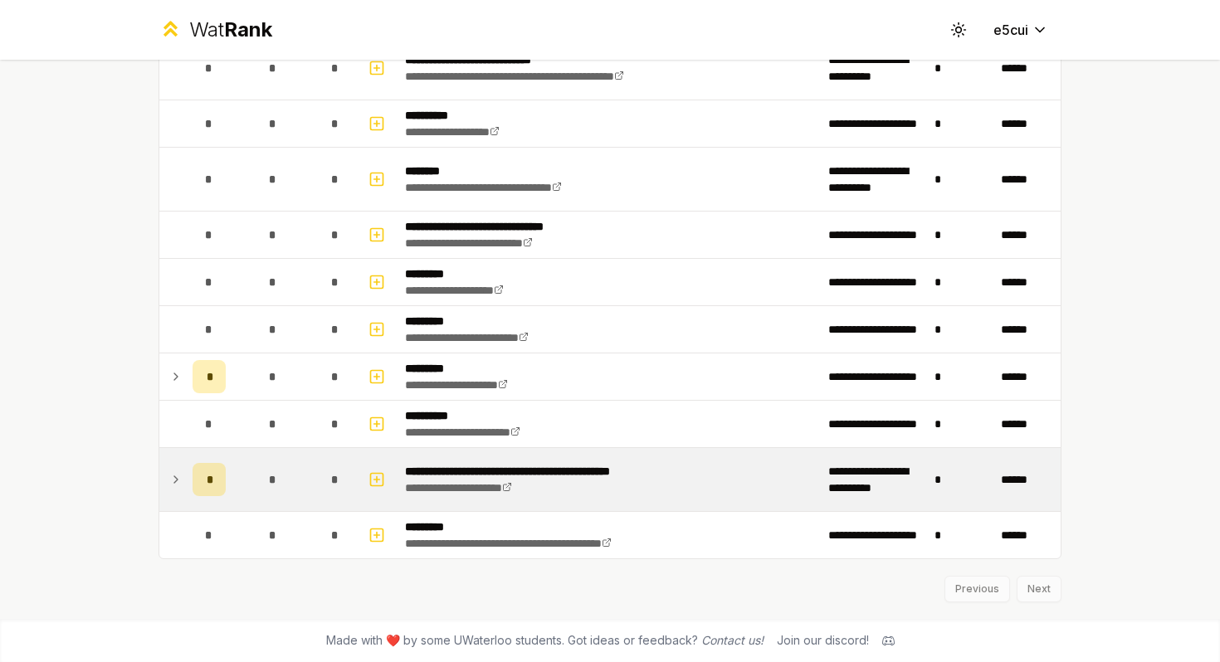
click at [169, 478] on icon at bounding box center [175, 480] width 13 height 20
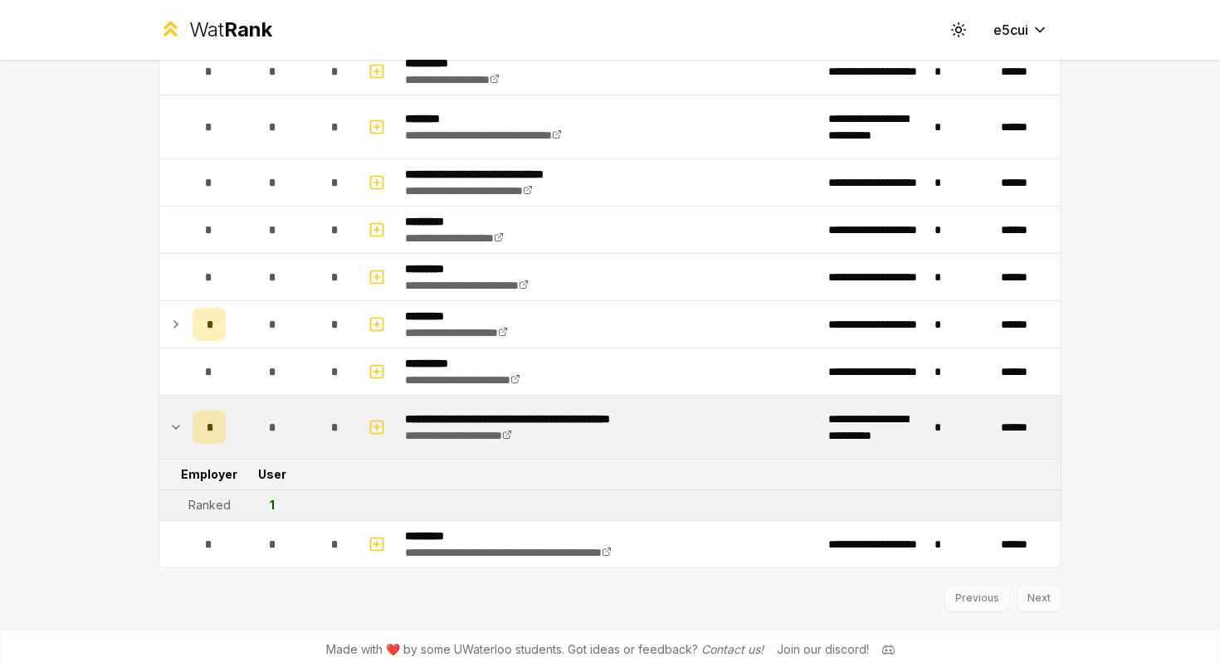
scroll to position [1791, 0]
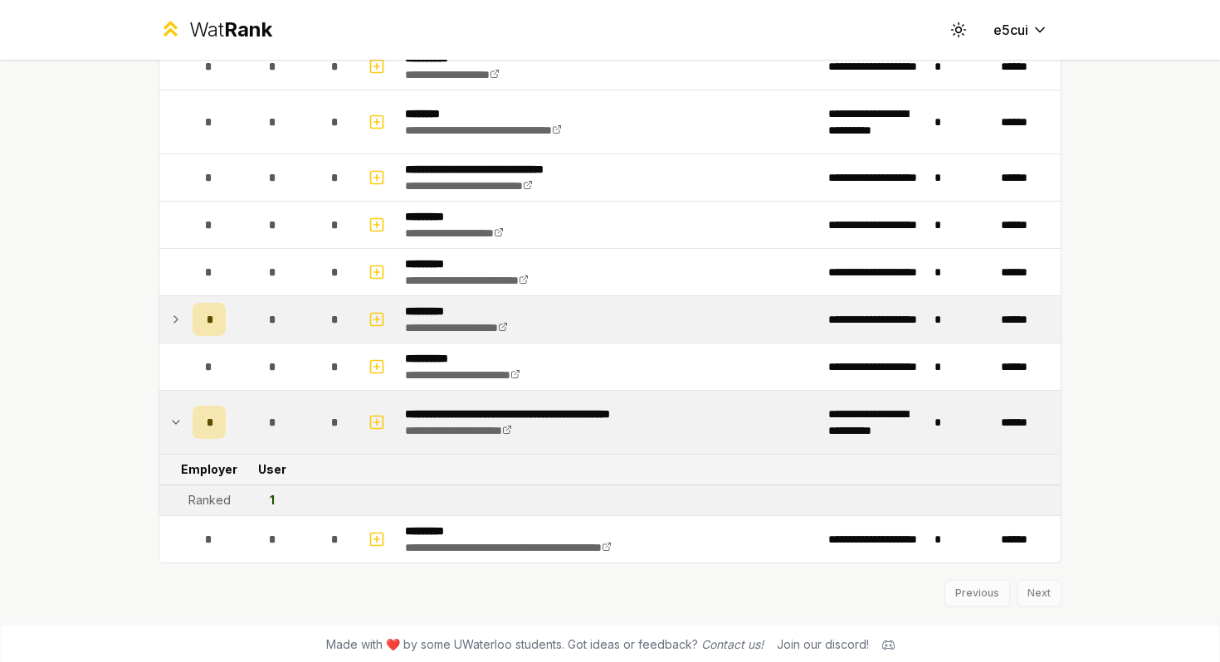
click at [177, 324] on icon at bounding box center [175, 320] width 13 height 20
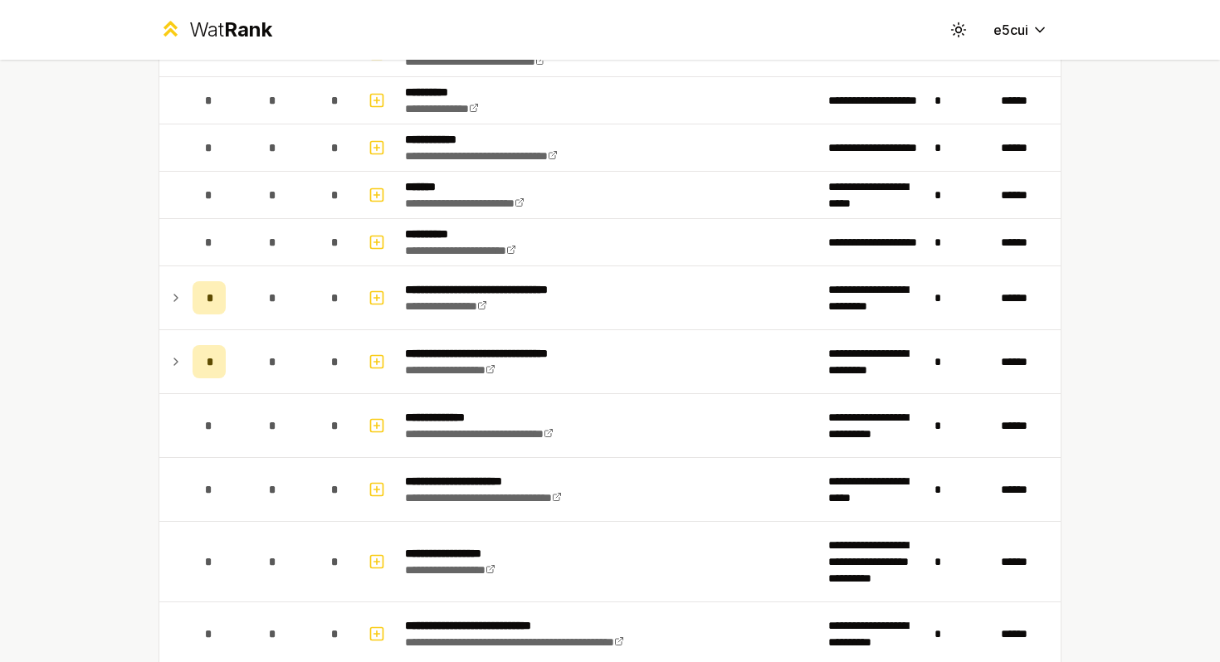
scroll to position [1164, 0]
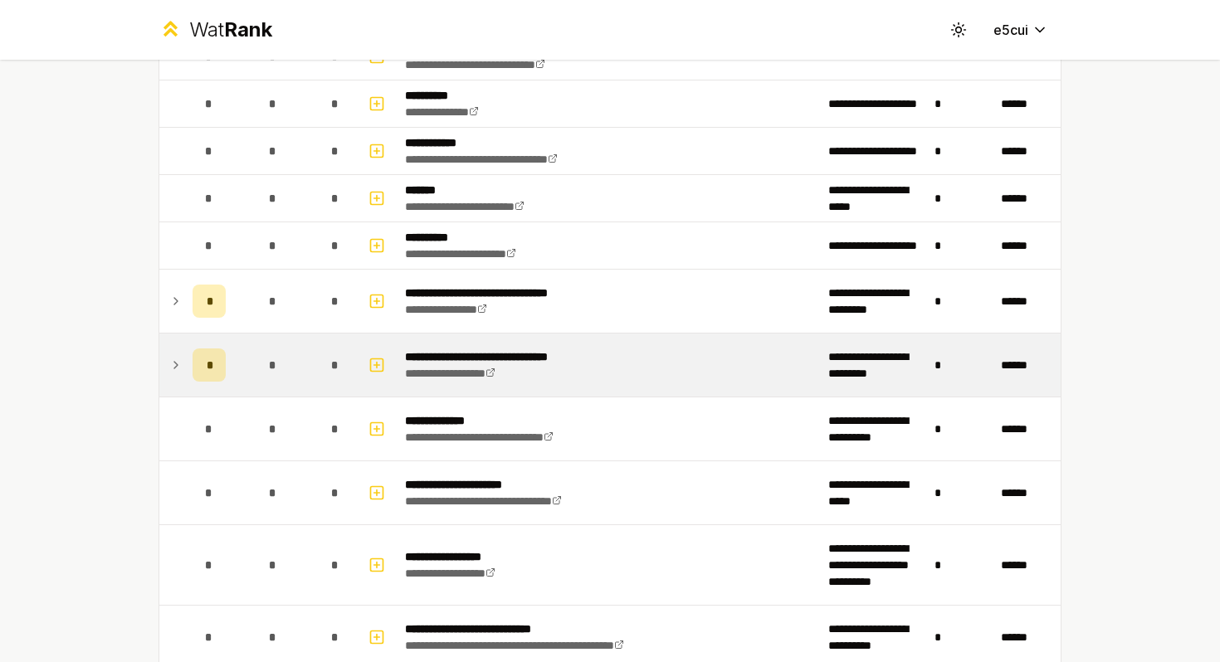
click at [173, 359] on icon at bounding box center [175, 365] width 13 height 20
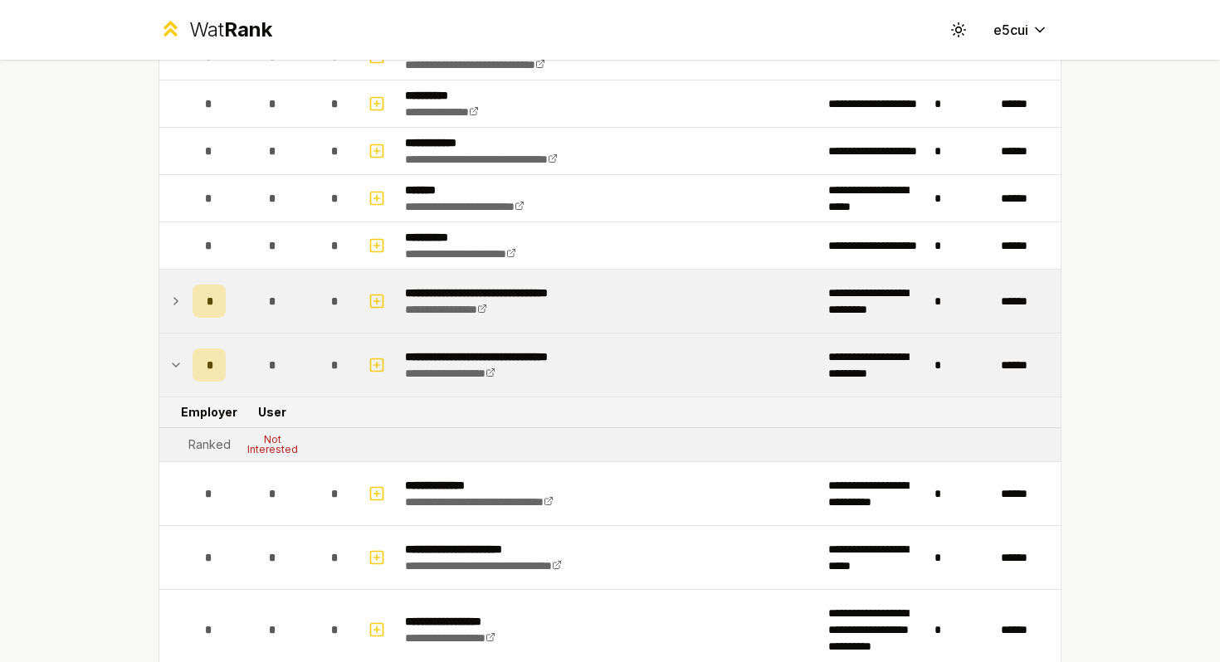
click at [173, 300] on icon at bounding box center [175, 301] width 13 height 20
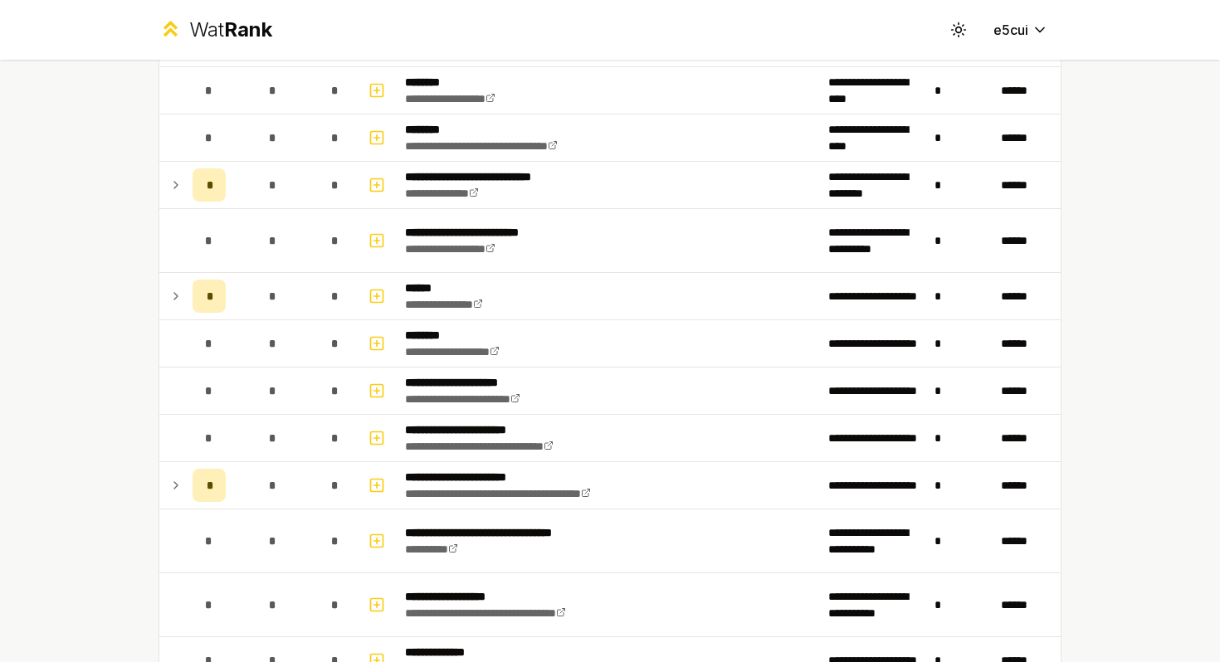
scroll to position [544, 0]
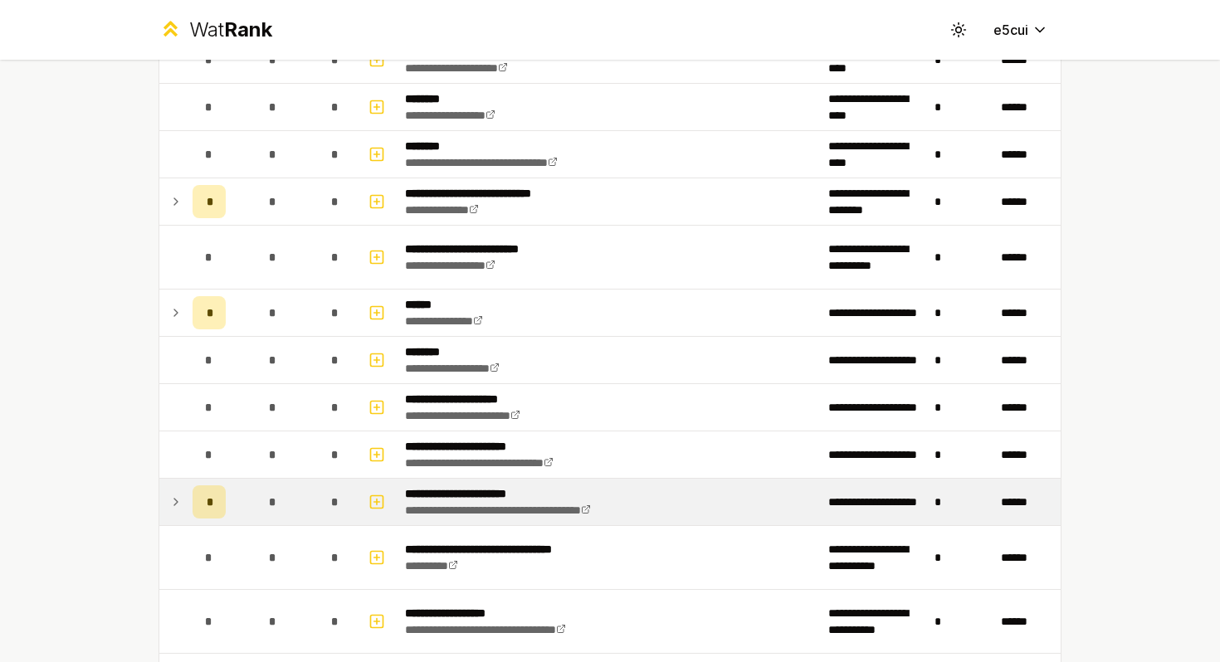
click at [175, 489] on td at bounding box center [172, 502] width 27 height 46
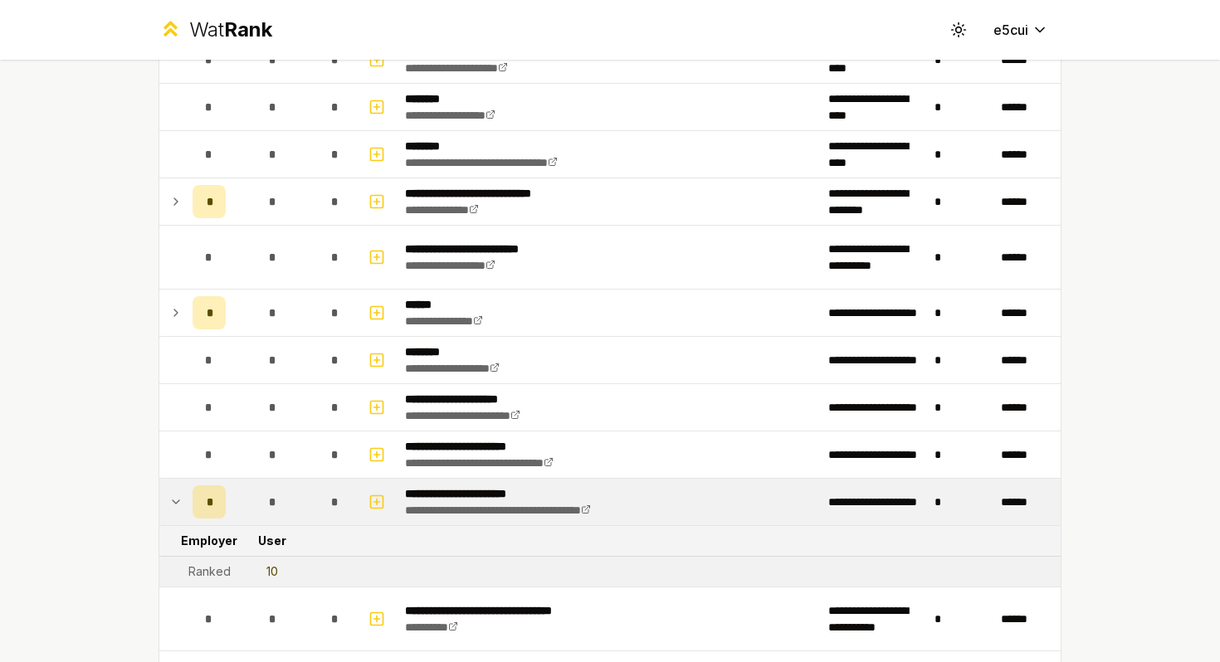
scroll to position [598, 0]
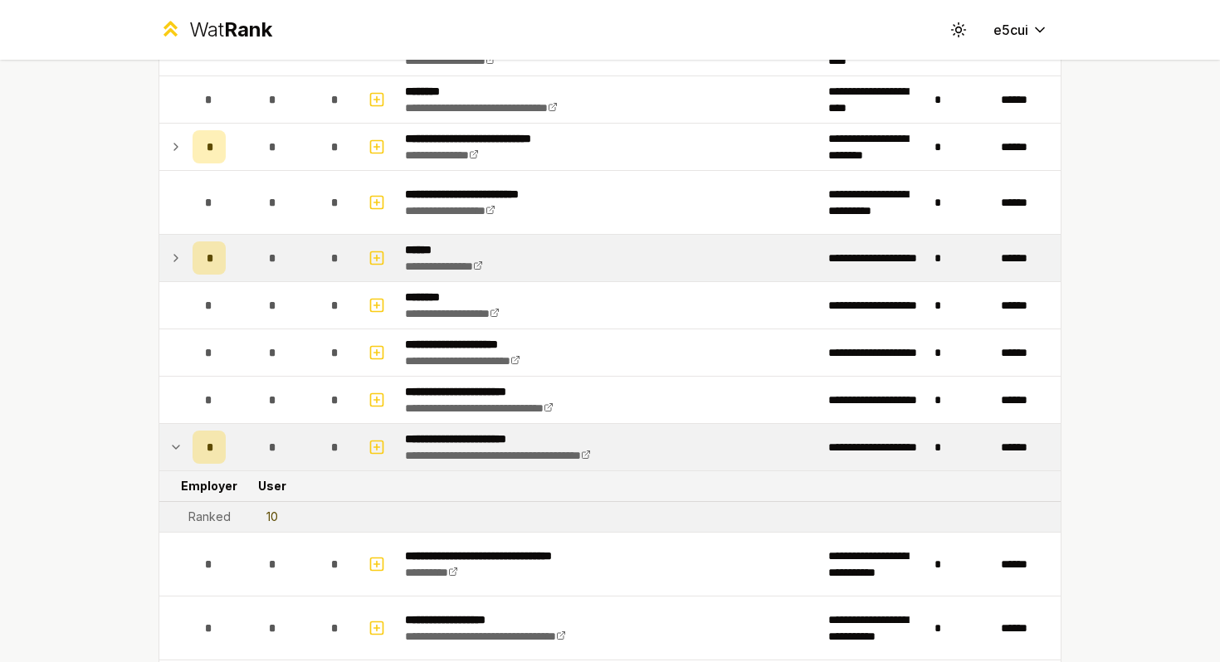
click at [179, 268] on td at bounding box center [172, 258] width 27 height 46
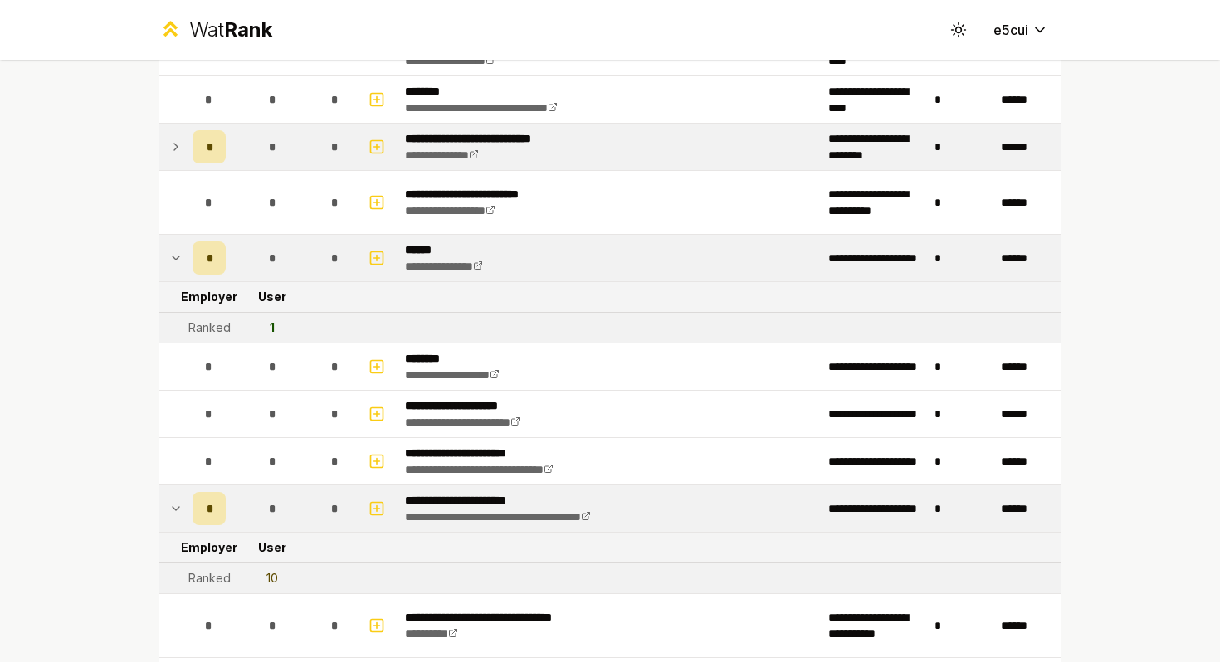
click at [183, 161] on td at bounding box center [172, 147] width 27 height 46
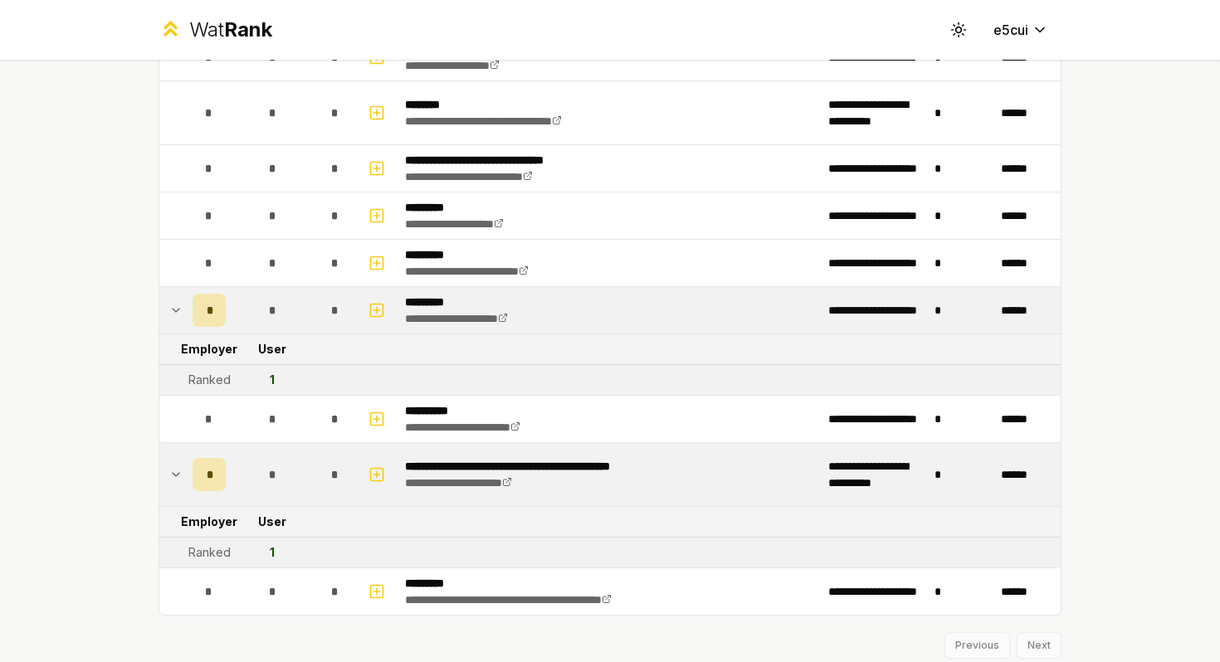
scroll to position [2170, 0]
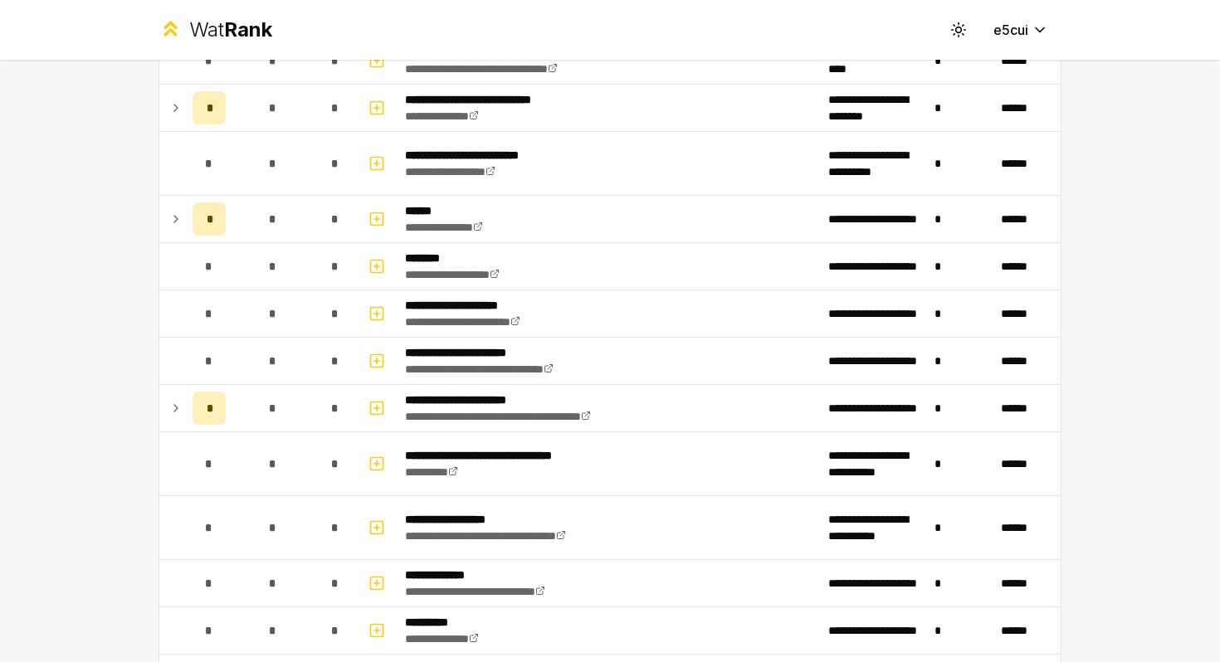
scroll to position [628, 0]
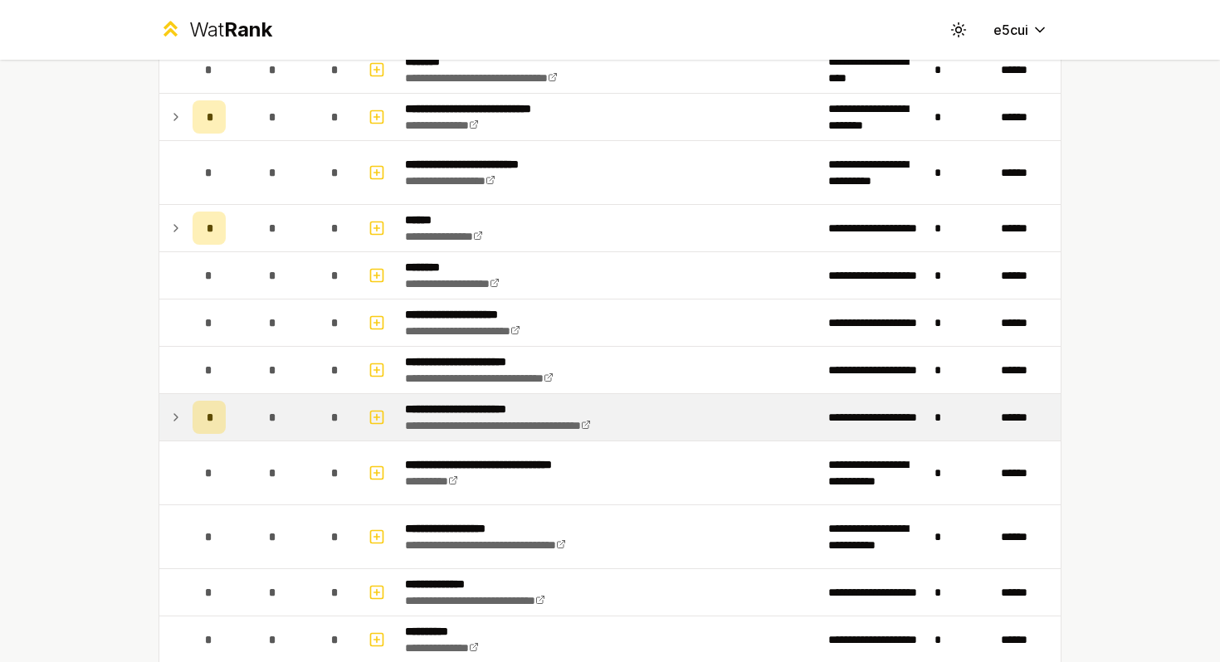
click at [169, 429] on td at bounding box center [172, 417] width 27 height 46
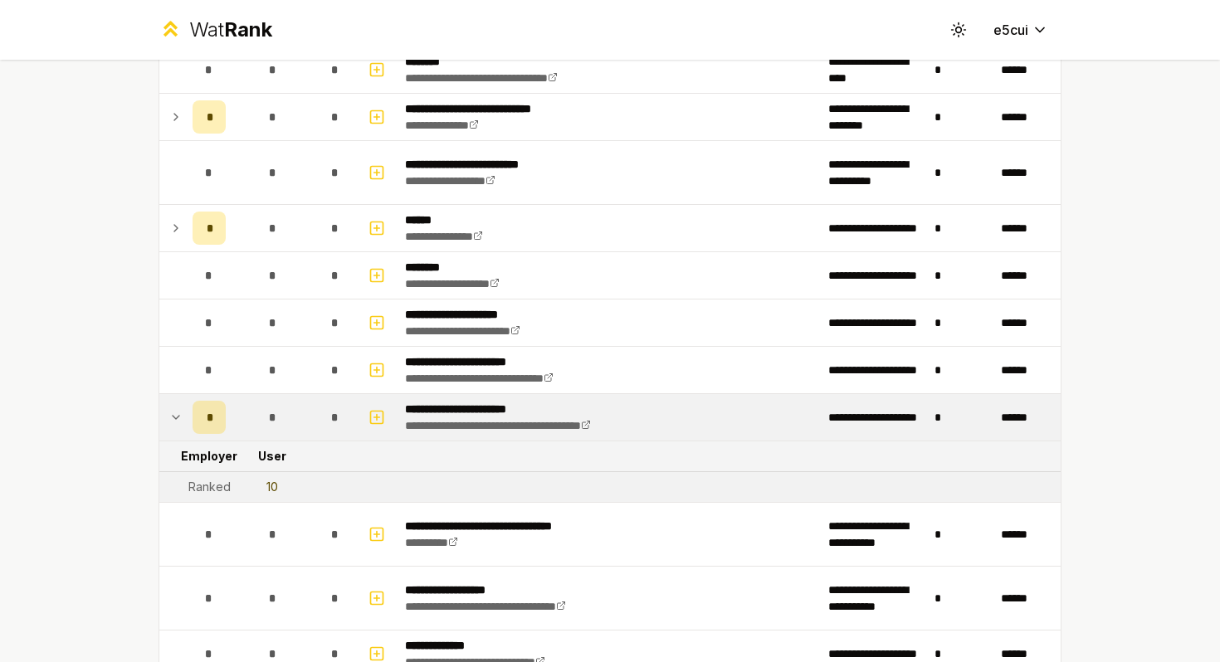
click at [169, 427] on td at bounding box center [172, 417] width 27 height 46
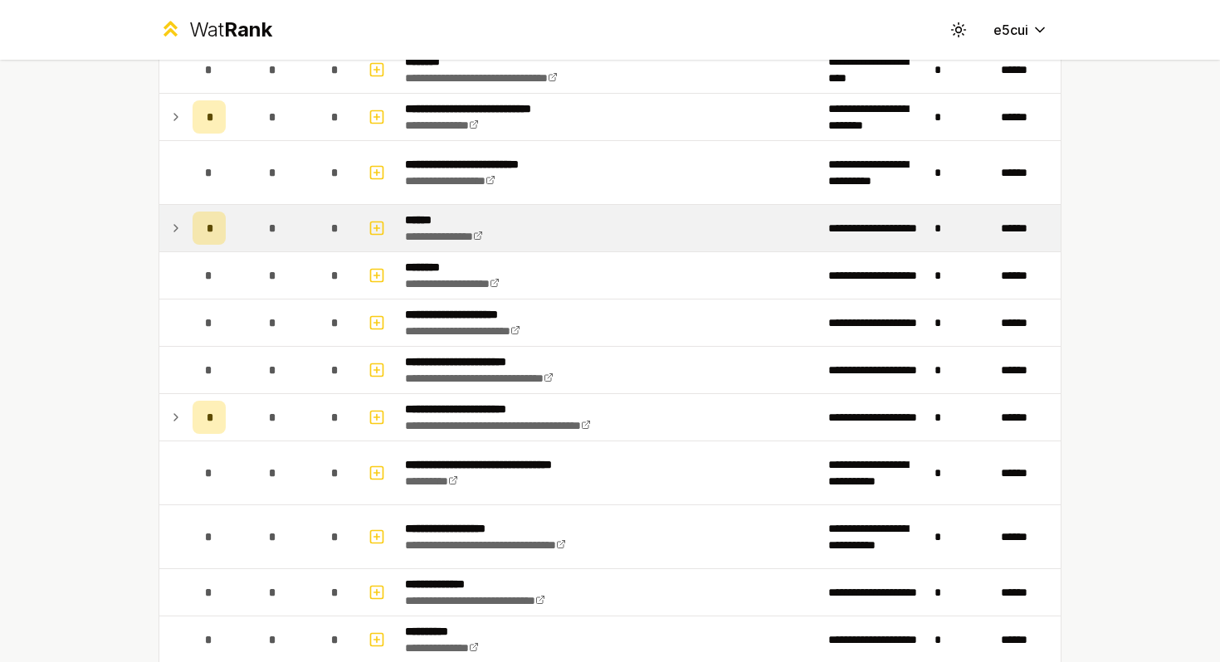
click at [186, 223] on td "*" at bounding box center [209, 228] width 46 height 46
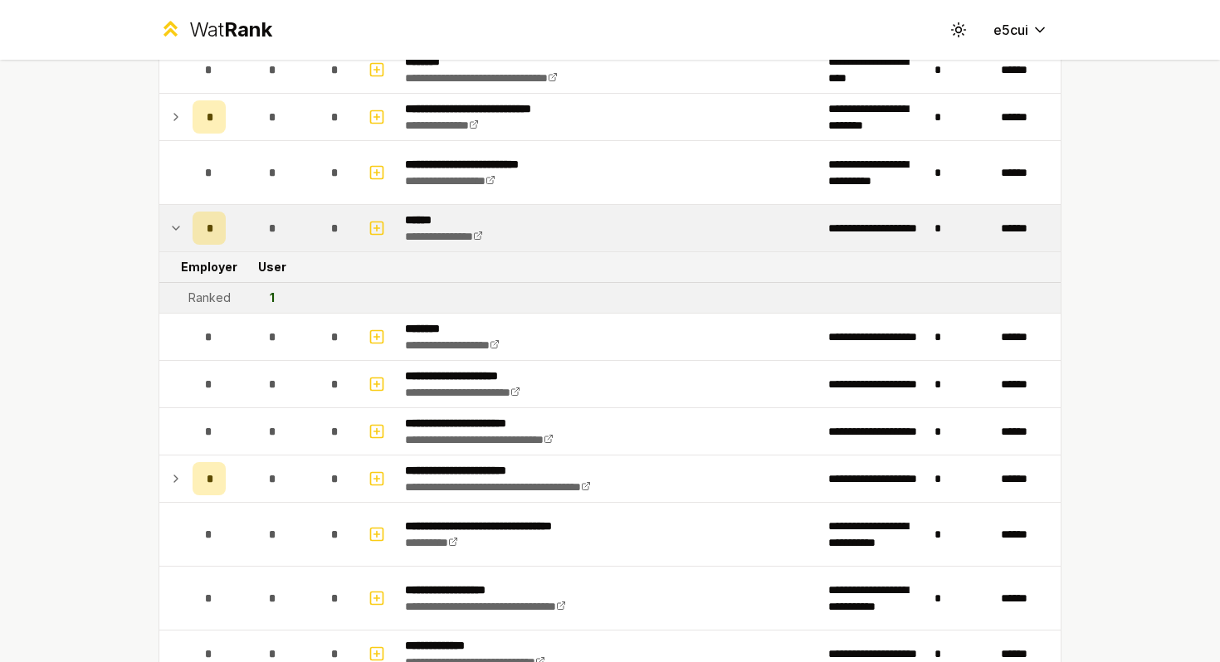
click at [186, 223] on td "*" at bounding box center [209, 228] width 46 height 46
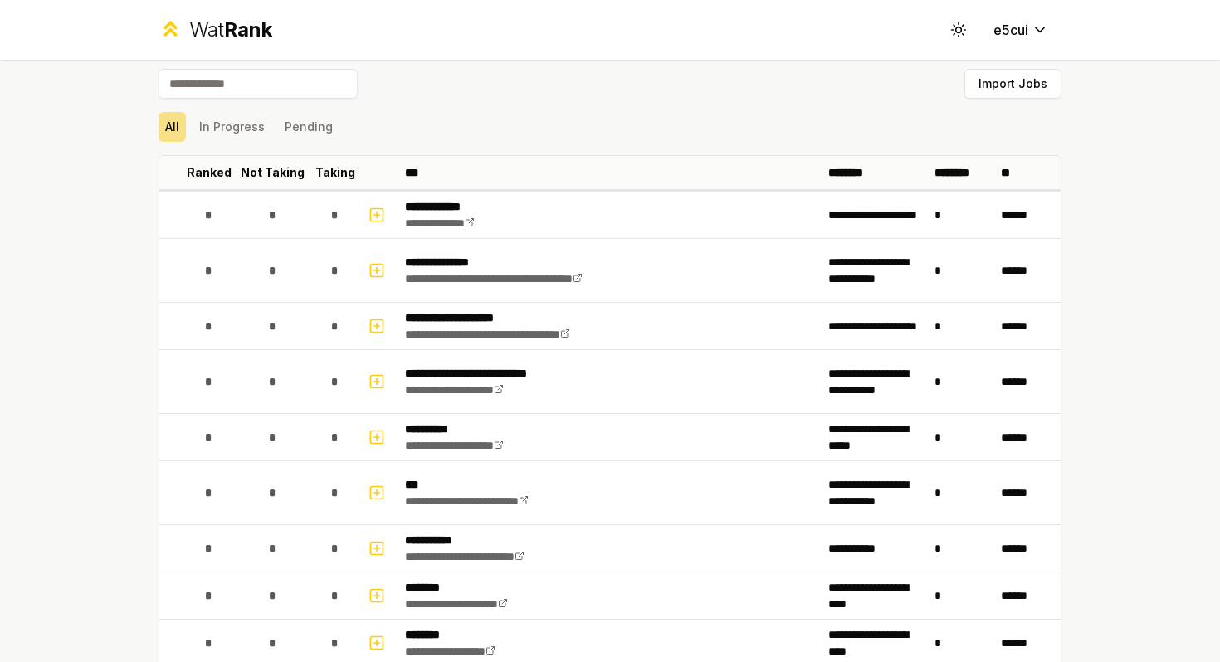
scroll to position [0, 0]
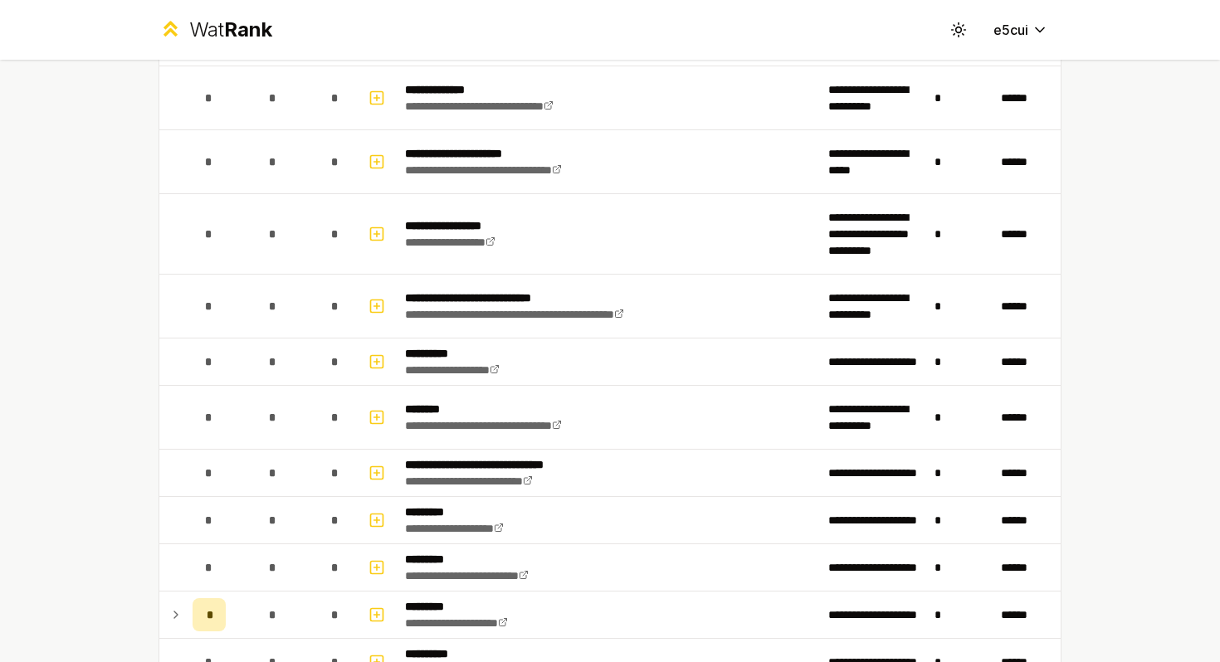
scroll to position [1734, 0]
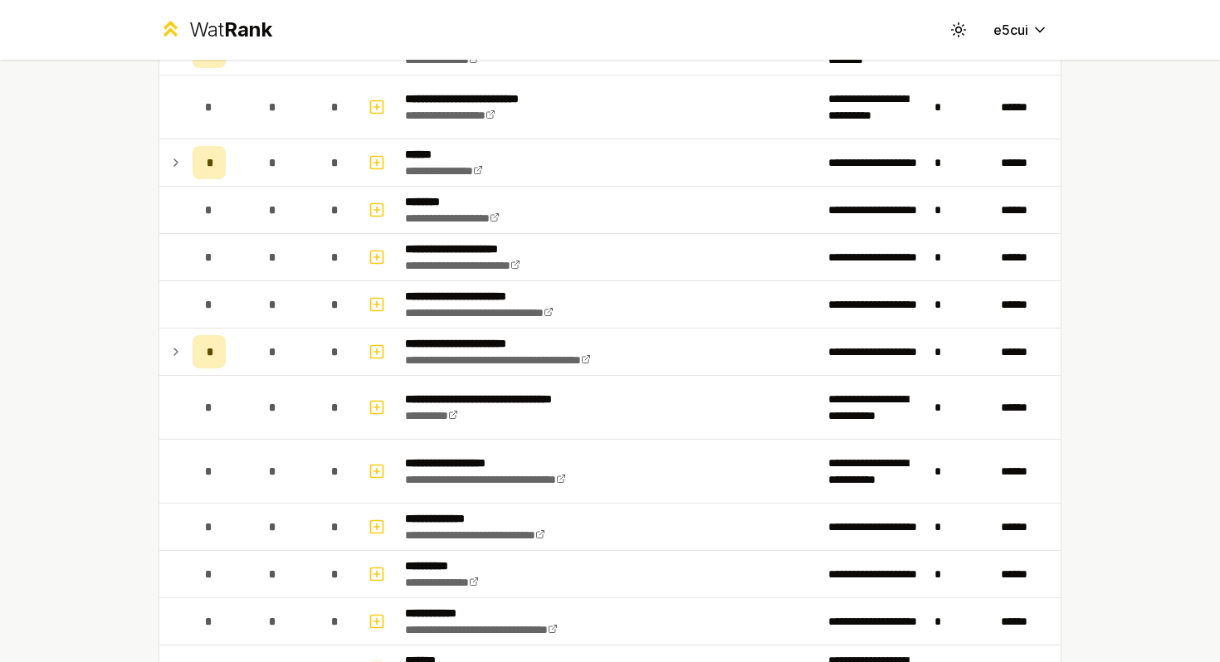
scroll to position [748, 0]
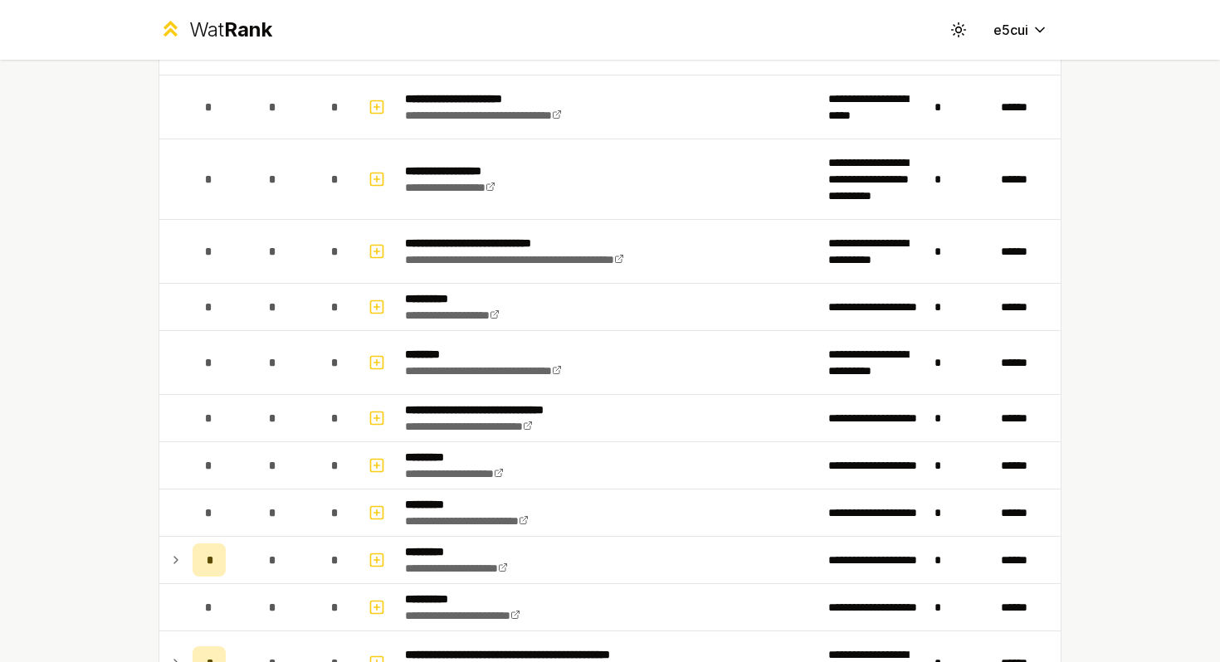
scroll to position [1734, 0]
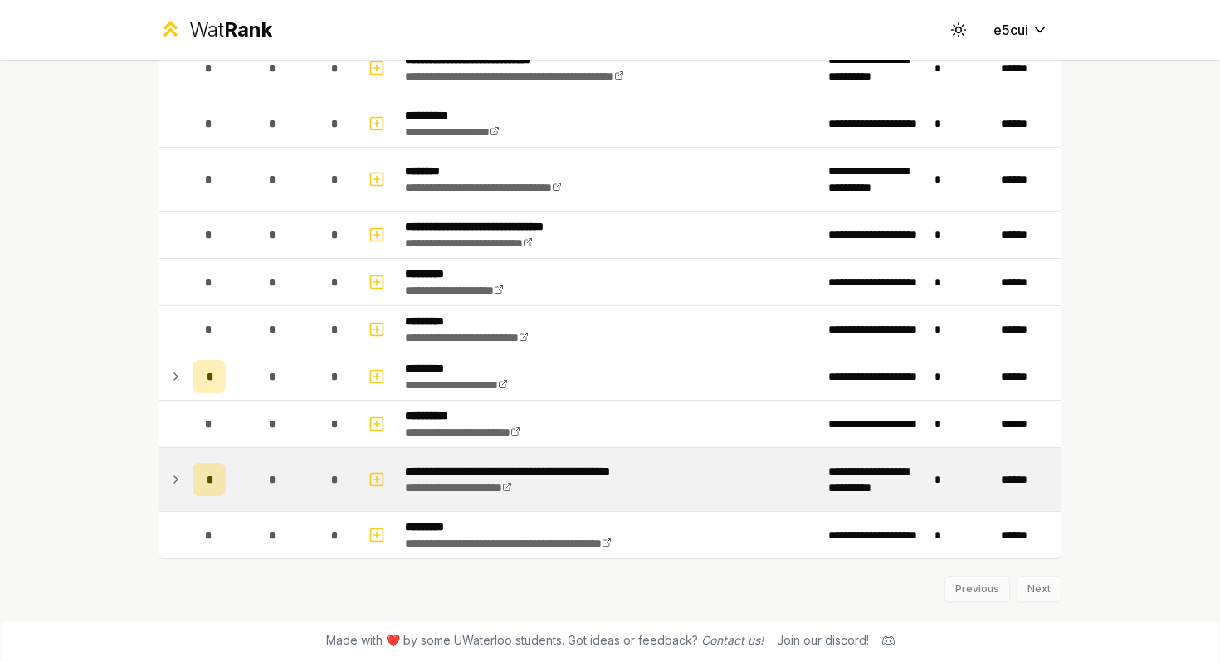
click at [163, 485] on td at bounding box center [172, 479] width 27 height 63
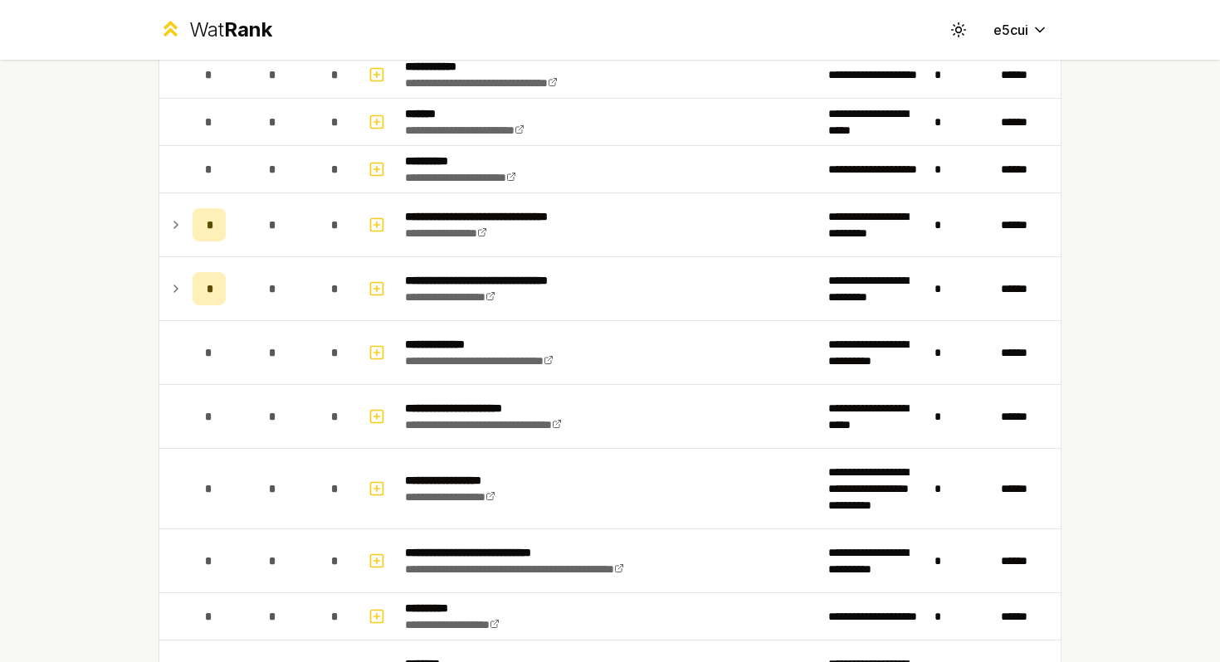
scroll to position [1212, 0]
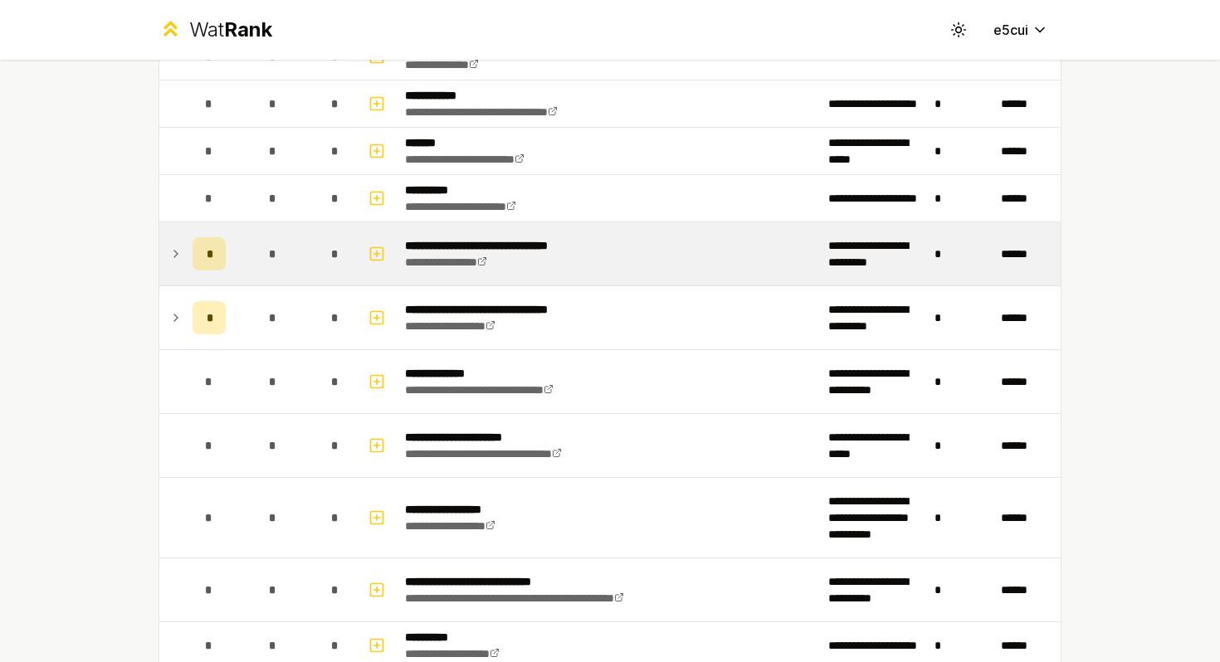
click at [179, 262] on icon at bounding box center [175, 254] width 13 height 20
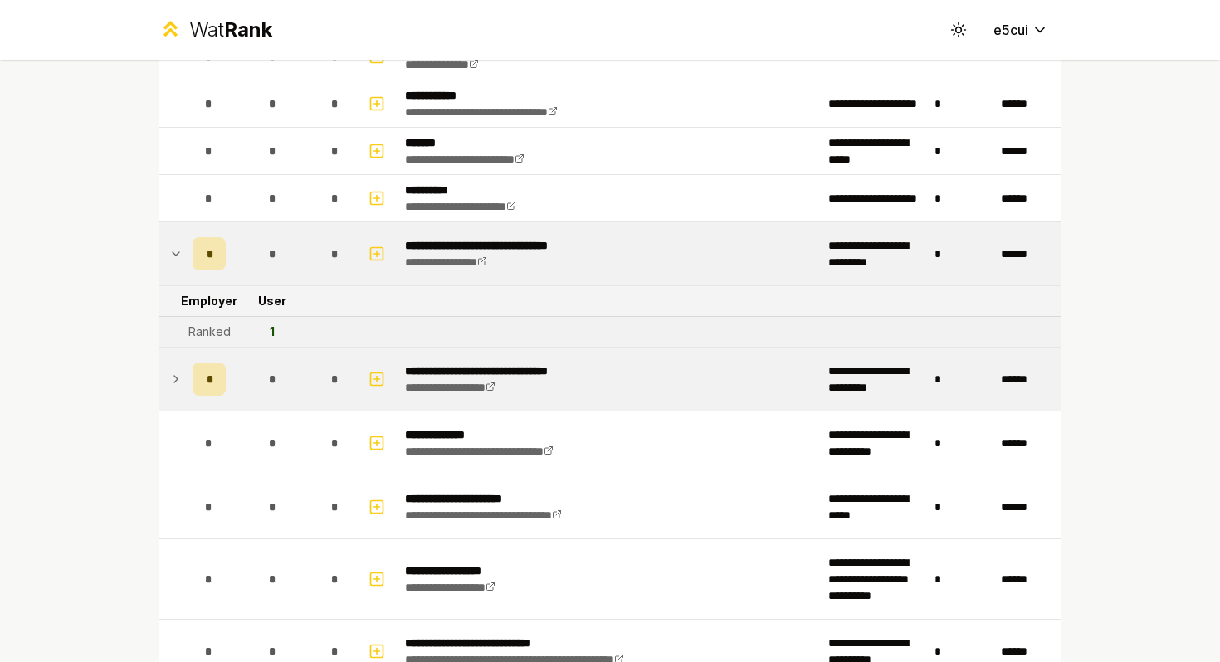
click at [176, 387] on icon at bounding box center [175, 379] width 13 height 20
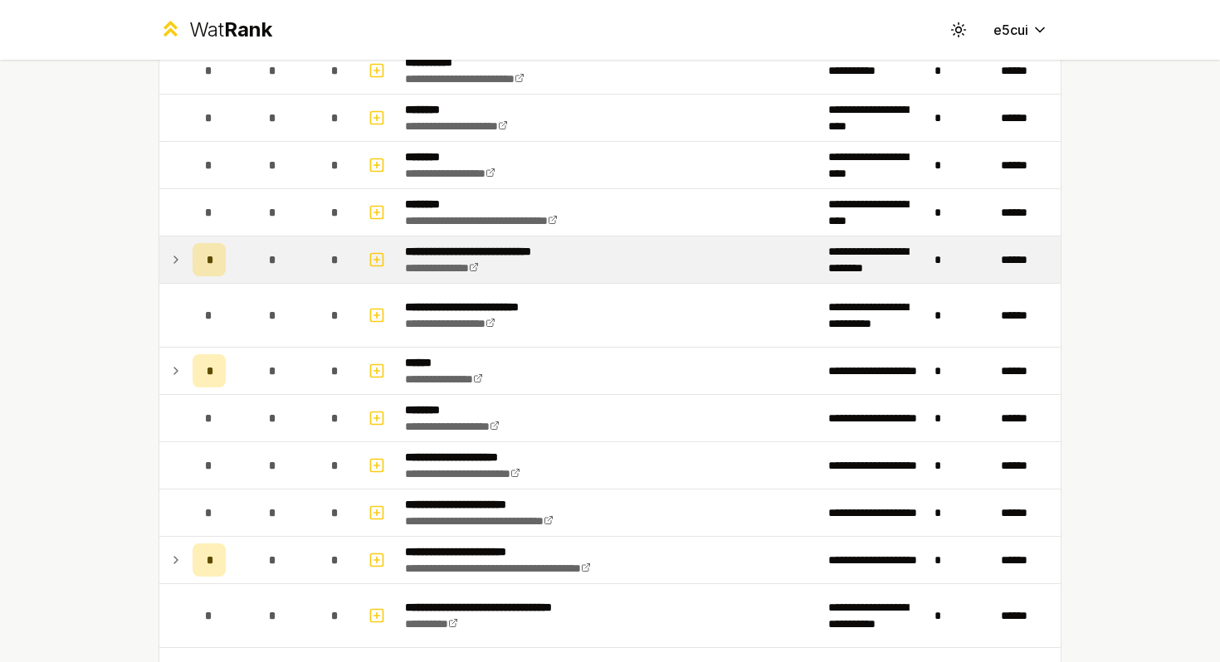
click at [178, 259] on icon at bounding box center [175, 260] width 13 height 20
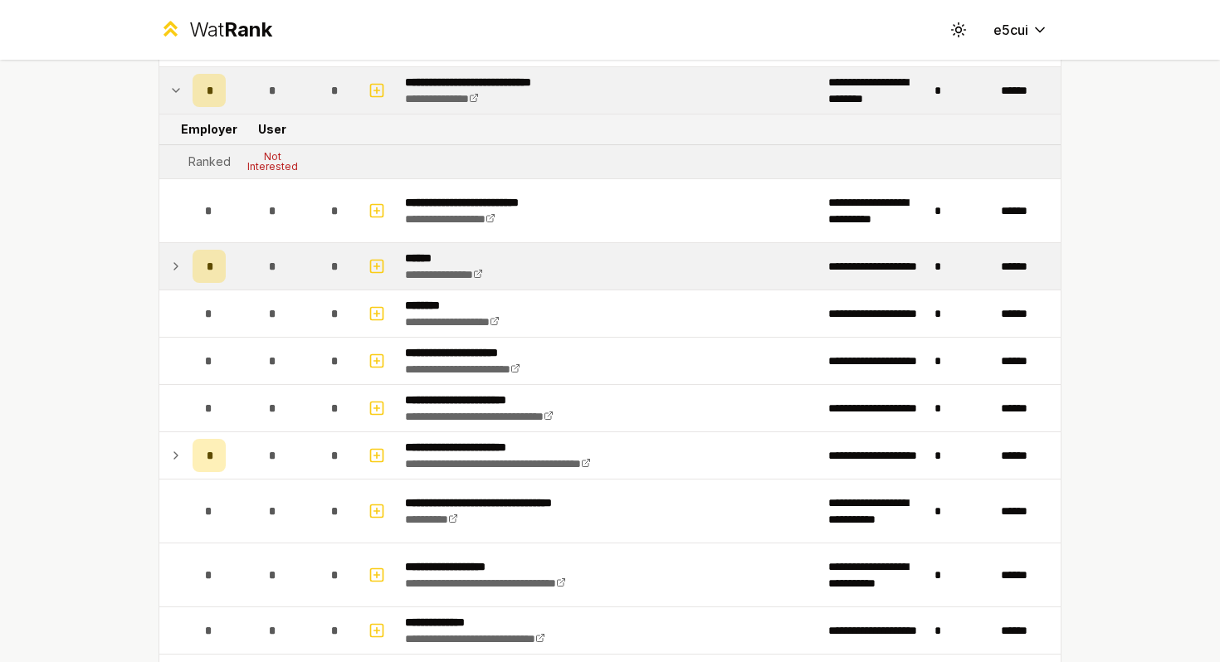
click at [176, 265] on icon at bounding box center [175, 266] width 3 height 7
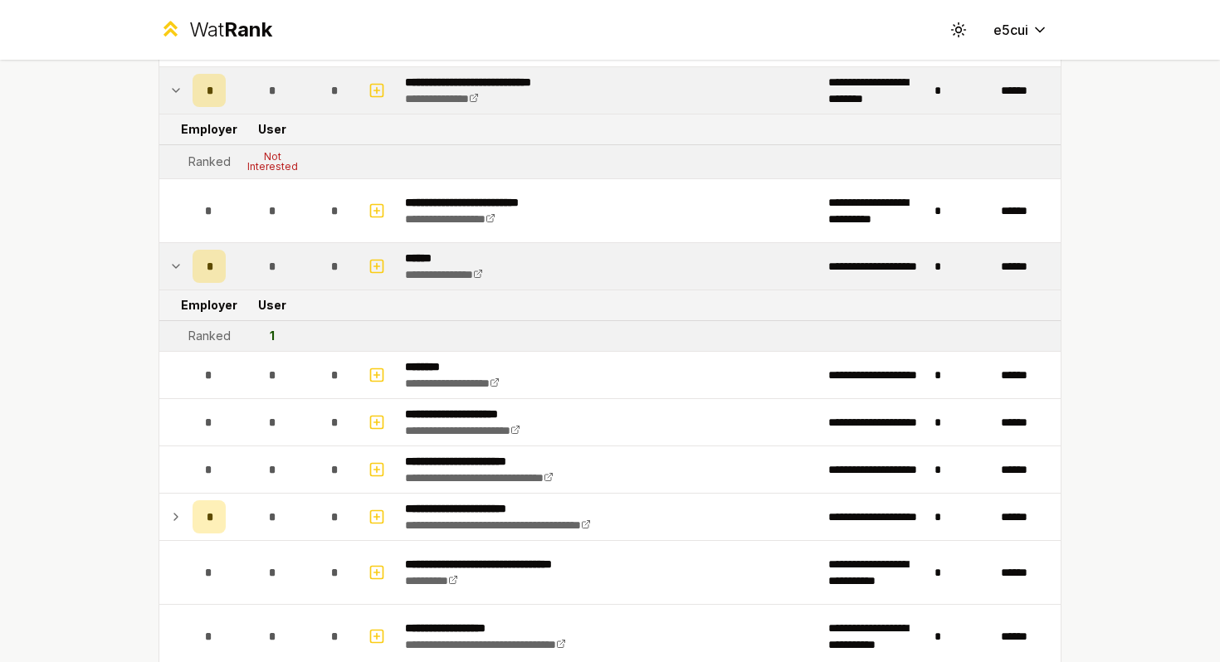
scroll to position [798, 0]
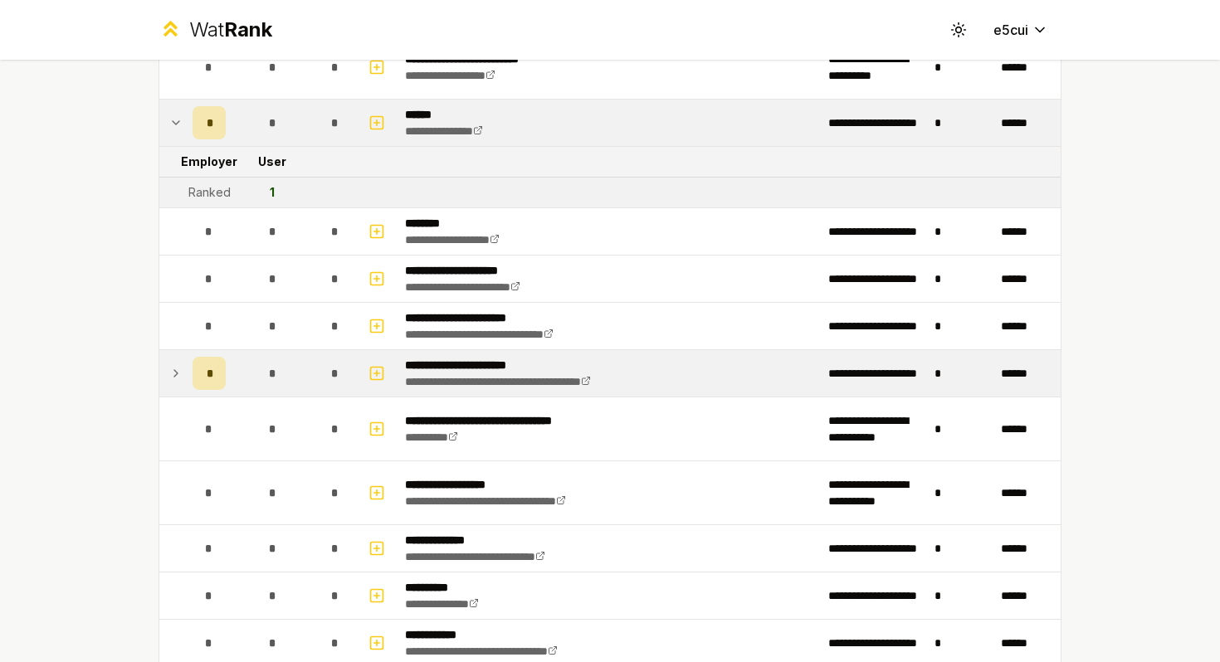
click at [167, 373] on td at bounding box center [172, 373] width 27 height 46
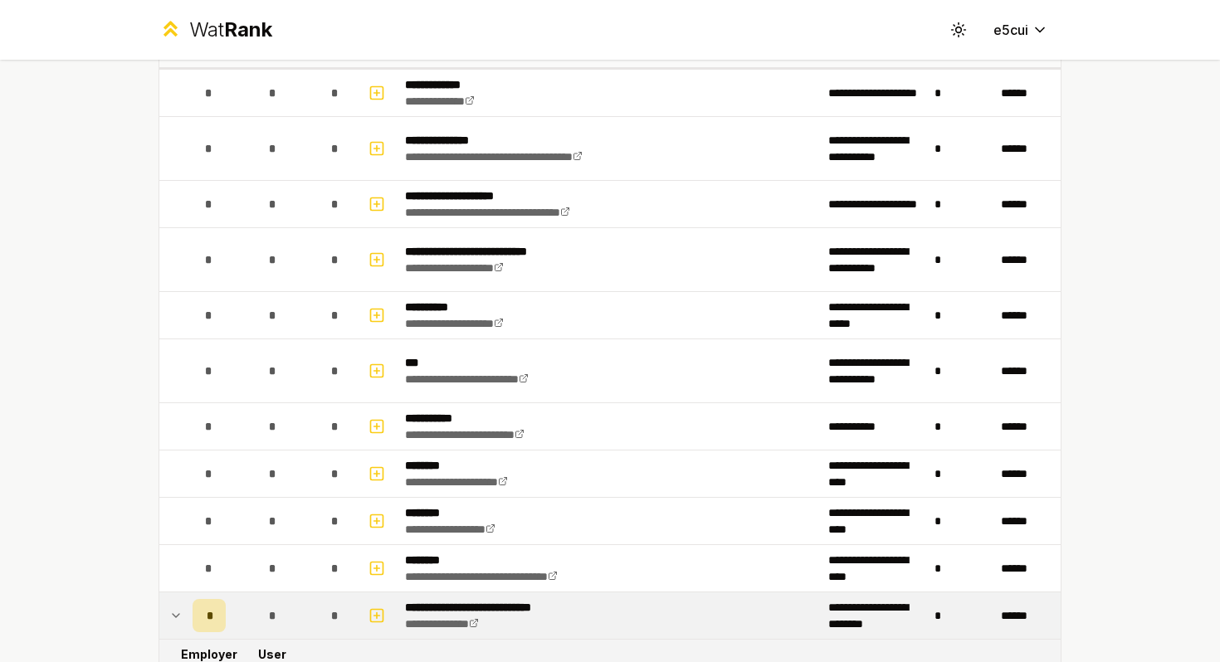
scroll to position [0, 0]
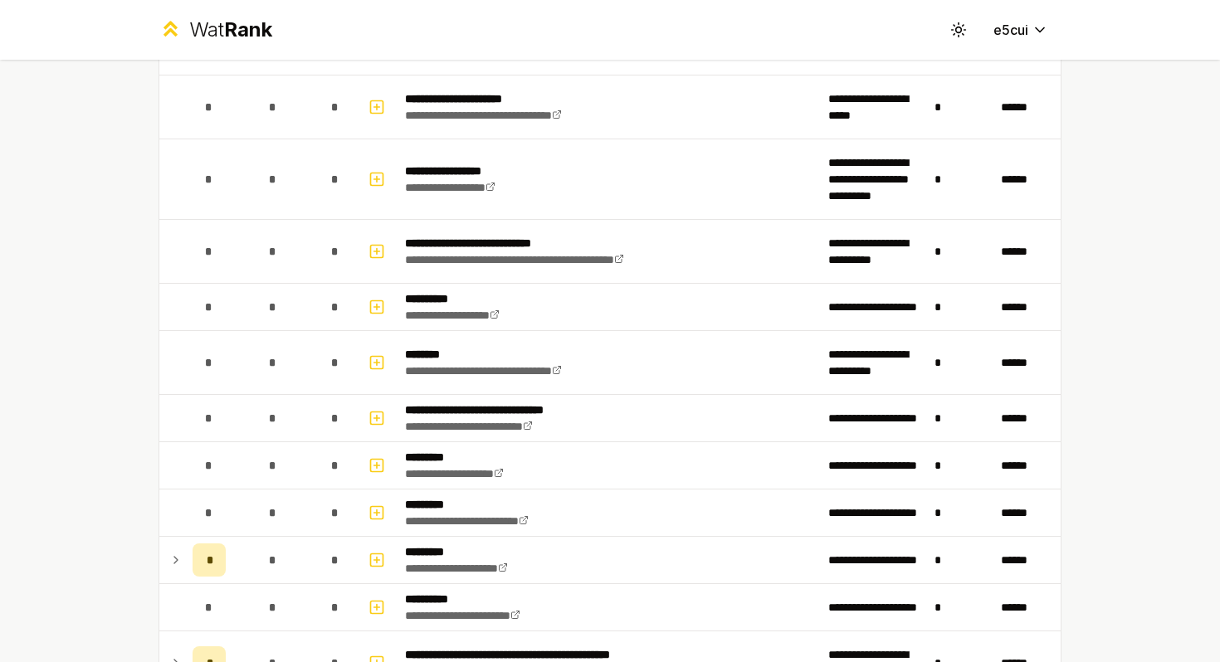
scroll to position [1734, 0]
